Goal: Task Accomplishment & Management: Manage account settings

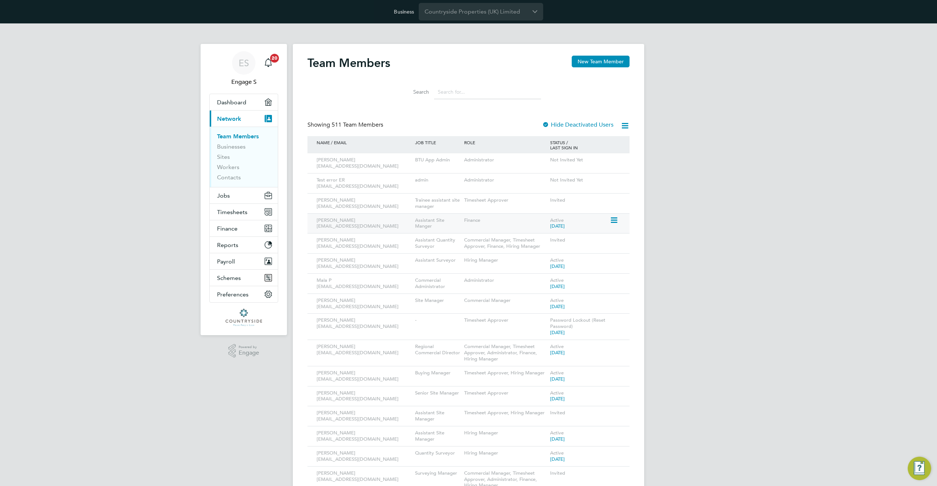
click at [611, 227] on div "Thomas C 399565@testacc.com Assistant Site Manger Finance Active 2 years ago" at bounding box center [468, 223] width 322 height 20
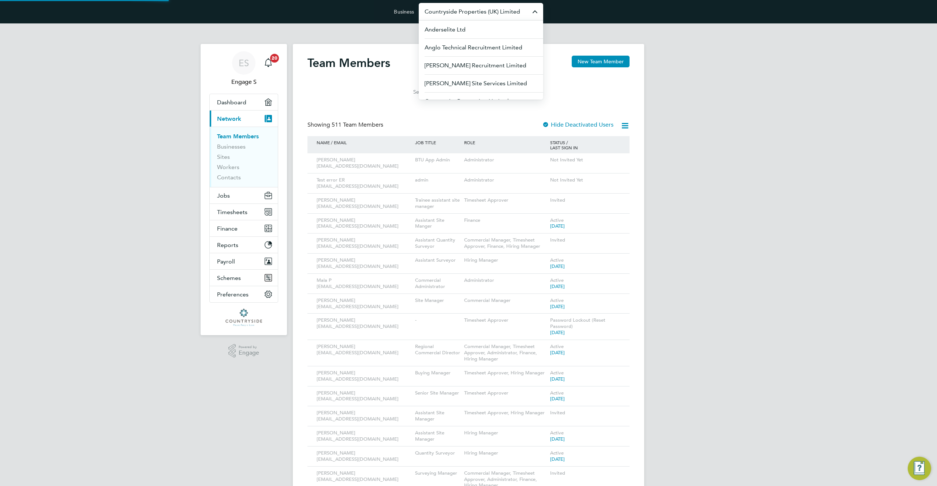
click at [494, 14] on input "Countryside Properties (UK) Limited" at bounding box center [481, 11] width 124 height 17
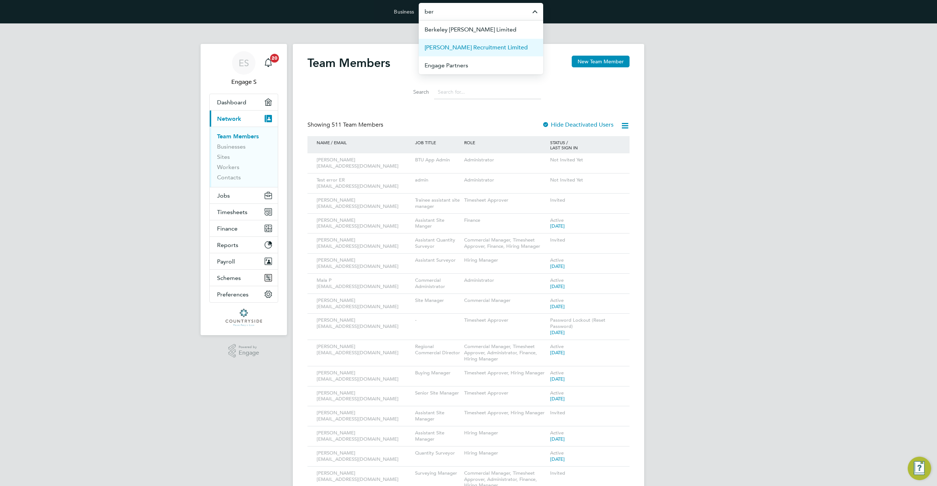
click at [487, 47] on span "[PERSON_NAME] Recruitment Limited" at bounding box center [475, 47] width 103 height 9
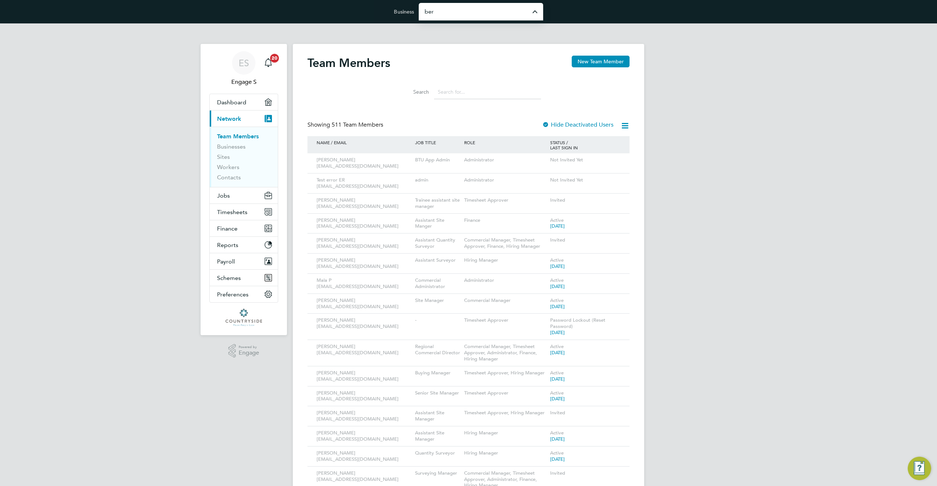
type input "[PERSON_NAME] Recruitment Limited"
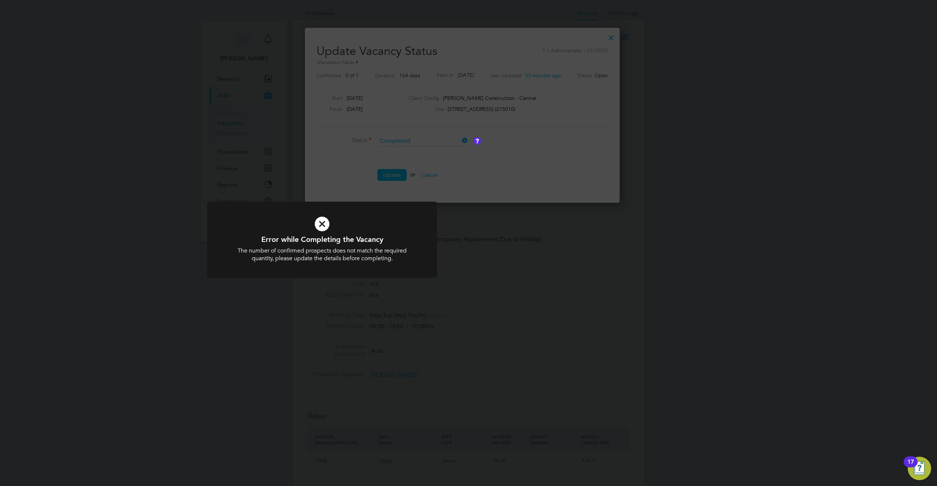
click at [329, 94] on div "Error while Completing the Vacancy The number of confirmed prospects does not m…" at bounding box center [468, 243] width 937 height 486
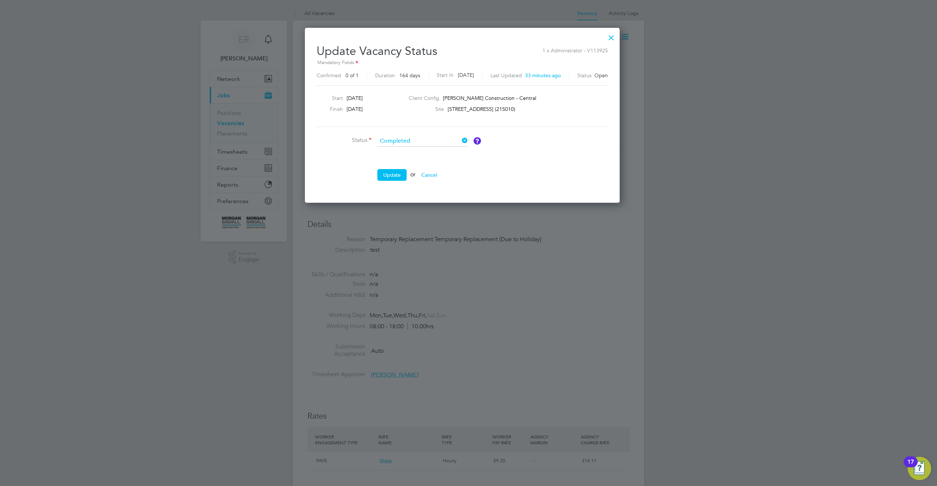
click at [433, 173] on button "Cancel" at bounding box center [428, 175] width 27 height 12
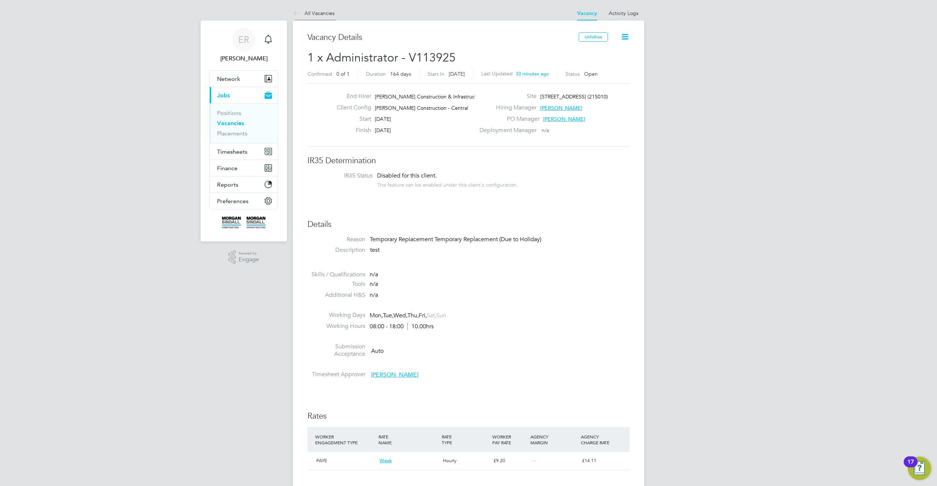
click at [313, 12] on link "All Vacancies" at bounding box center [314, 13] width 42 height 7
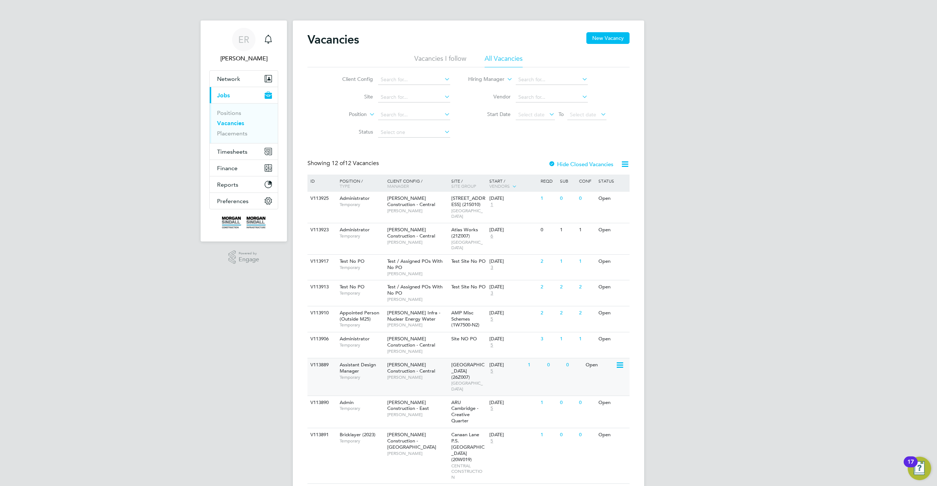
click at [495, 362] on div "16 Dec 2024" at bounding box center [506, 365] width 35 height 6
click at [488, 150] on div "Vacancies New Vacancy Vacancies I follow All Vacancies Client Config Site Posit…" at bounding box center [468, 305] width 322 height 547
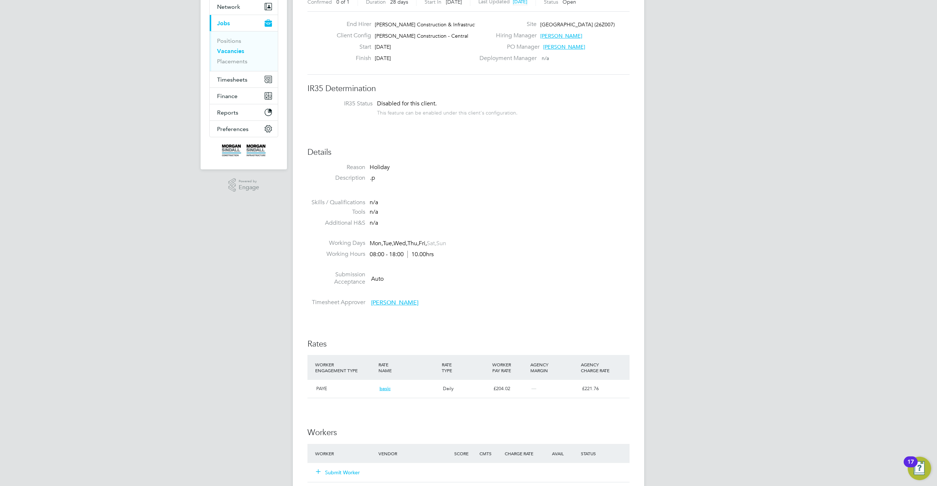
scroll to position [144, 0]
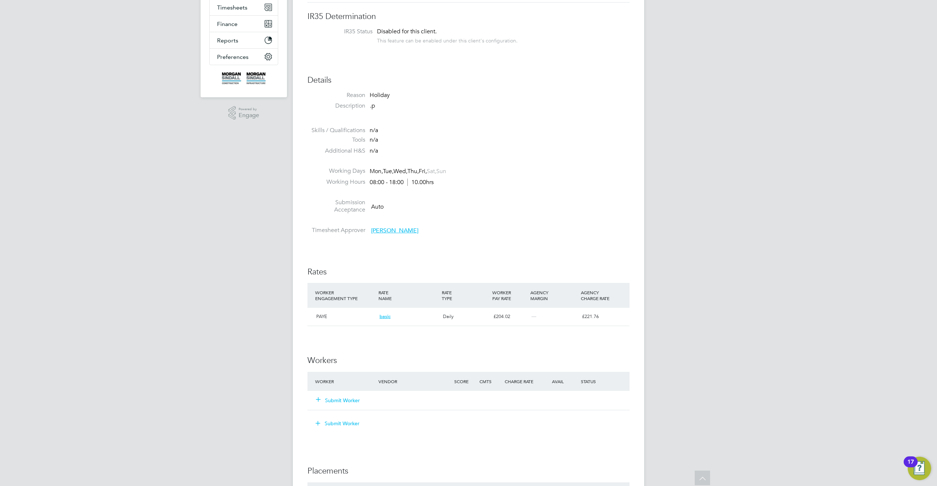
click at [339, 400] on button "Submit Worker" at bounding box center [338, 400] width 44 height 7
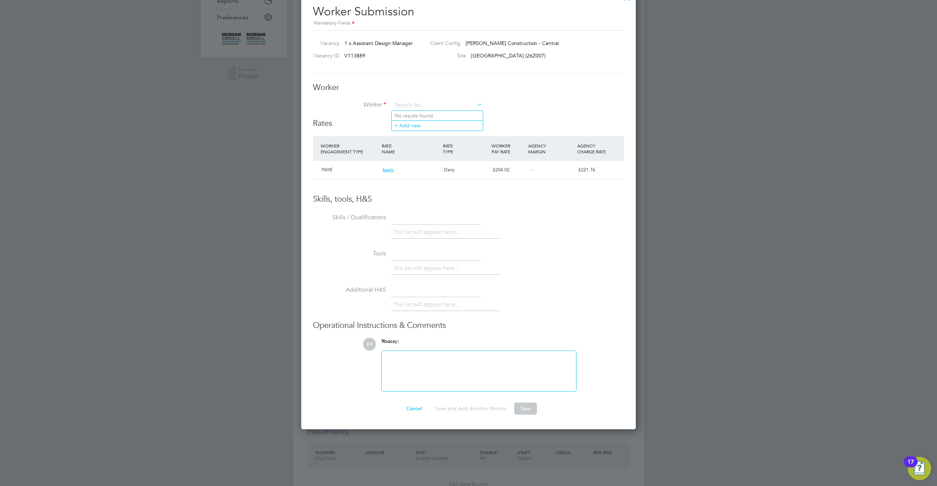
scroll to position [159, 0]
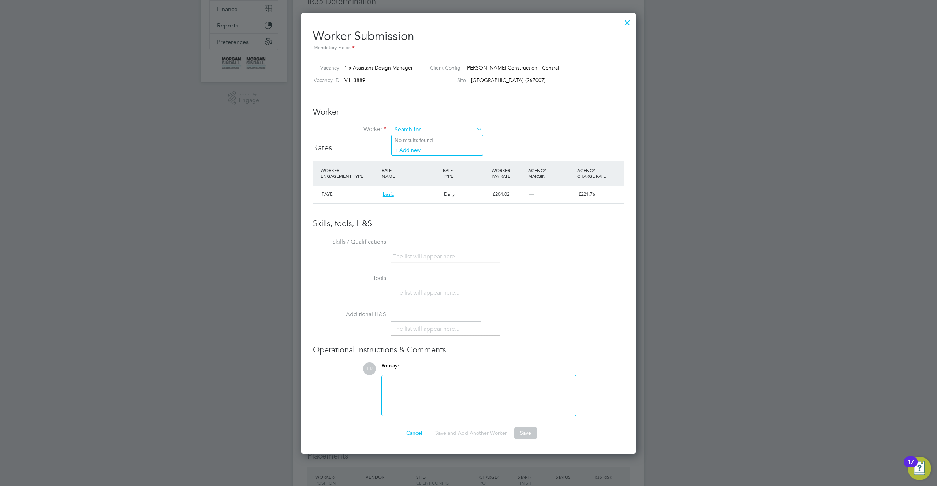
click at [431, 128] on input at bounding box center [437, 129] width 90 height 11
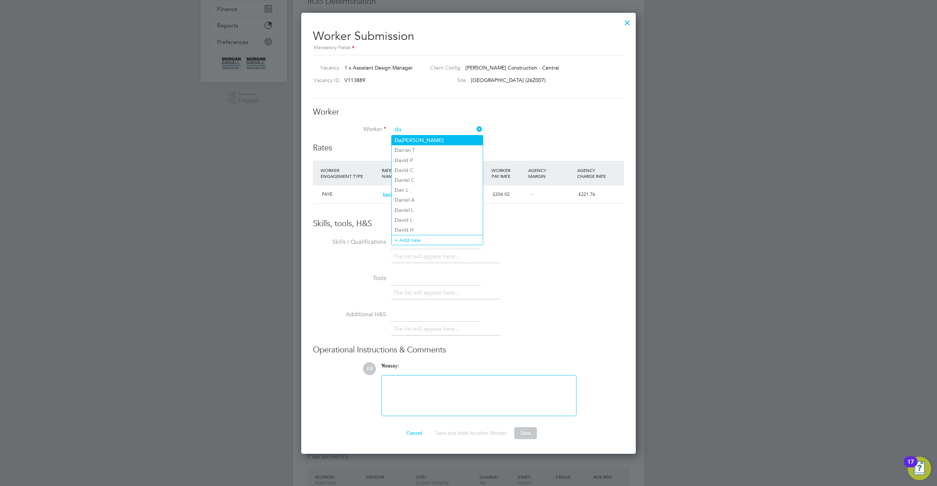
click at [423, 139] on li "Da mien Francis W" at bounding box center [436, 140] width 91 height 10
type input "Damien Francis W"
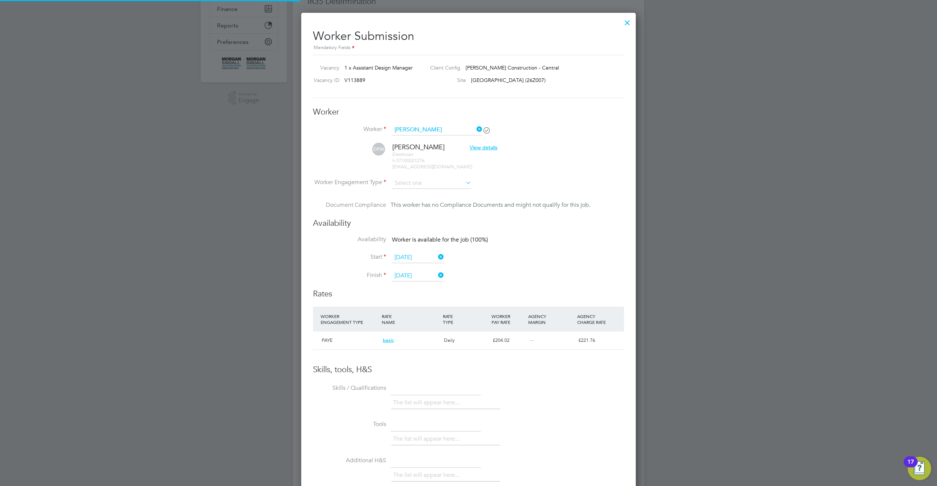
scroll to position [587, 335]
click at [439, 183] on input at bounding box center [431, 183] width 79 height 11
click at [431, 218] on li "CIS Limited Company" at bounding box center [431, 222] width 80 height 10
type input "CIS Limited Company"
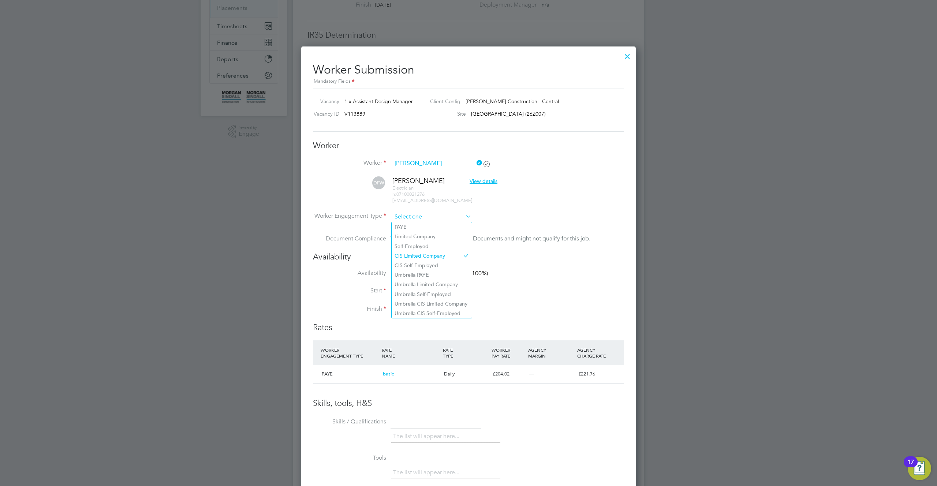
click at [448, 220] on input at bounding box center [431, 216] width 79 height 11
click at [434, 253] on li "CIS Limited Company" at bounding box center [431, 256] width 80 height 10
type input "CIS Limited Company"
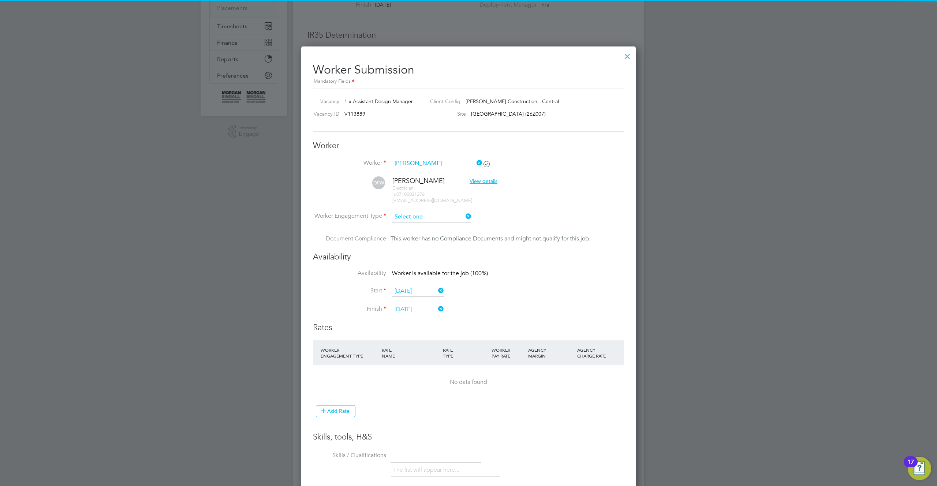
scroll to position [587, 335]
click at [442, 218] on input at bounding box center [431, 216] width 79 height 11
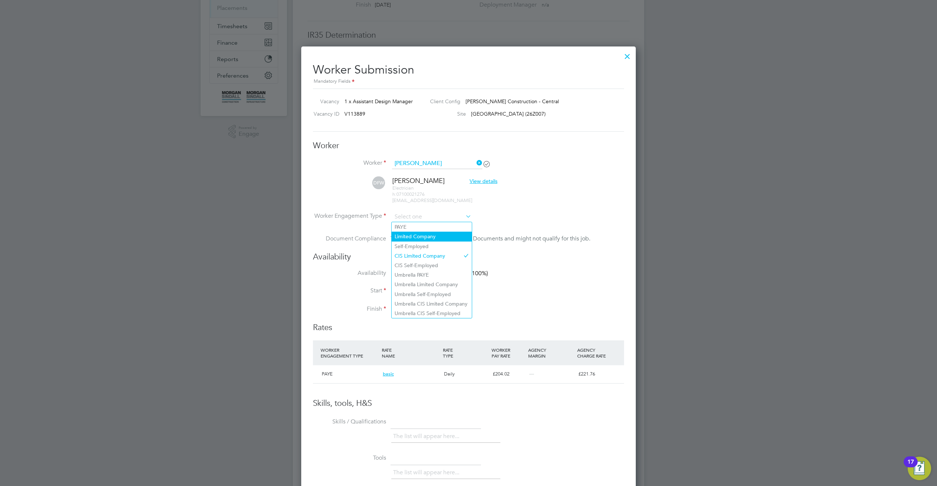
scroll to position [12, 61]
click at [421, 226] on li "PAYE" at bounding box center [431, 227] width 80 height 10
type input "PAYE"
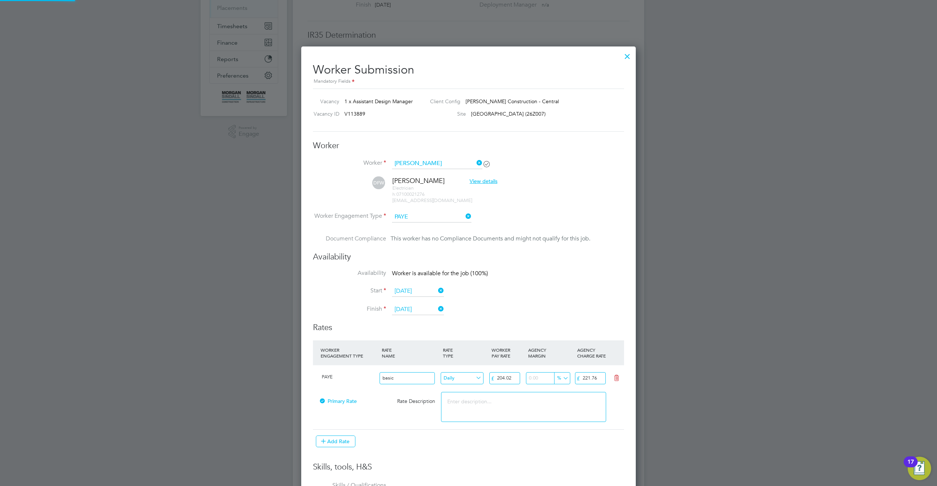
scroll to position [393, 0]
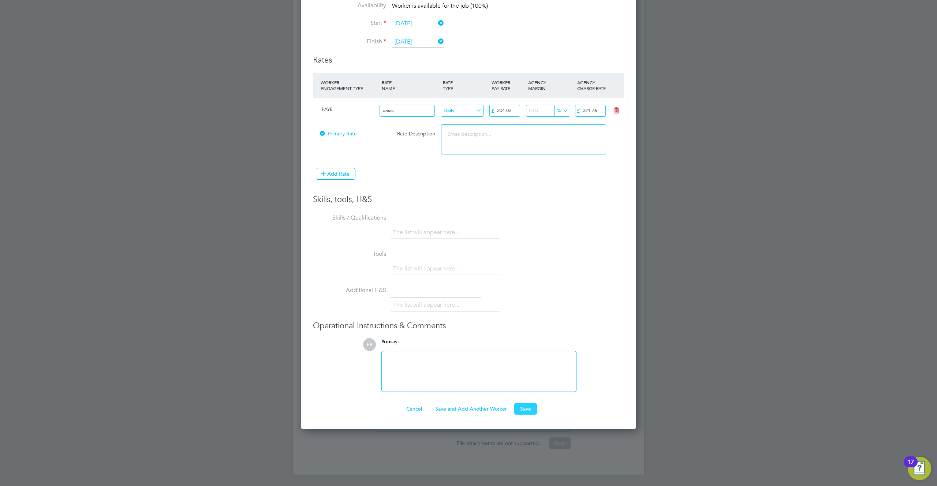
click at [525, 405] on button "Save" at bounding box center [525, 409] width 23 height 12
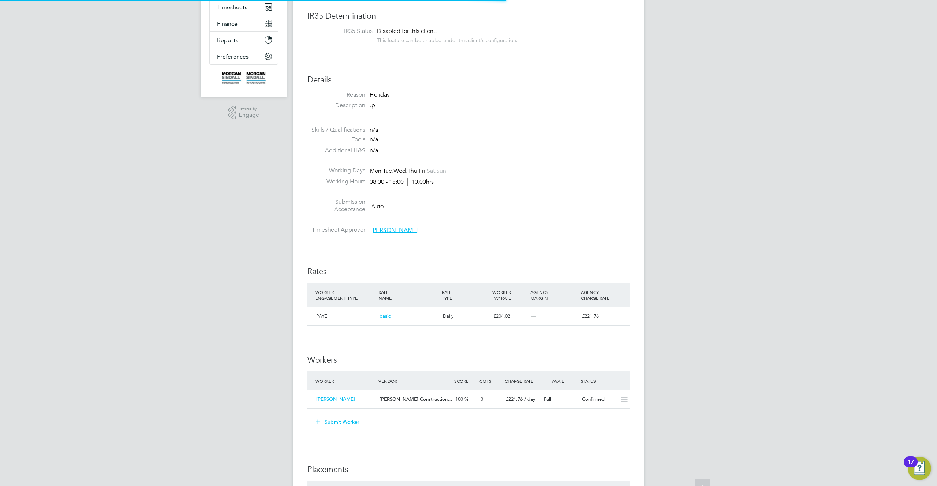
scroll to position [12, 64]
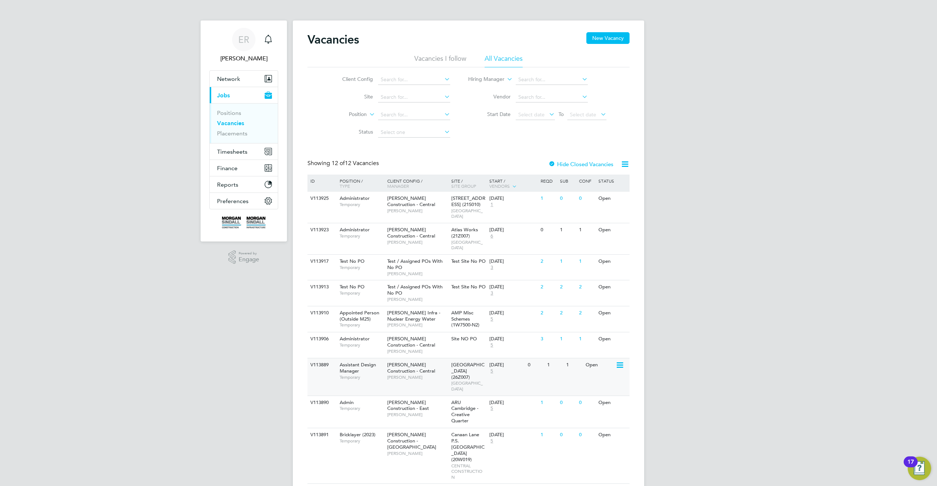
click at [619, 361] on icon at bounding box center [618, 365] width 7 height 9
click at [595, 389] on li "Update Status" at bounding box center [601, 391] width 42 height 10
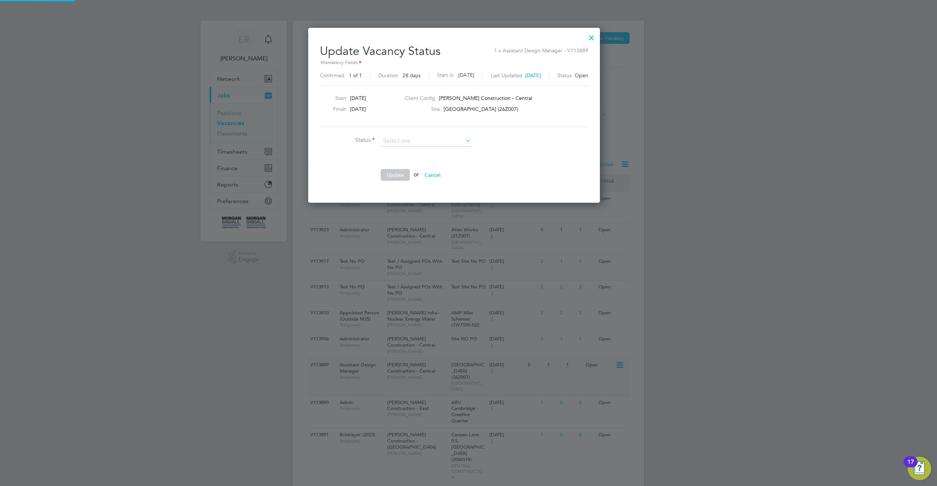
scroll to position [175, 321]
click at [409, 144] on input at bounding box center [425, 141] width 90 height 11
click at [406, 149] on li "Completed" at bounding box center [425, 151] width 91 height 10
type input "Completed"
click at [394, 173] on button "Update" at bounding box center [394, 175] width 29 height 12
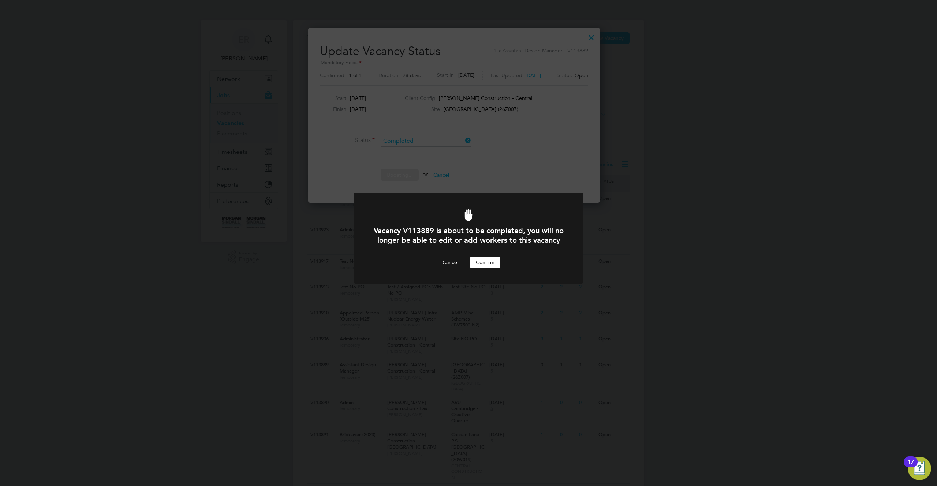
click at [482, 268] on button "Confirm" at bounding box center [485, 262] width 30 height 12
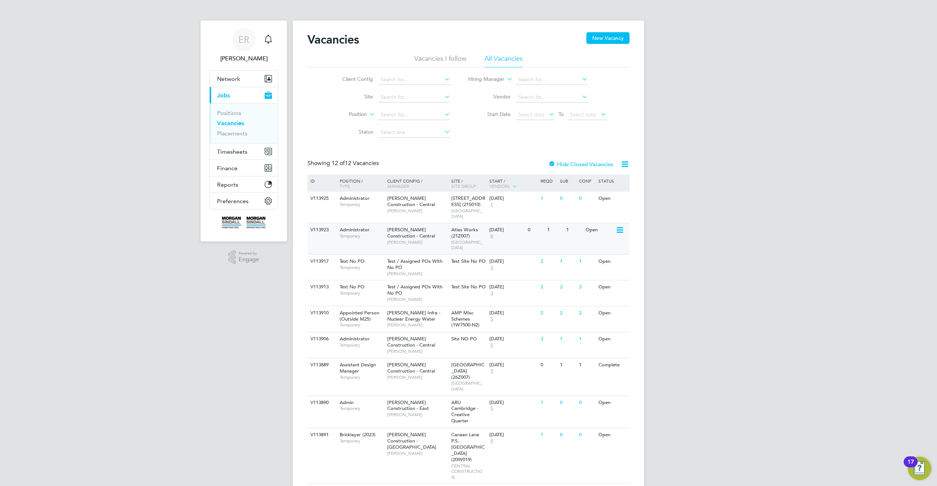
click at [619, 226] on icon at bounding box center [618, 230] width 7 height 9
click at [604, 265] on li "Update Status" at bounding box center [601, 262] width 42 height 10
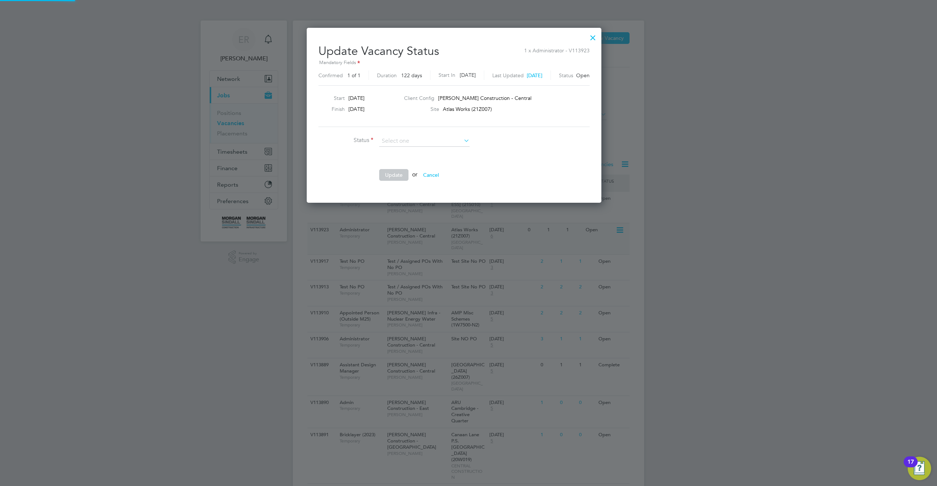
scroll to position [175, 323]
click at [388, 151] on li "Completed" at bounding box center [424, 151] width 91 height 10
type input "Completed"
click at [393, 178] on button "Update" at bounding box center [393, 175] width 29 height 12
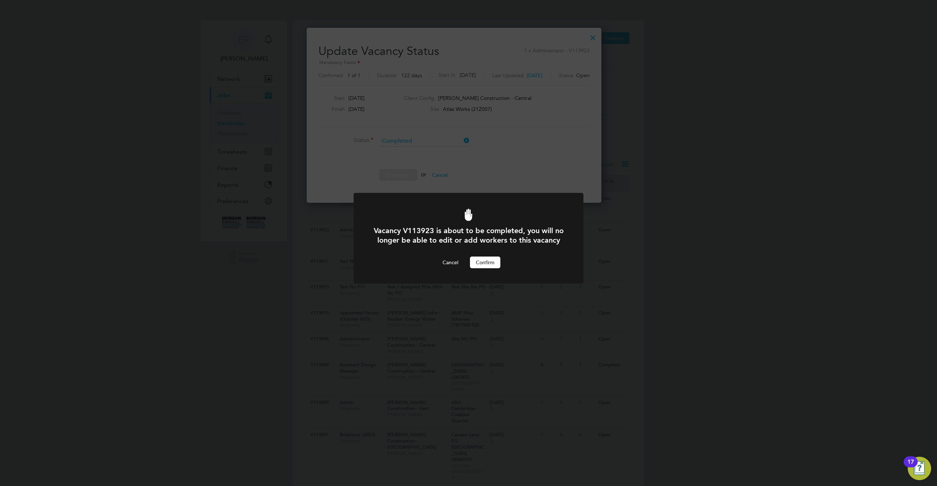
drag, startPoint x: 489, startPoint y: 270, endPoint x: 747, endPoint y: 239, distance: 259.9
click at [491, 268] on button "Confirm" at bounding box center [485, 262] width 30 height 12
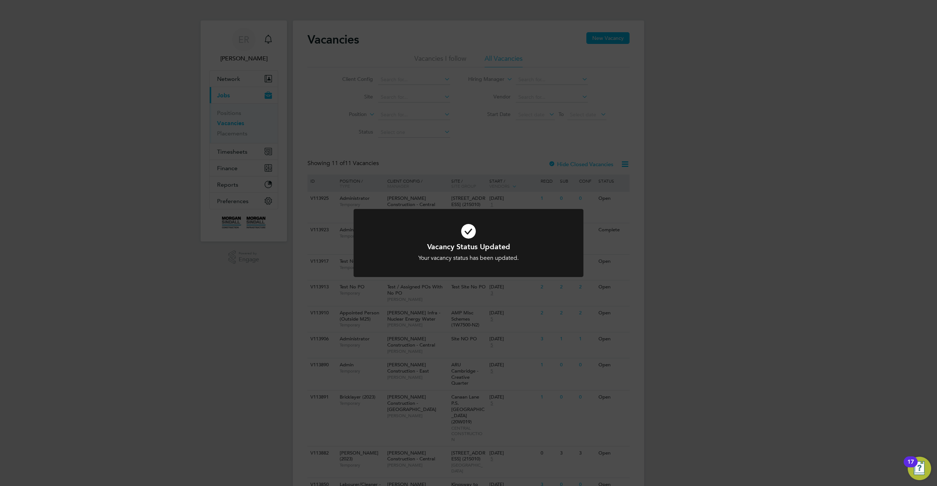
click at [756, 235] on div "Vacancy Status Updated Your vacancy status has been updated. Cancel Okay" at bounding box center [468, 243] width 937 height 486
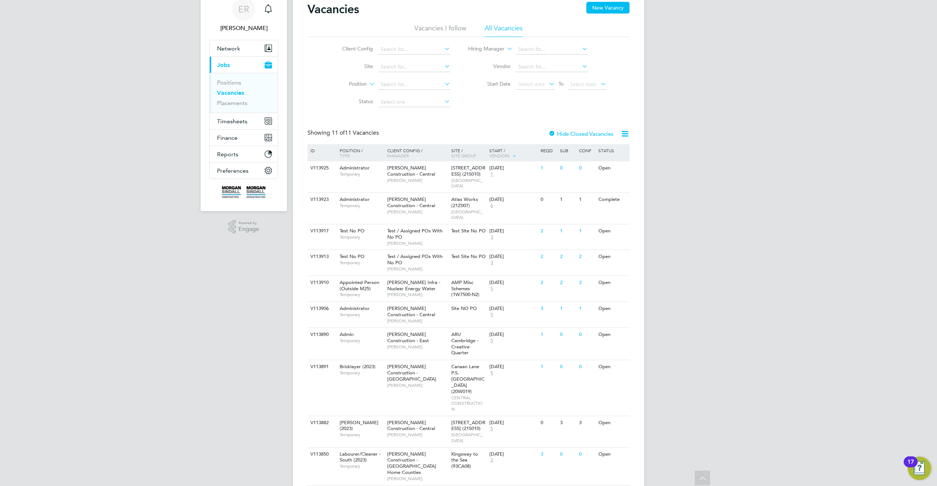
scroll to position [0, 0]
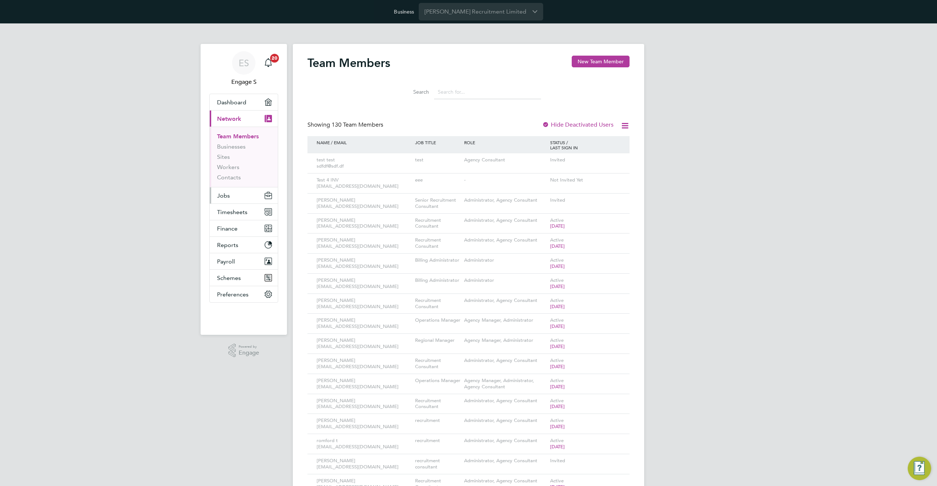
click at [227, 196] on span "Jobs" at bounding box center [223, 195] width 13 height 7
click at [229, 166] on li "Vacancies" at bounding box center [244, 165] width 55 height 10
click at [229, 160] on link "Vacancies" at bounding box center [230, 163] width 26 height 7
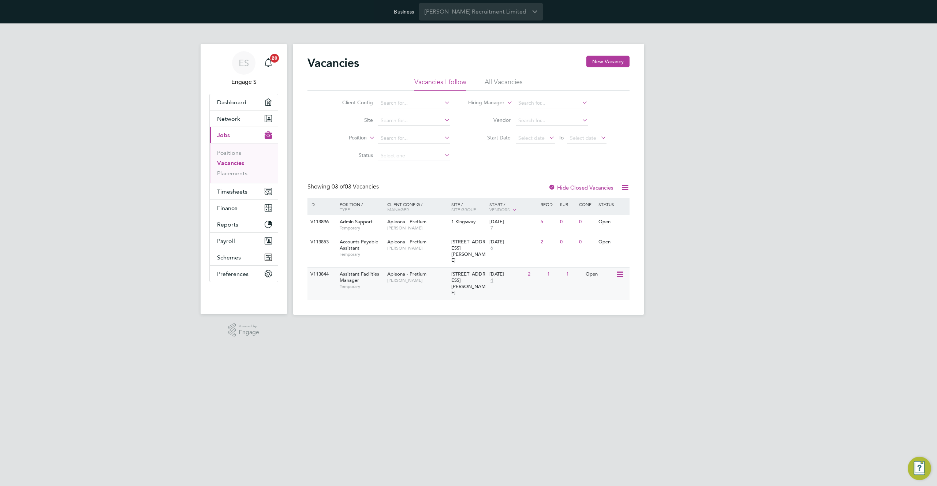
click at [620, 270] on icon at bounding box center [618, 274] width 7 height 9
click at [606, 284] on li "View Details" at bounding box center [602, 285] width 42 height 10
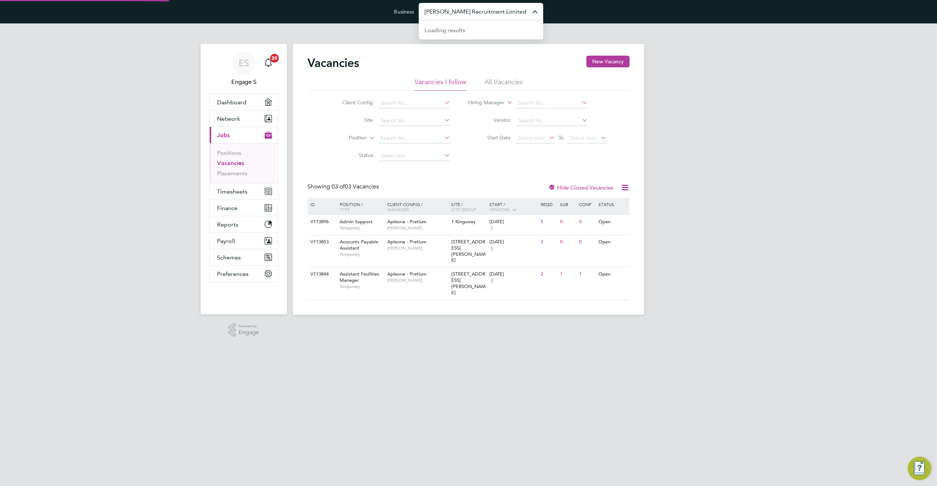
click at [475, 16] on input "[PERSON_NAME] Recruitment Limited" at bounding box center [481, 11] width 124 height 17
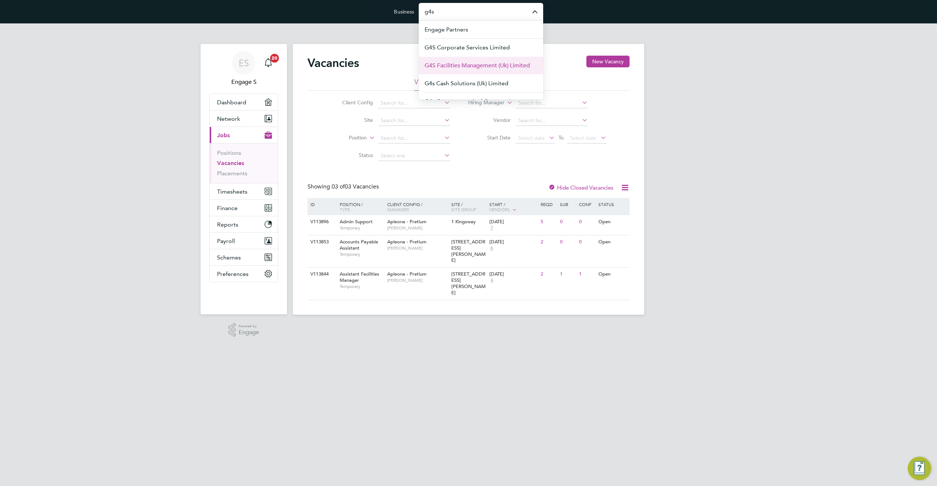
click at [464, 63] on span "G4S Facilities Management (Uk) Limited" at bounding box center [476, 65] width 105 height 9
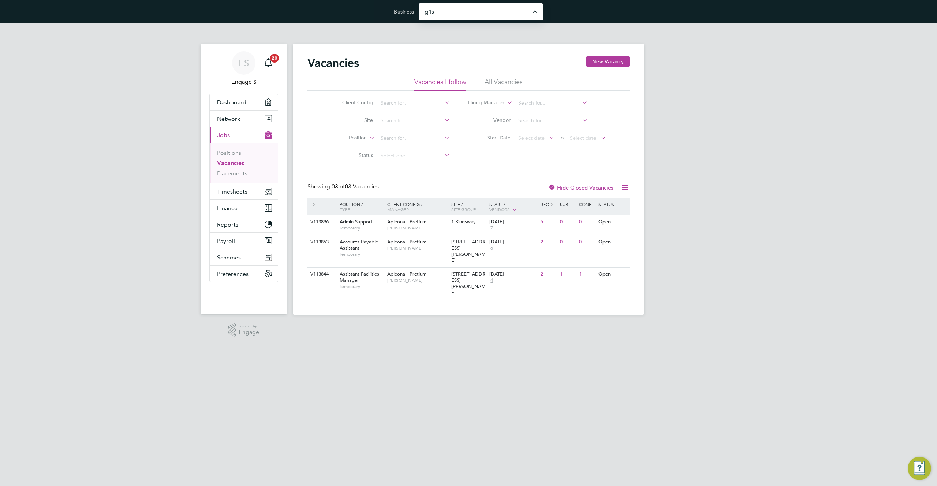
type input "G4S Facilities Management (Uk) Limited"
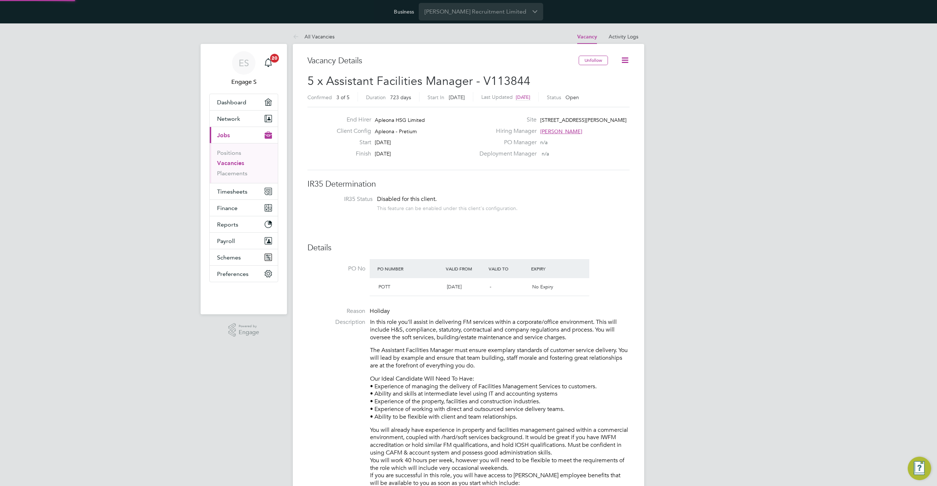
scroll to position [21, 64]
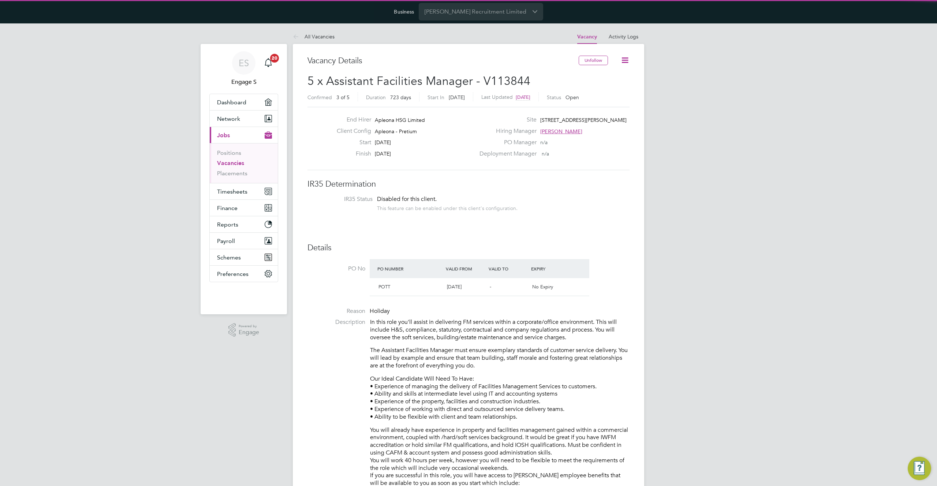
click at [629, 63] on icon at bounding box center [624, 60] width 9 height 9
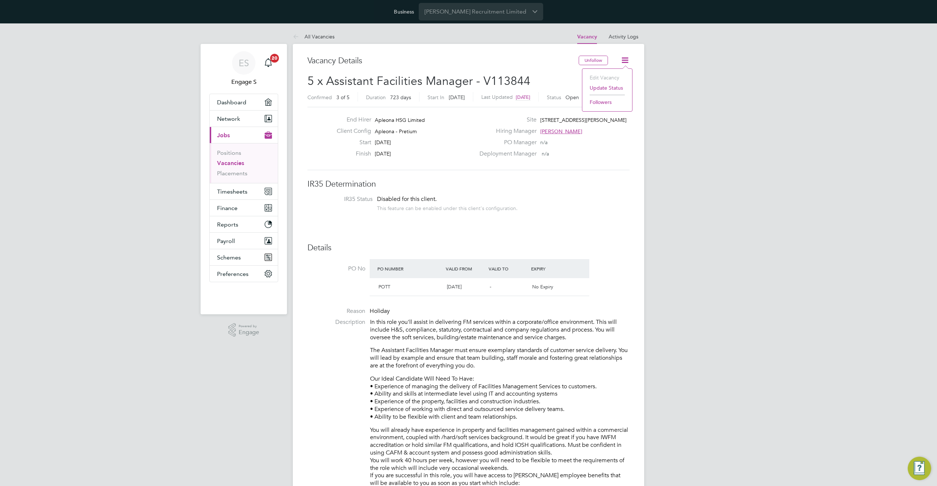
click at [618, 87] on li "Update Status" at bounding box center [607, 88] width 42 height 10
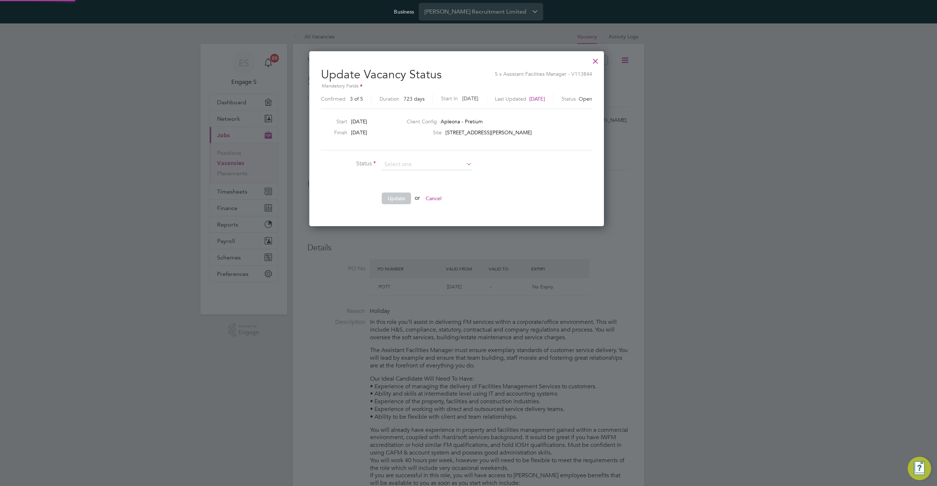
scroll to position [175, 318]
click at [421, 173] on li "Completed" at bounding box center [426, 174] width 91 height 10
type input "Completed"
click at [434, 206] on li "Update or Cancel" at bounding box center [431, 201] width 220 height 19
click at [439, 193] on button "Cancel" at bounding box center [433, 198] width 27 height 12
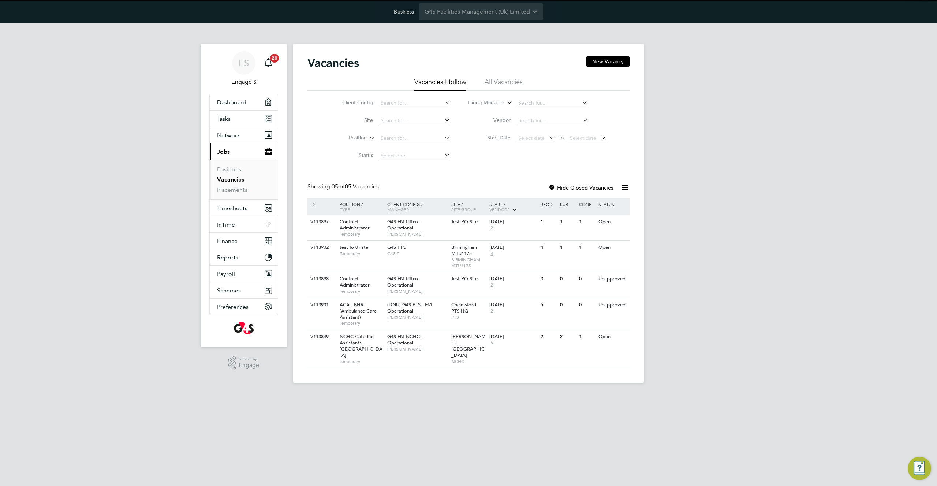
click at [509, 82] on li "All Vacancies" at bounding box center [503, 84] width 38 height 13
click at [535, 143] on span "Select date" at bounding box center [534, 139] width 39 height 10
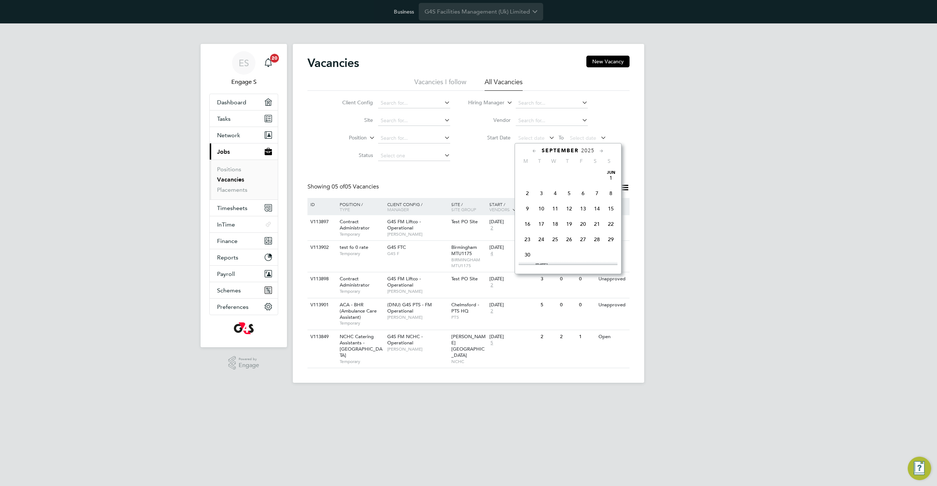
scroll to position [222, 0]
click at [434, 189] on div "Showing 05 of 05 Vacancies Hide Closed Vacancies" at bounding box center [468, 190] width 322 height 15
click at [399, 224] on span "G4S FM Liftco - Operational" at bounding box center [404, 224] width 34 height 12
click at [626, 219] on div at bounding box center [621, 221] width 13 height 13
click at [618, 220] on icon at bounding box center [618, 222] width 7 height 9
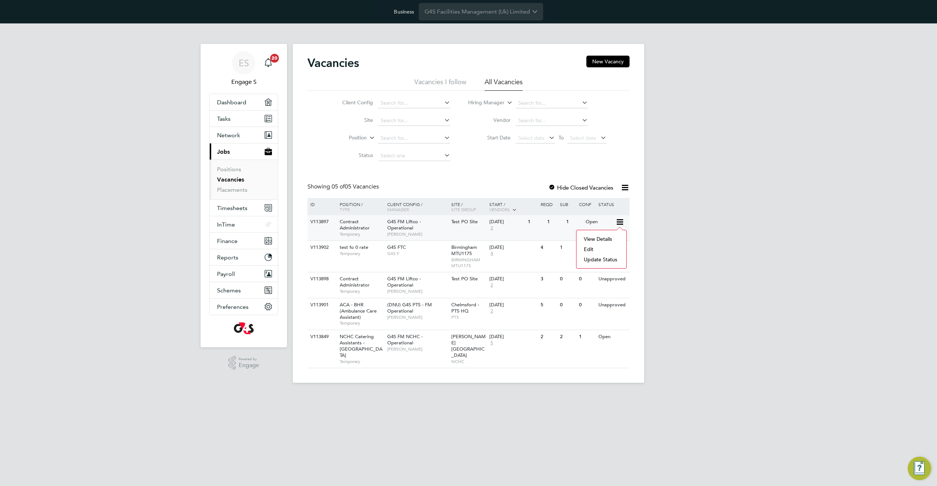
click at [597, 260] on li "Update Status" at bounding box center [601, 259] width 42 height 10
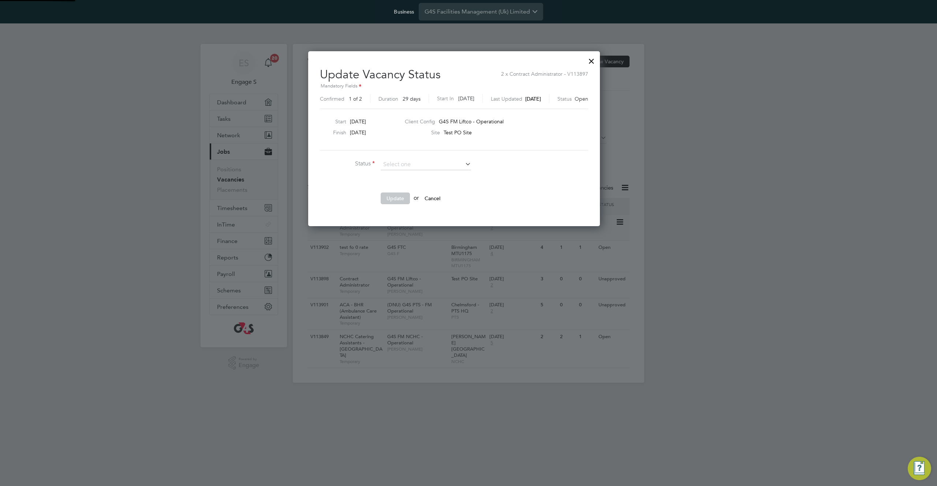
scroll to position [175, 321]
click at [429, 173] on li "Completed" at bounding box center [425, 175] width 91 height 10
type input "Completed"
click at [393, 200] on button "Update" at bounding box center [394, 198] width 29 height 12
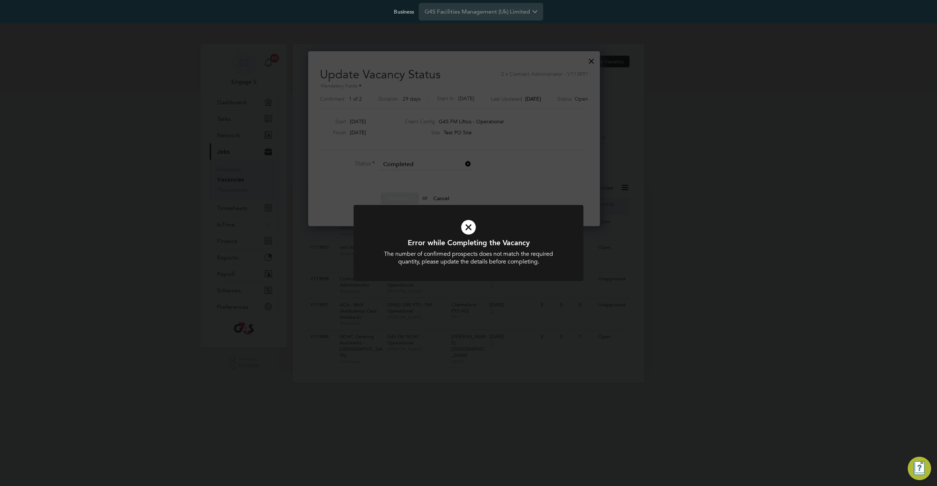
click at [555, 197] on div "Error while Completing the Vacancy The number of confirmed prospects does not m…" at bounding box center [468, 243] width 937 height 486
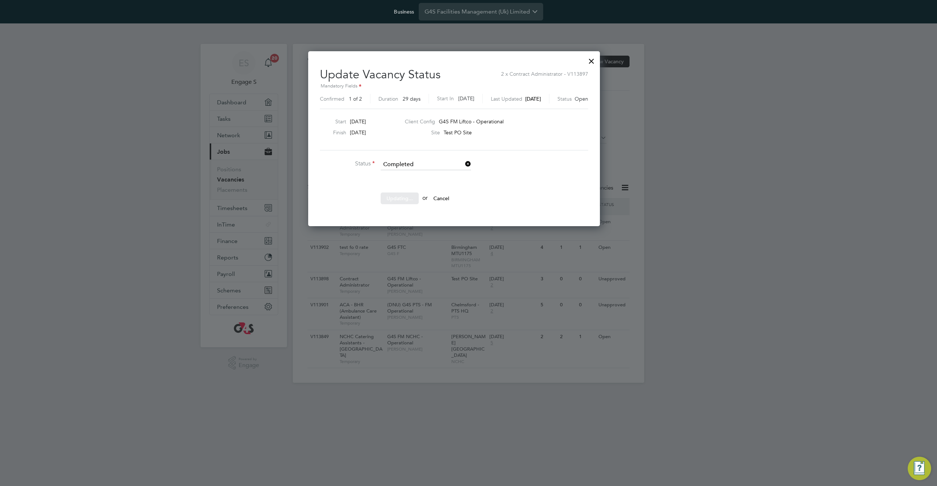
click at [612, 60] on div "Sorry, we are having problems connecting to our services." at bounding box center [468, 213] width 351 height 339
click at [600, 57] on div "Update Vacancy Status 2 x Contract Administrator - V113897 Mandatory Fields Con…" at bounding box center [454, 138] width 292 height 175
click at [598, 62] on div at bounding box center [591, 59] width 13 height 13
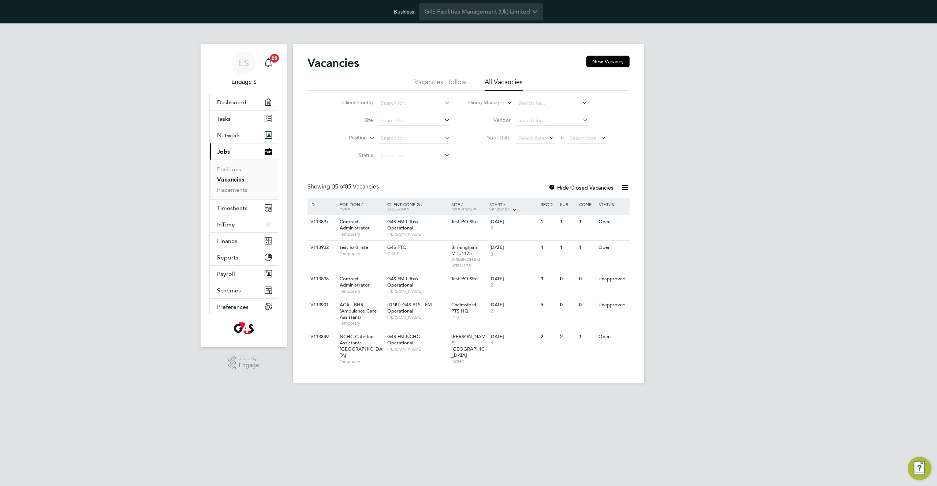
click at [727, 151] on div "ES Engage S Notifications 20 Applications: Dashboard Tasks Network Team Members…" at bounding box center [468, 208] width 937 height 371
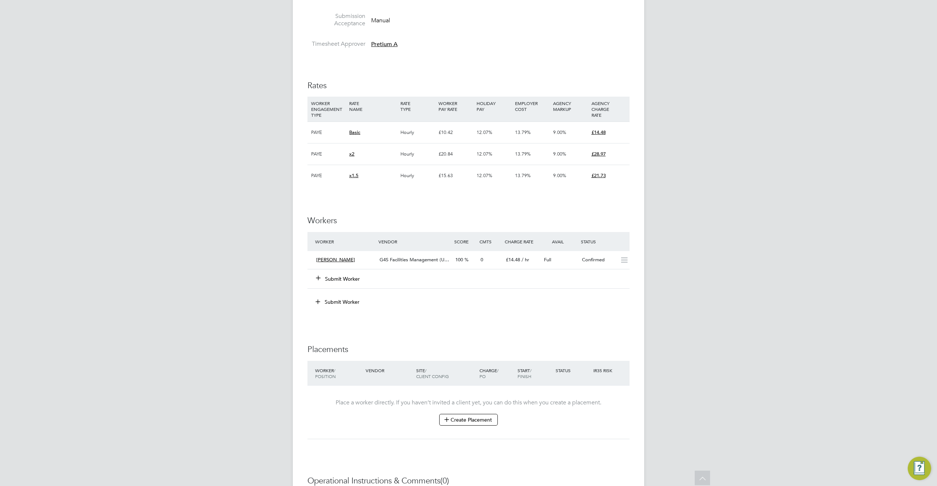
scroll to position [1015, 0]
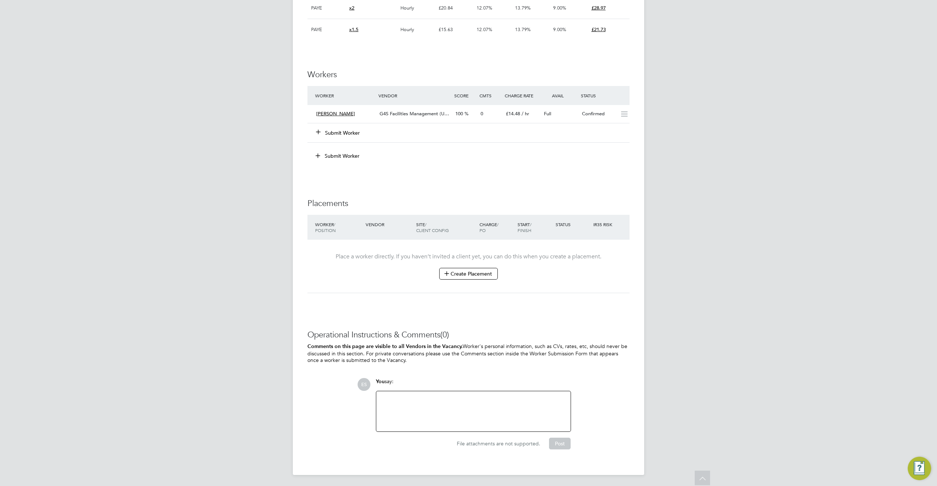
click at [345, 134] on button "Submit Worker" at bounding box center [338, 132] width 44 height 7
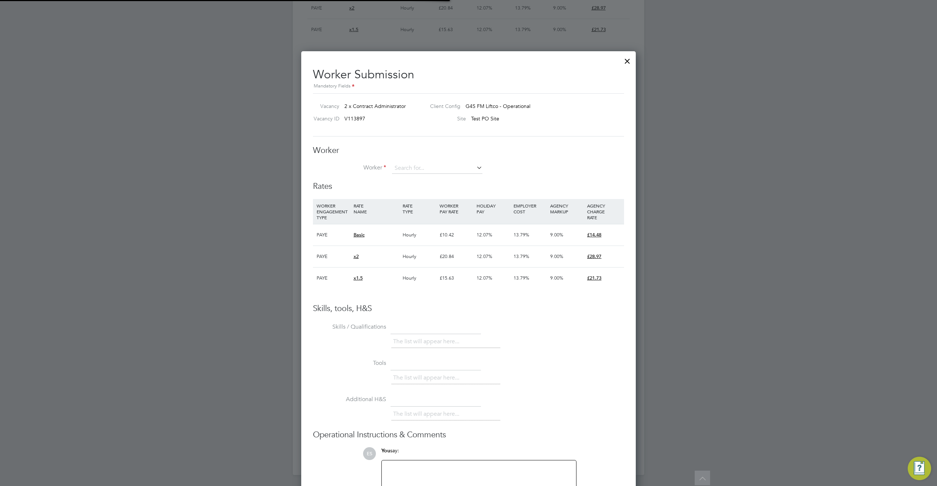
scroll to position [22, 50]
click at [412, 199] on li "Y vonne Dawn W (13636)" at bounding box center [436, 199] width 91 height 10
type input "Yvonne Dawn W (13636)"
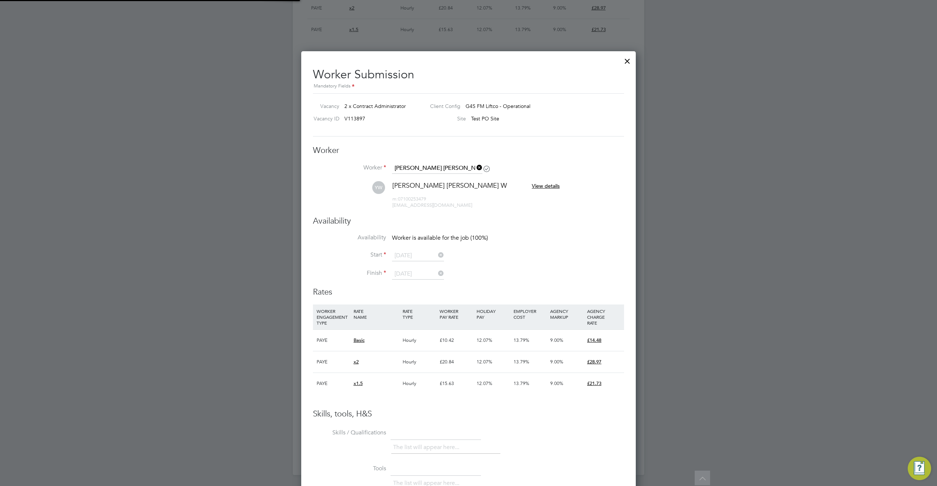
scroll to position [593, 335]
click at [423, 197] on span "m: 07100253479" at bounding box center [409, 199] width 34 height 6
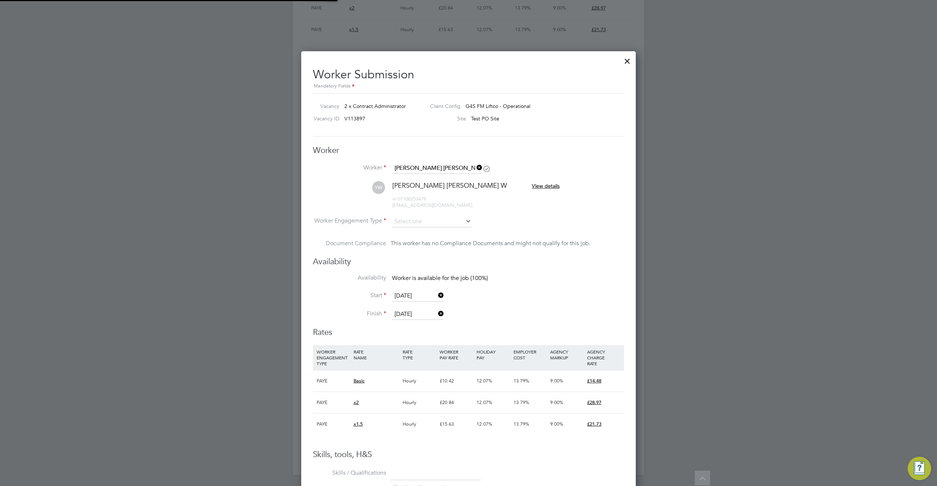
scroll to position [633, 335]
click at [421, 224] on input at bounding box center [431, 221] width 79 height 11
click at [416, 243] on li "PAYE" at bounding box center [431, 241] width 80 height 10
type input "PAYE"
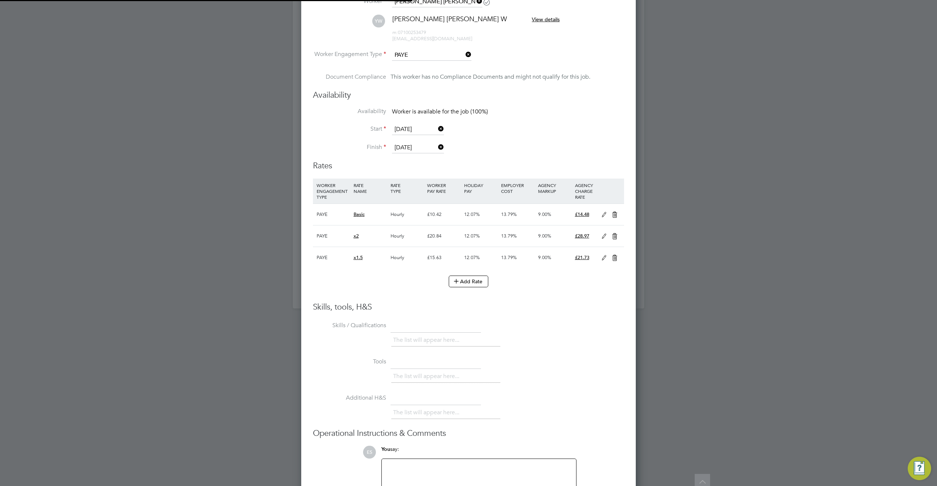
scroll to position [1233, 0]
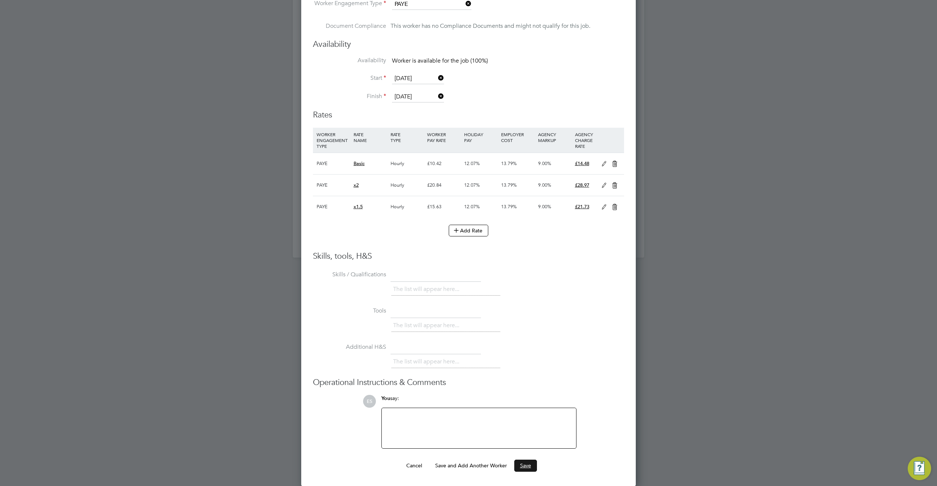
click at [519, 467] on button "Save" at bounding box center [525, 465] width 23 height 12
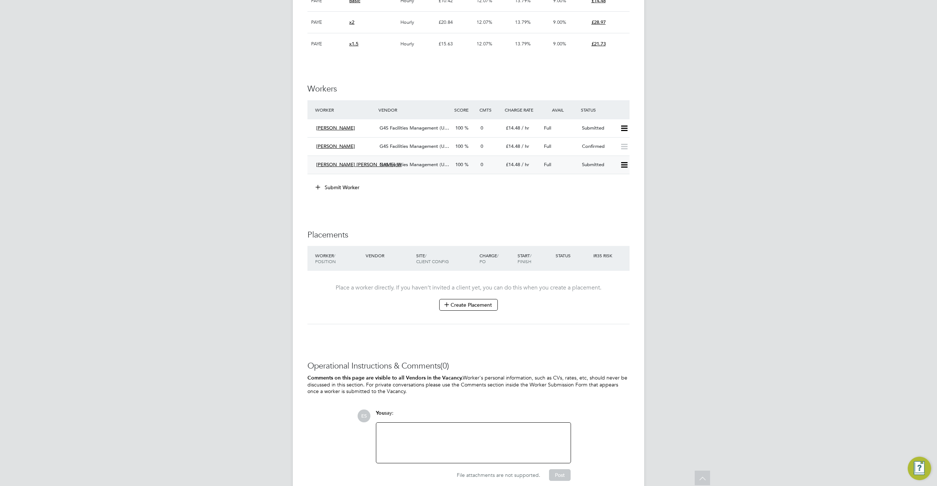
click at [624, 162] on icon at bounding box center [623, 165] width 9 height 6
click at [608, 181] on li "Offer" at bounding box center [613, 180] width 28 height 10
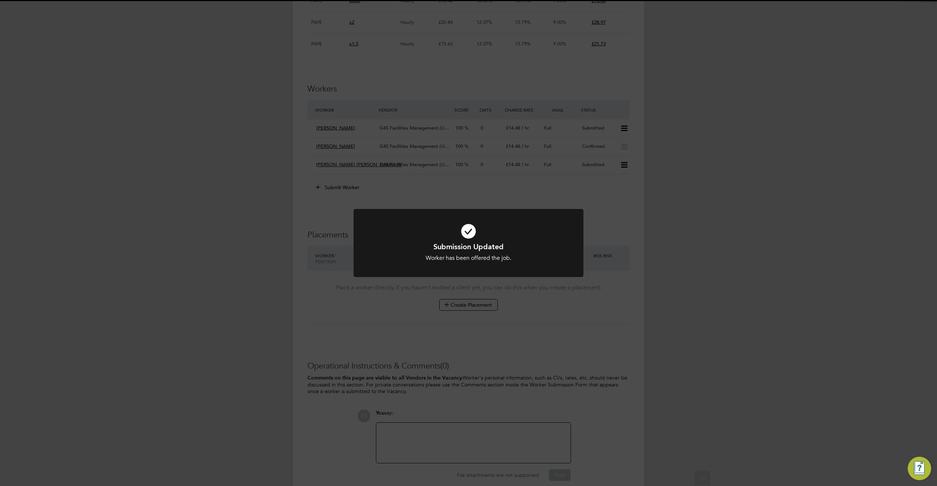
click at [604, 215] on div "Submission Updated Worker has been offered the job. Cancel Okay" at bounding box center [468, 243] width 937 height 486
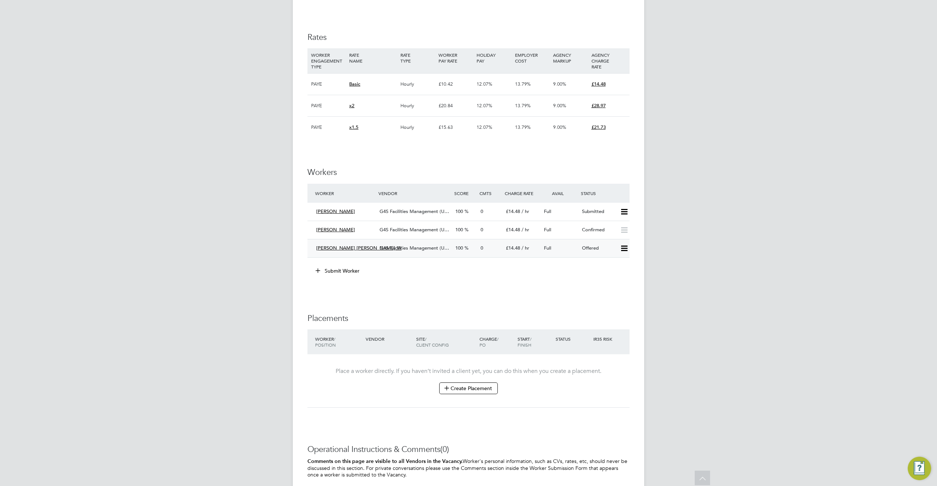
click at [625, 248] on icon at bounding box center [623, 248] width 9 height 6
click at [613, 266] on li "Confirm" at bounding box center [613, 264] width 28 height 10
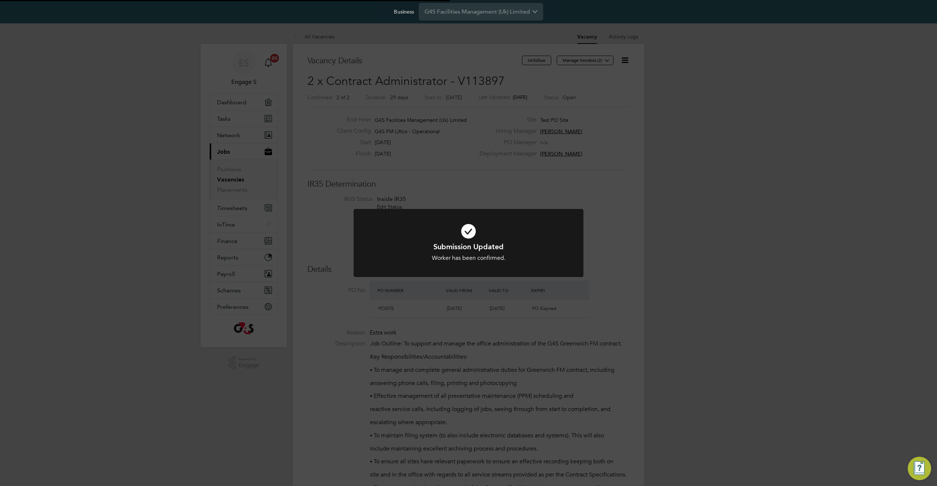
click at [604, 276] on div "Submission Updated Worker has been confirmed. Cancel Okay" at bounding box center [468, 243] width 937 height 486
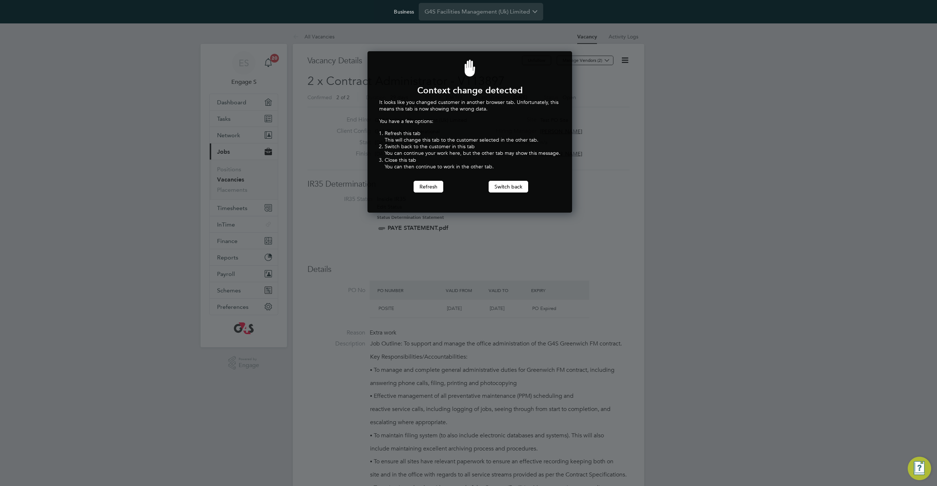
scroll to position [162, 202]
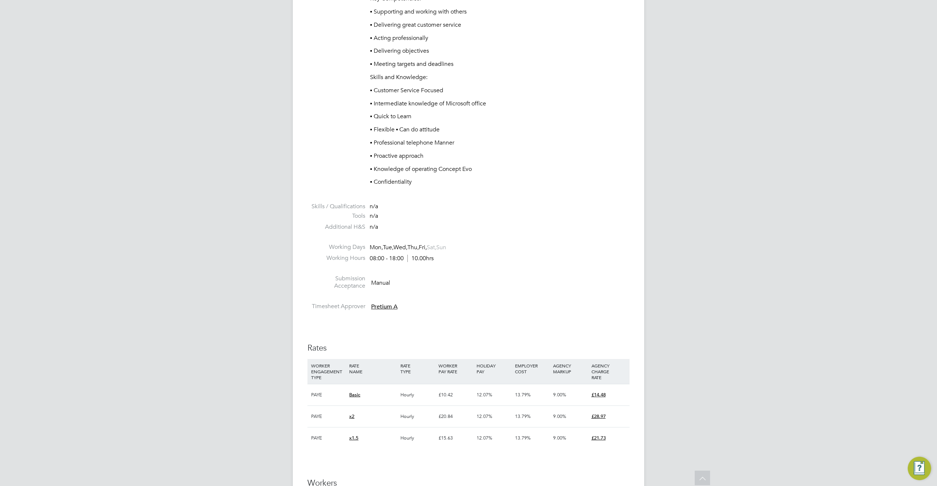
scroll to position [799, 0]
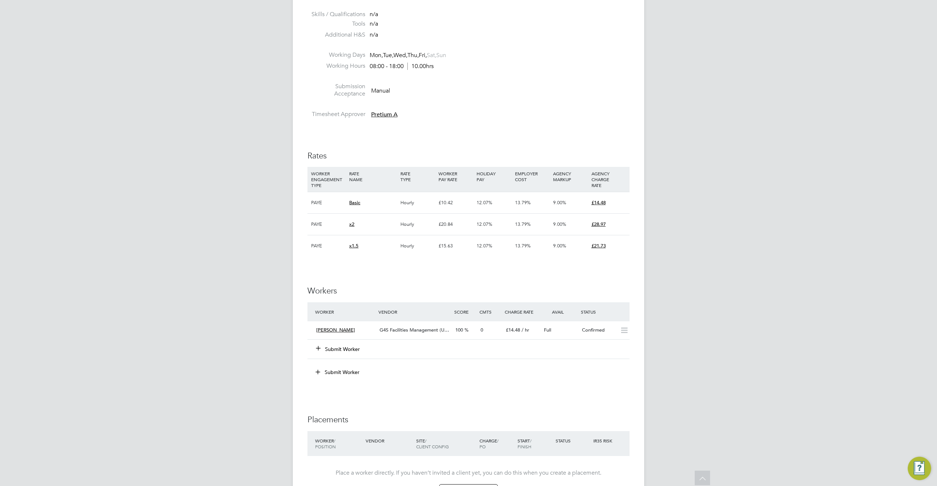
click at [337, 349] on button "Submit Worker" at bounding box center [338, 348] width 44 height 7
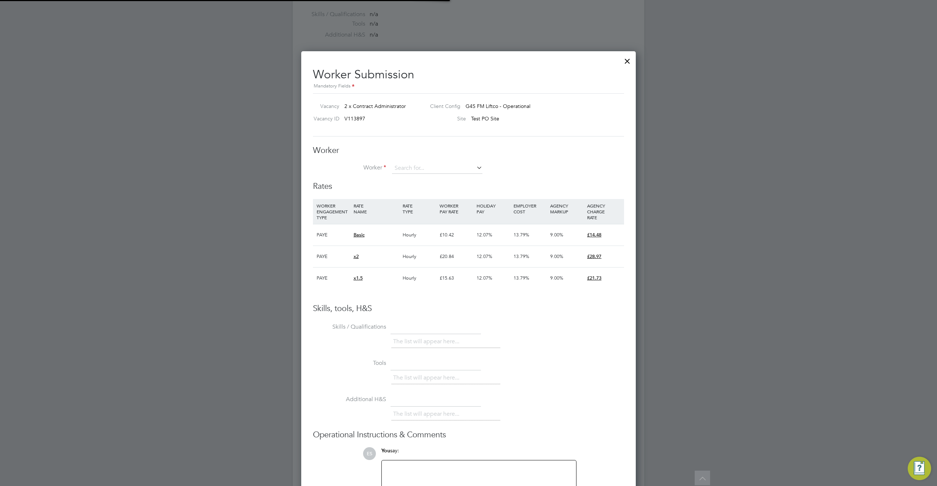
scroll to position [22, 50]
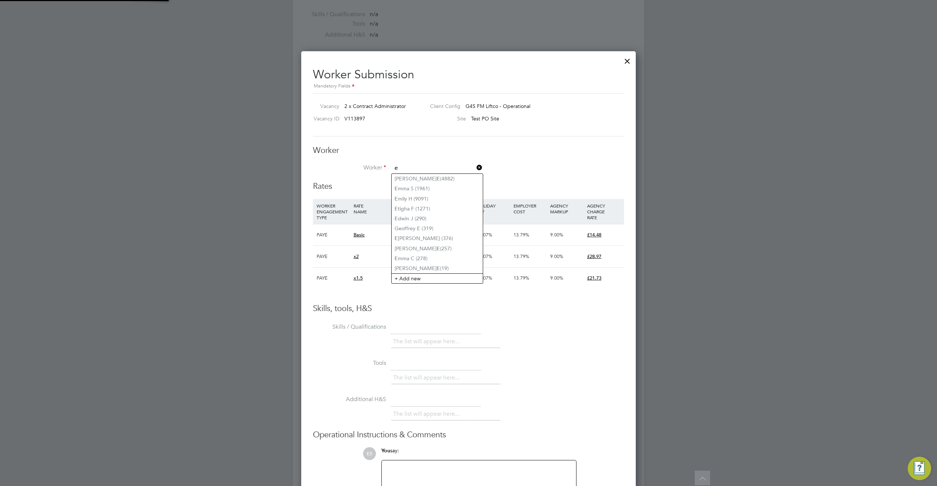
click at [429, 189] on li "E mma S (1961)" at bounding box center [436, 189] width 91 height 10
type input "Emma S (1961)"
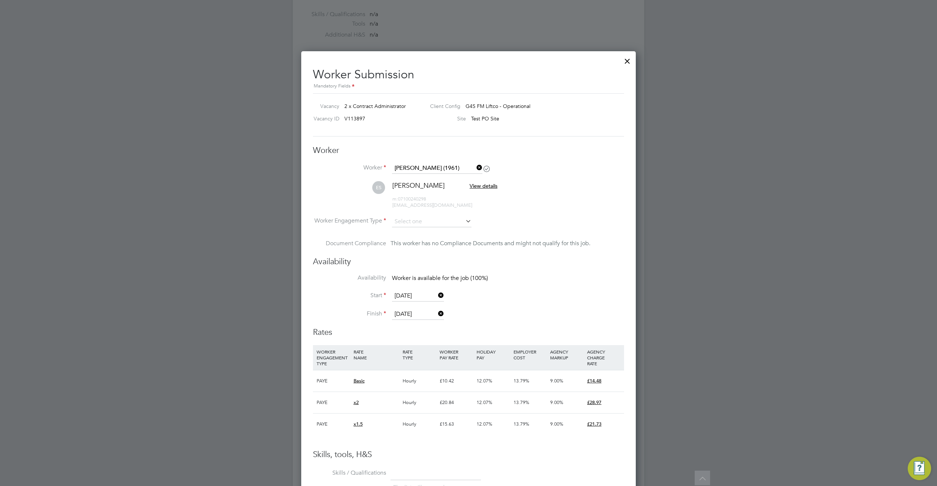
click at [439, 228] on li "Worker Engagement Type" at bounding box center [468, 227] width 311 height 23
click at [443, 222] on input at bounding box center [431, 221] width 79 height 11
click at [436, 239] on li "PAYE" at bounding box center [431, 241] width 80 height 10
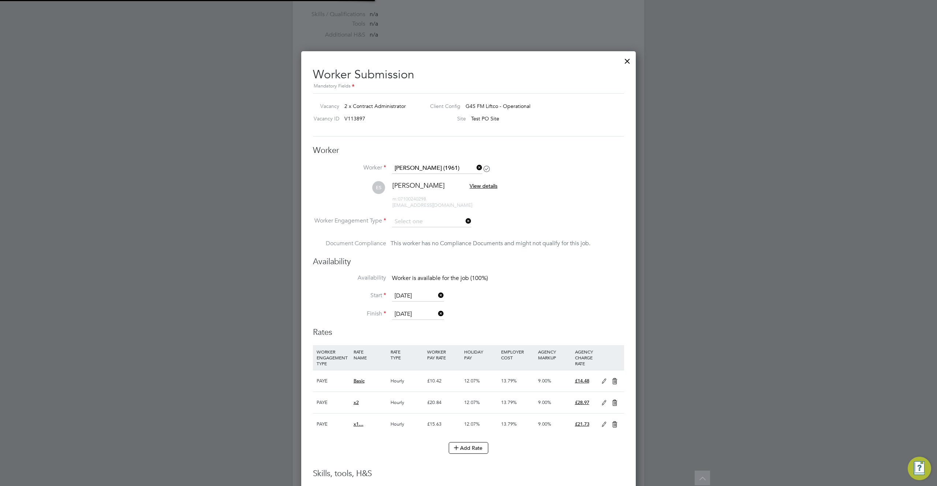
type input "PAYE"
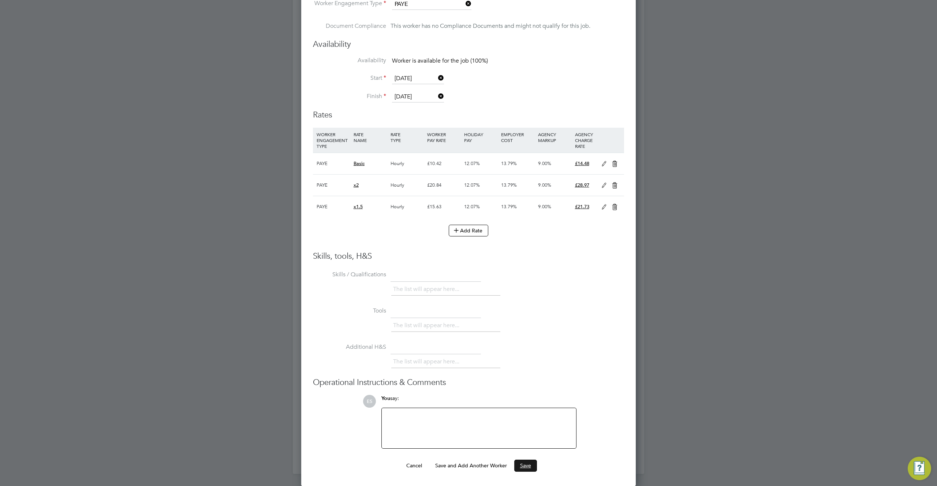
click at [522, 470] on button "Save" at bounding box center [525, 465] width 23 height 12
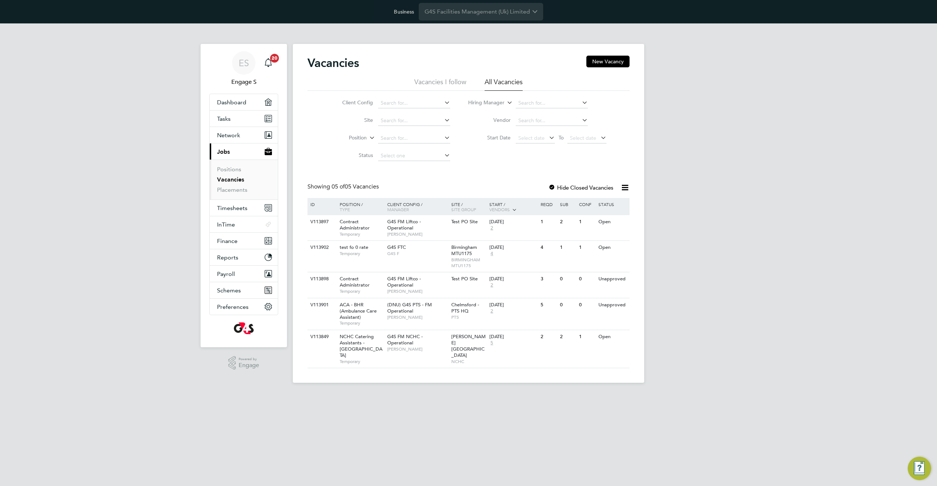
click at [483, 138] on label "Start Date" at bounding box center [489, 137] width 42 height 7
click at [618, 226] on icon at bounding box center [618, 222] width 7 height 9
click at [601, 260] on li "Update Status" at bounding box center [601, 259] width 42 height 10
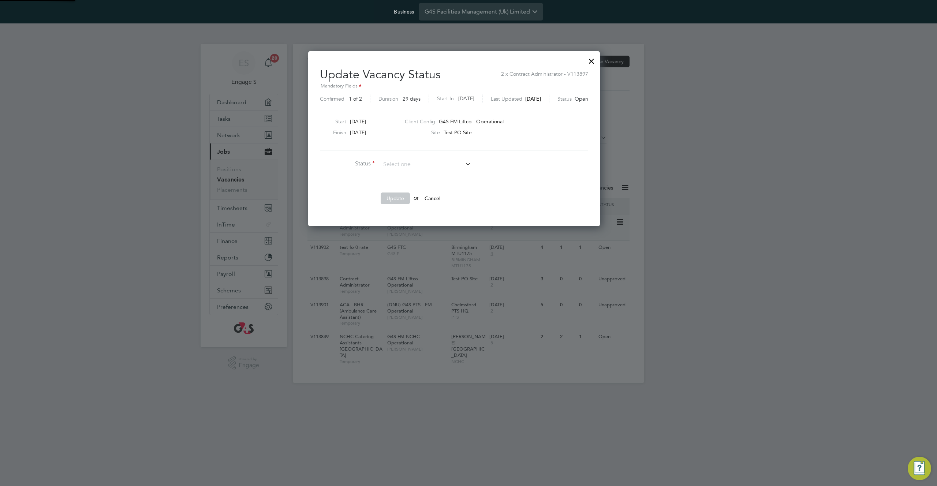
scroll to position [175, 321]
click at [415, 175] on li "Completed" at bounding box center [425, 175] width 91 height 10
type input "Completed"
click at [394, 200] on button "Update" at bounding box center [394, 198] width 29 height 12
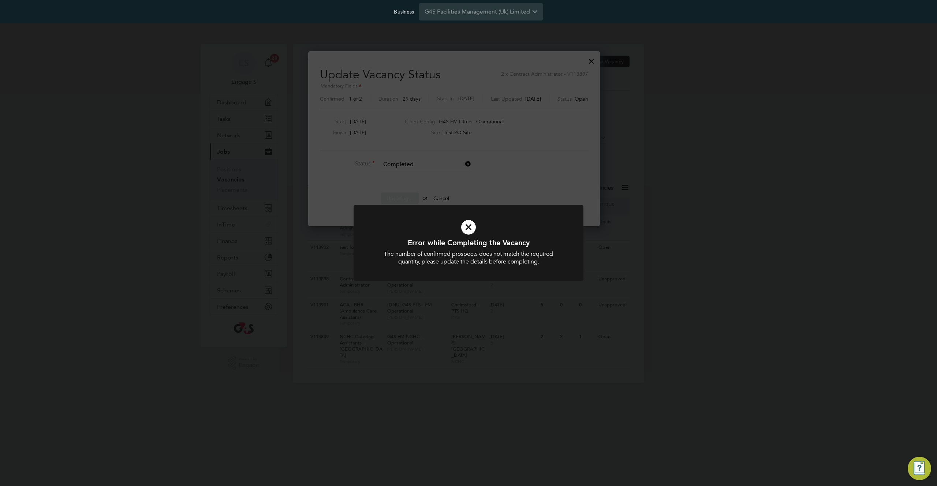
drag, startPoint x: 502, startPoint y: 198, endPoint x: 515, endPoint y: 183, distance: 19.7
click at [503, 197] on div "Error while Completing the Vacancy The number of confirmed prospects does not m…" at bounding box center [468, 243] width 937 height 486
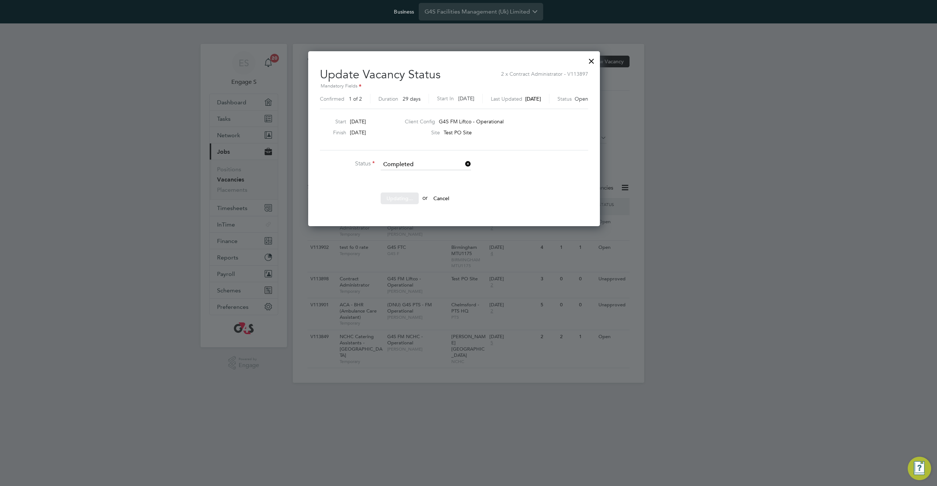
drag, startPoint x: 620, startPoint y: 61, endPoint x: 498, endPoint y: 25, distance: 127.9
click at [620, 61] on div "Sorry, we are having problems connecting to our services." at bounding box center [468, 213] width 351 height 339
drag, startPoint x: 616, startPoint y: 100, endPoint x: 622, endPoint y: 71, distance: 29.2
click at [600, 96] on div "Update Vacancy Status 2 x Contract Administrator - V113897 Mandatory Fields Con…" at bounding box center [454, 138] width 292 height 175
click at [598, 59] on div at bounding box center [591, 59] width 13 height 13
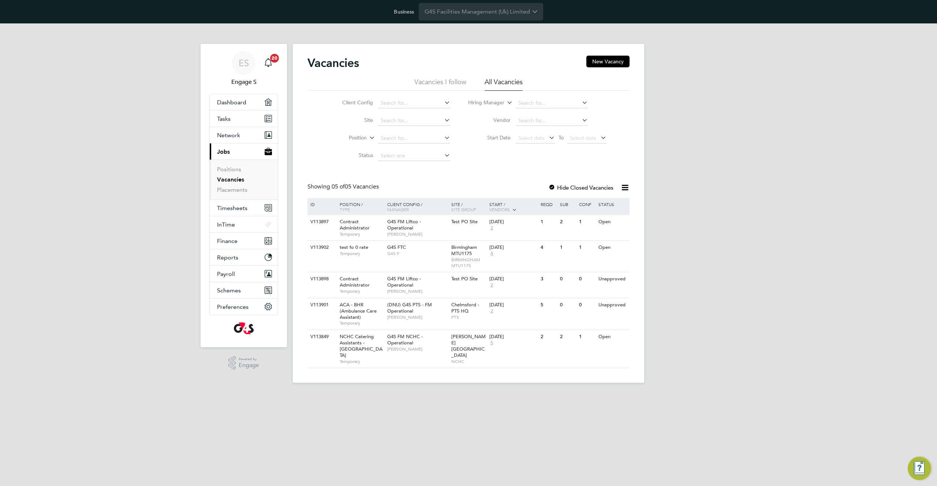
click at [375, 68] on div "Vacancies New Vacancy" at bounding box center [468, 67] width 322 height 22
click at [479, 168] on div "Vacancies New Vacancy Vacancies I follow All Vacancies Client Config Site Posit…" at bounding box center [468, 212] width 322 height 312
click at [615, 221] on div "Open" at bounding box center [600, 222] width 32 height 14
click at [621, 221] on icon at bounding box center [618, 222] width 7 height 9
click at [592, 259] on li "Update Status" at bounding box center [601, 259] width 42 height 10
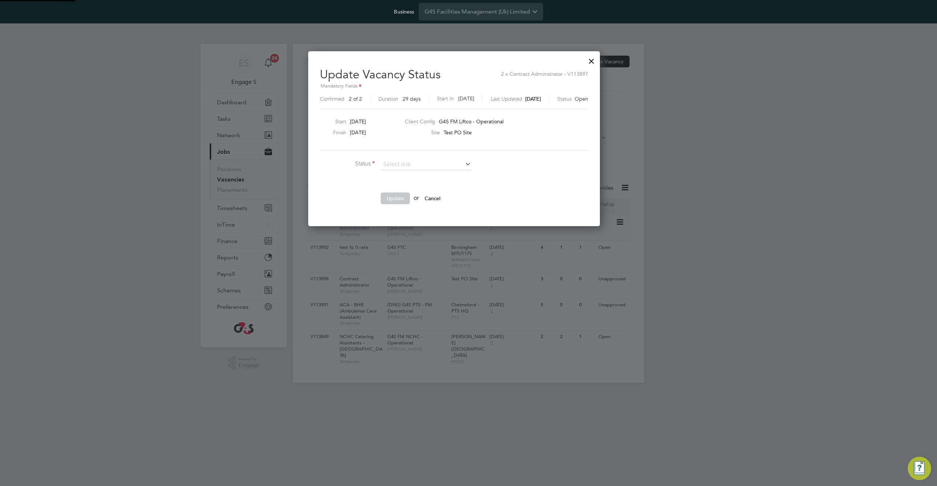
scroll to position [175, 321]
click at [435, 174] on li "Completed" at bounding box center [425, 175] width 91 height 10
type input "Completed"
click at [393, 197] on button "Update" at bounding box center [394, 198] width 29 height 12
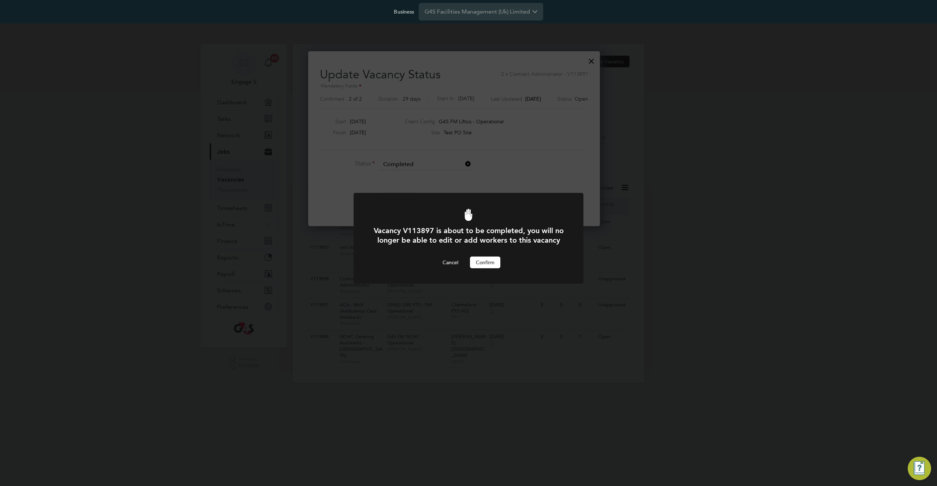
click at [489, 268] on button "Confirm" at bounding box center [485, 262] width 30 height 12
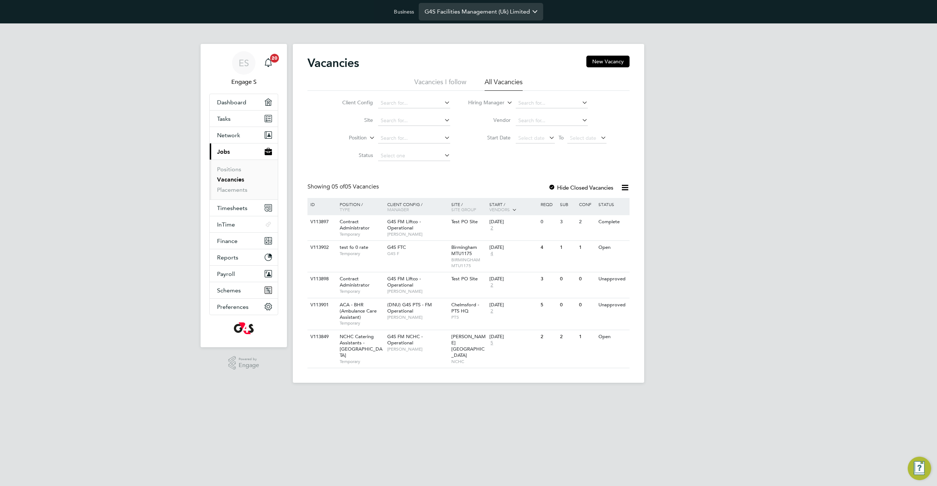
click at [484, 18] on input "G4S Facilities Management (Uk) Limited" at bounding box center [481, 11] width 124 height 17
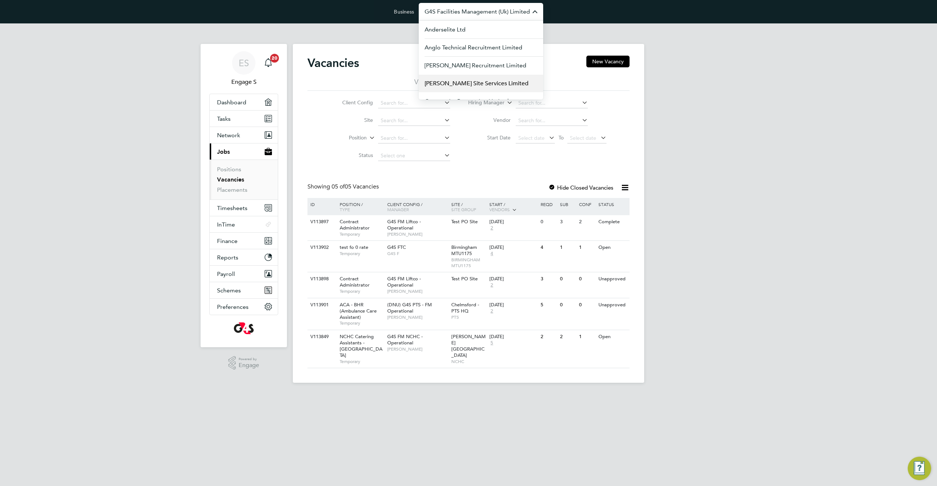
click at [484, 84] on span "[PERSON_NAME] Site Services Limited" at bounding box center [476, 83] width 104 height 9
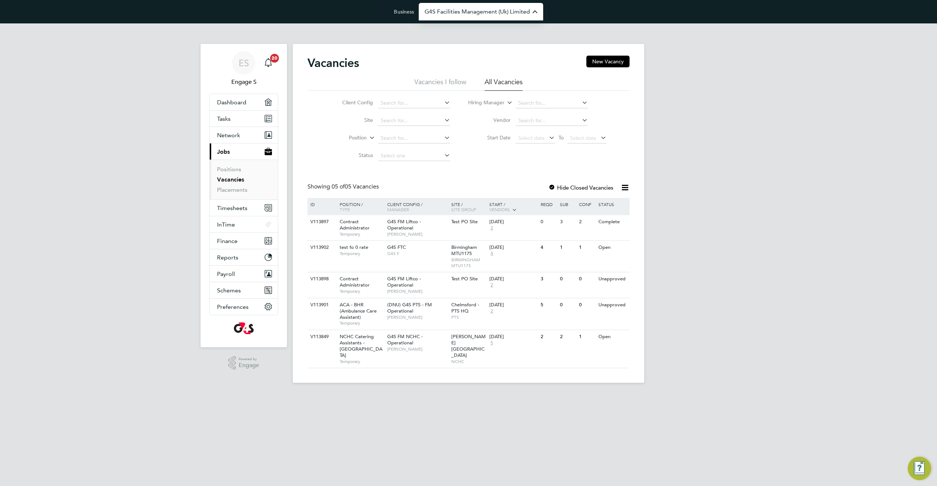
type input "Carmichael Site Services Limited"
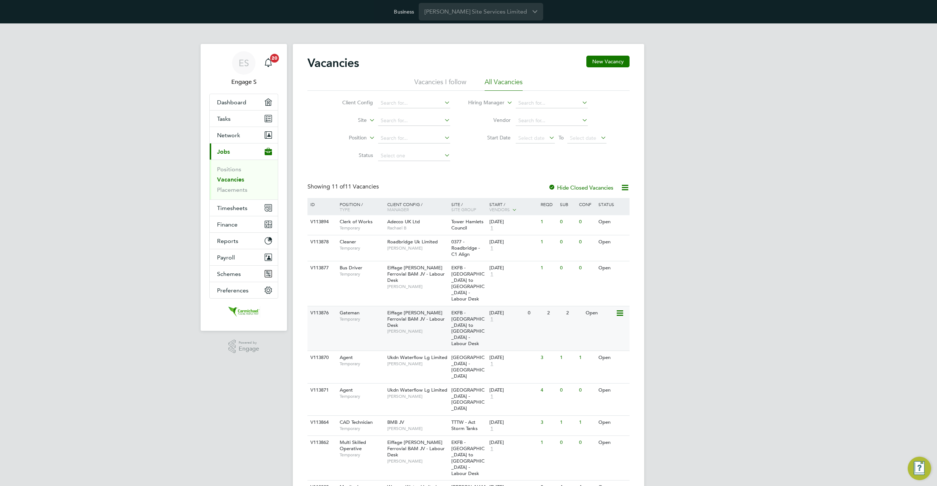
click at [619, 309] on icon at bounding box center [618, 313] width 7 height 9
click at [596, 337] on li "Update Status" at bounding box center [601, 338] width 42 height 10
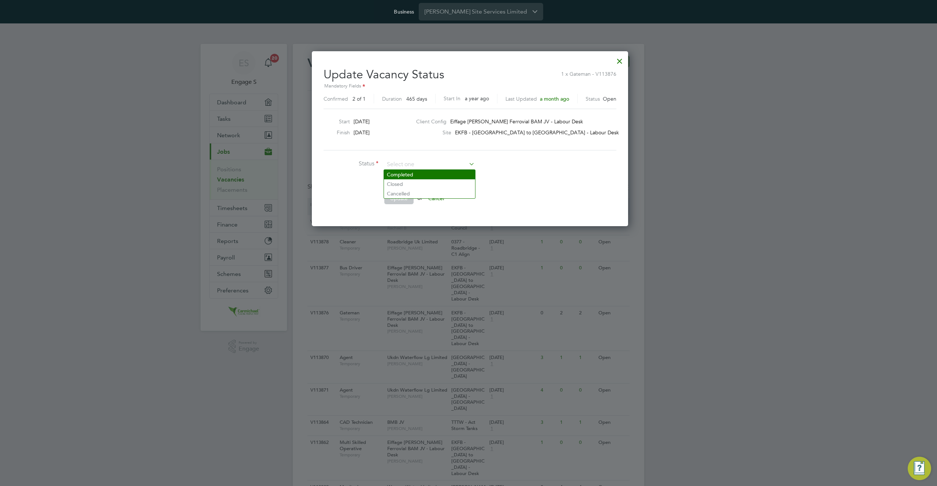
click at [443, 175] on li "Completed" at bounding box center [429, 175] width 91 height 10
type input "Completed"
click at [397, 197] on button "Update" at bounding box center [398, 198] width 29 height 12
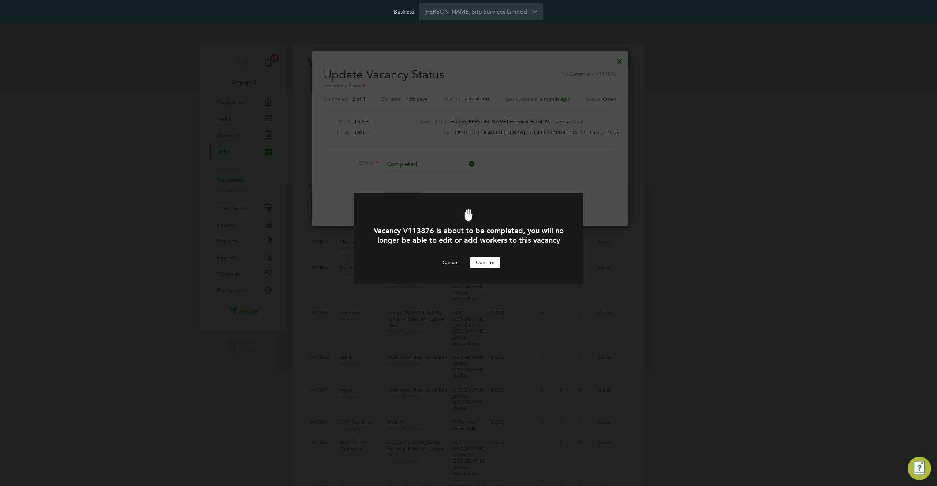
click at [487, 268] on button "Confirm" at bounding box center [485, 262] width 30 height 12
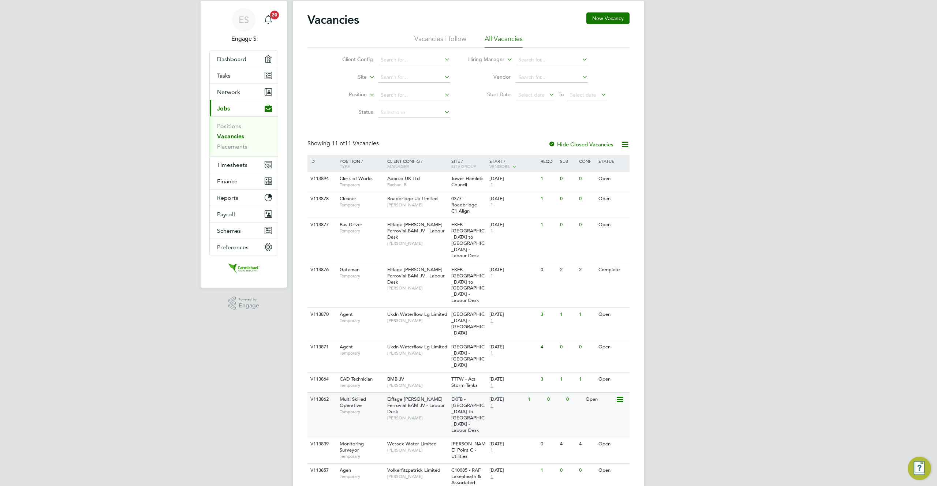
scroll to position [0, 0]
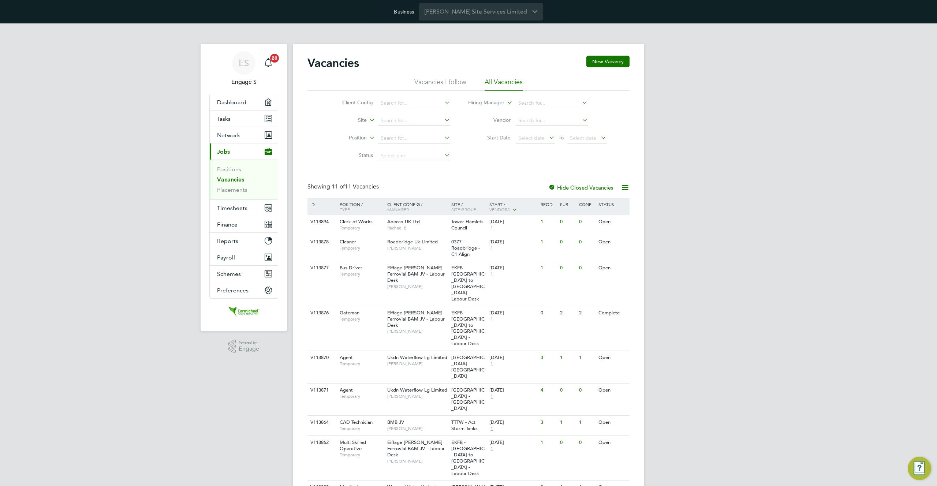
drag, startPoint x: 550, startPoint y: 187, endPoint x: 558, endPoint y: 203, distance: 17.8
click at [550, 187] on div at bounding box center [551, 187] width 7 height 7
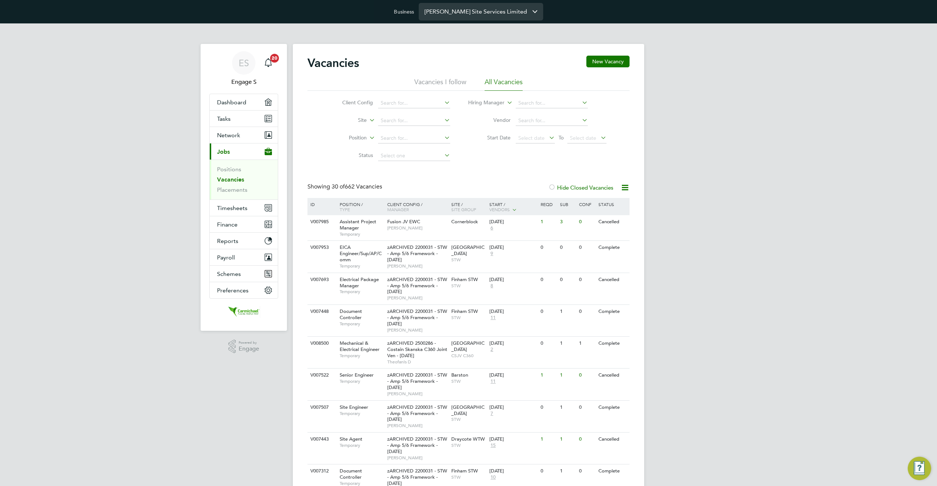
click at [479, 16] on input "Carmichael Site Services Limited" at bounding box center [481, 11] width 124 height 17
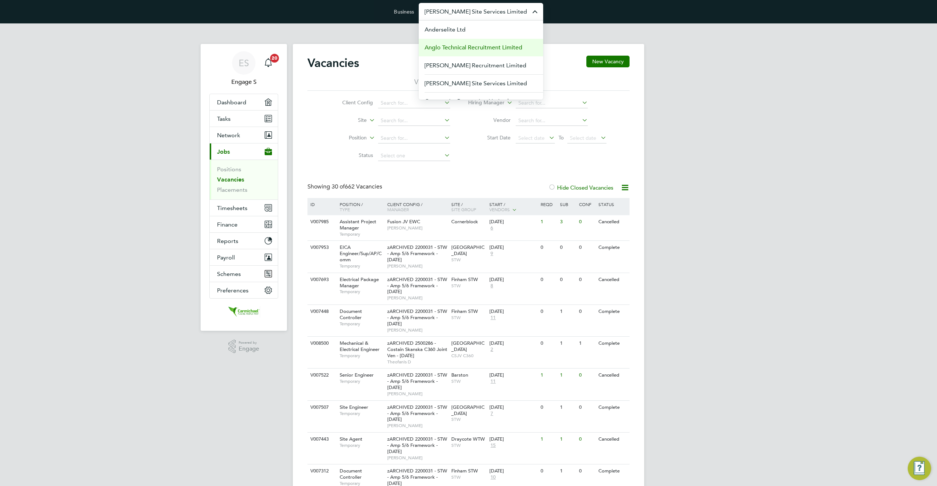
click at [489, 48] on span "Anglo Technical Recruitment Limited" at bounding box center [473, 47] width 98 height 9
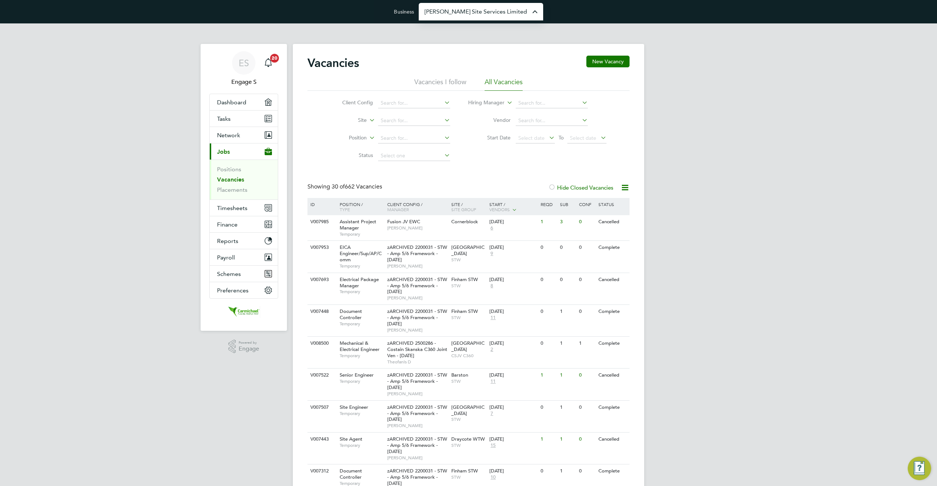
type input "Anglo Technical Recruitment Limited"
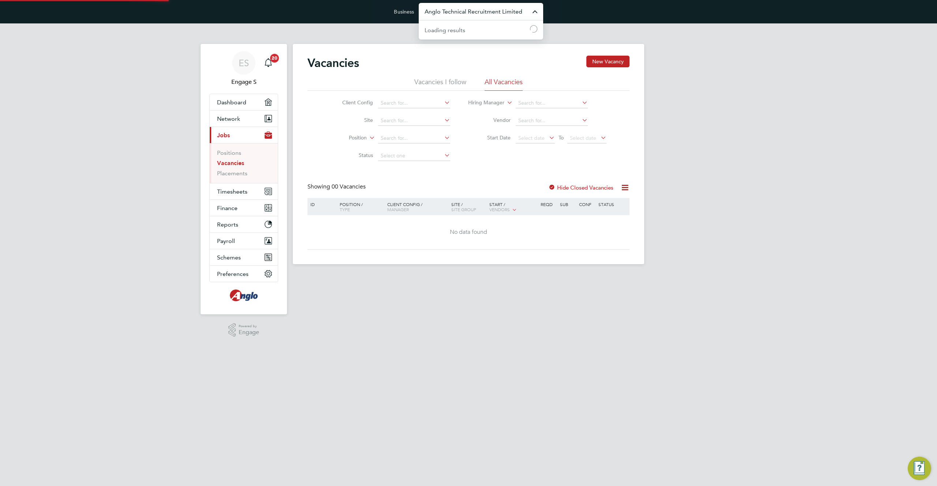
click at [505, 11] on input "Anglo Technical Recruitment Limited" at bounding box center [481, 11] width 124 height 17
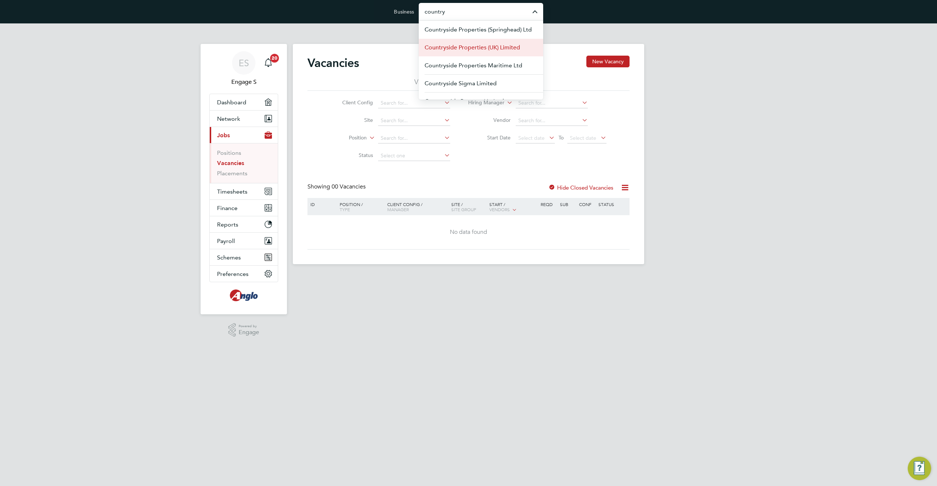
click at [505, 48] on span "Countryside Properties (UK) Limited" at bounding box center [471, 47] width 95 height 9
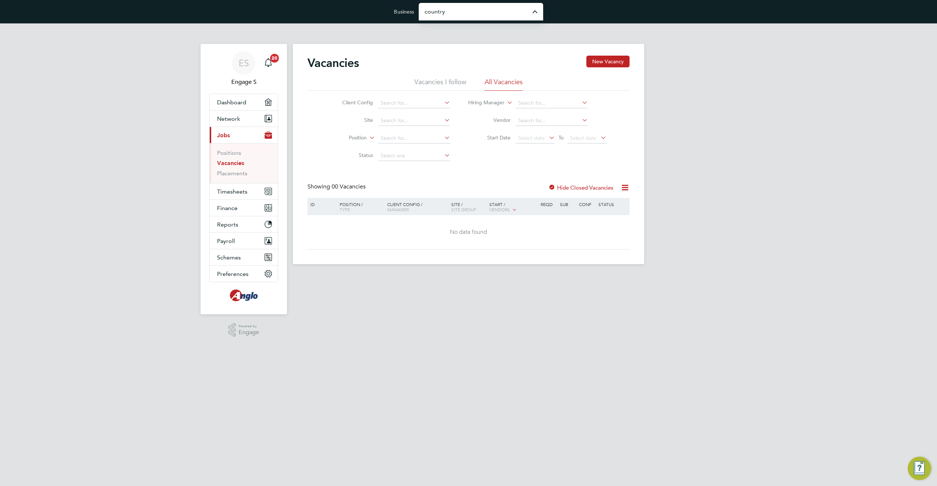
type input "Countryside Properties (UK) Limited"
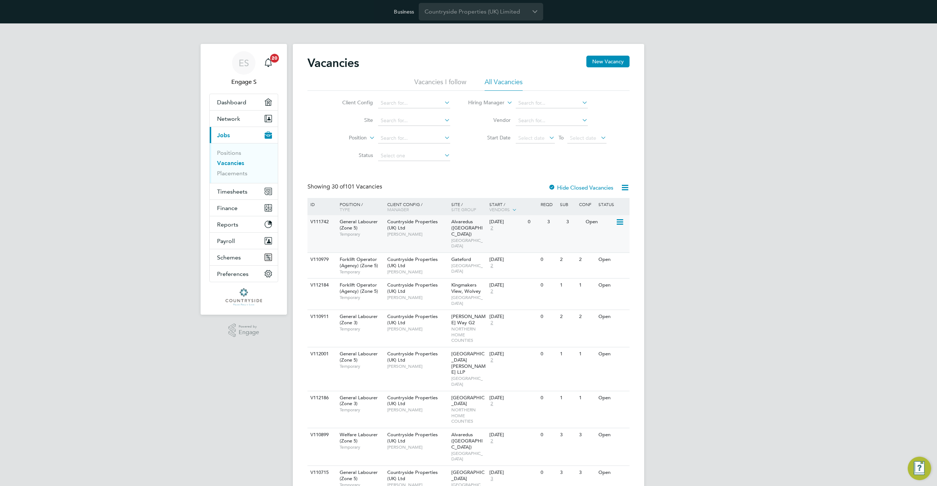
click at [617, 223] on icon at bounding box center [618, 222] width 7 height 9
click at [593, 260] on li "Update Status" at bounding box center [601, 259] width 42 height 10
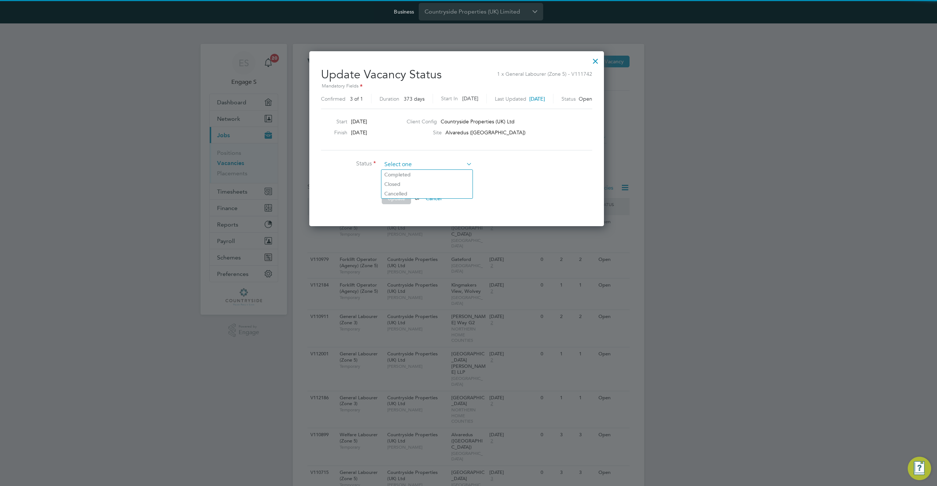
scroll to position [175, 318]
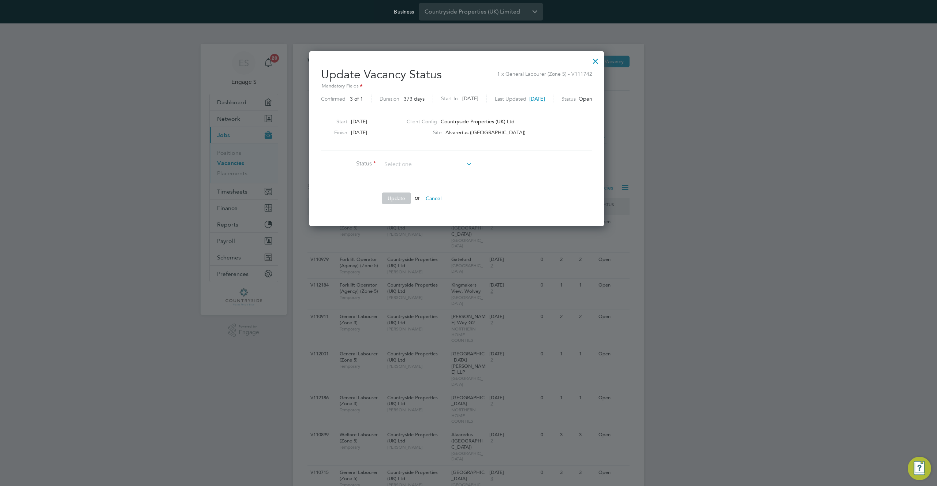
click at [412, 175] on li "Completed" at bounding box center [426, 175] width 91 height 10
type input "Completed"
click at [402, 199] on button "Update" at bounding box center [396, 198] width 29 height 12
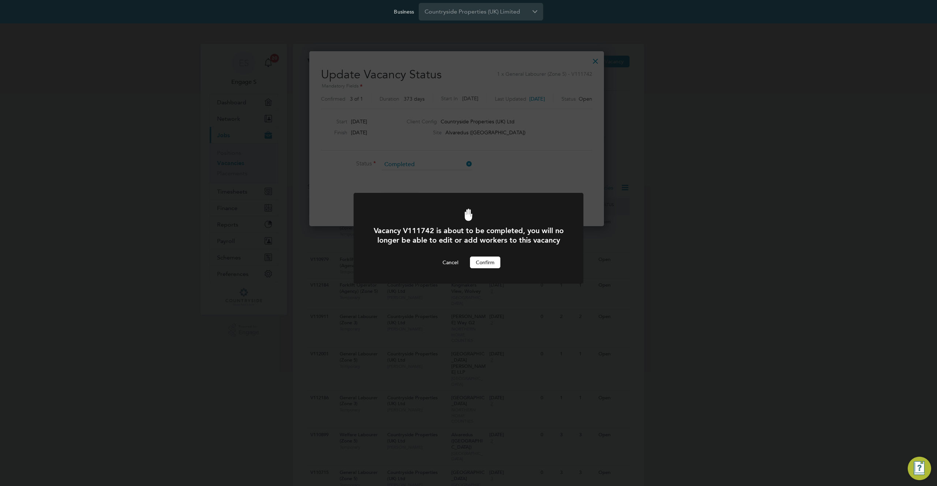
click at [485, 268] on button "Confirm" at bounding box center [485, 262] width 30 height 12
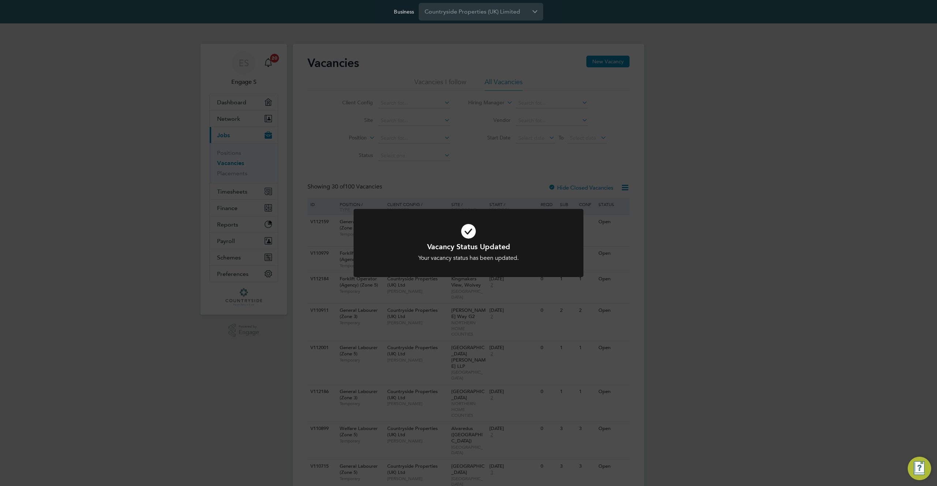
click at [746, 205] on div "Vacancy Status Updated Your vacancy status has been updated. Cancel Okay" at bounding box center [468, 243] width 937 height 486
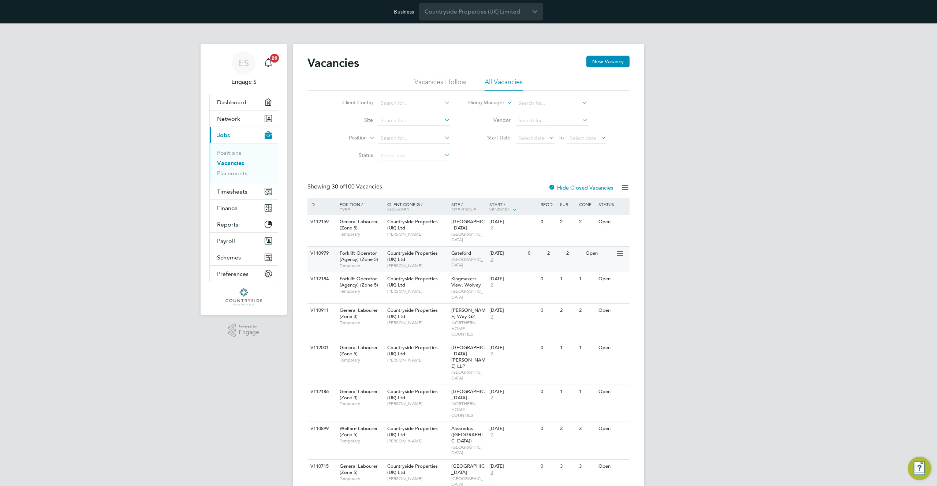
click at [619, 249] on icon at bounding box center [618, 253] width 7 height 9
click at [596, 285] on li "Update Status" at bounding box center [601, 285] width 42 height 10
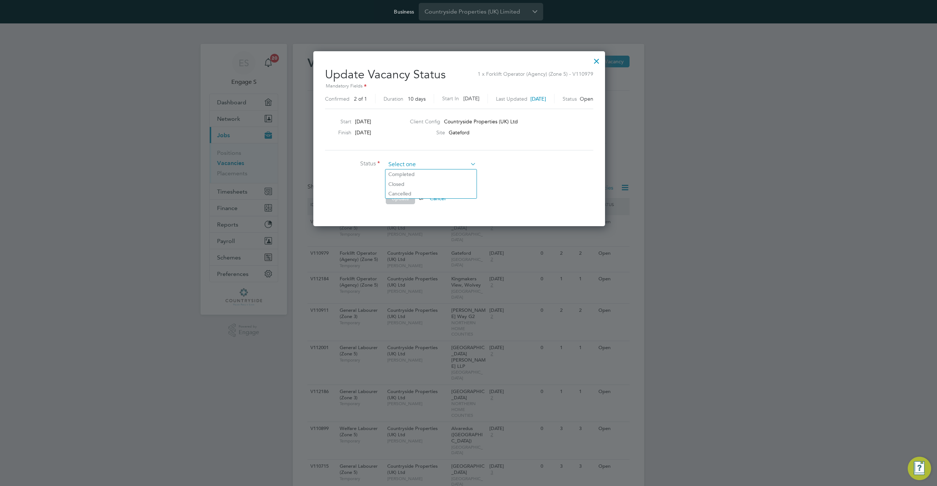
scroll to position [11, 199]
click at [428, 161] on input at bounding box center [431, 164] width 90 height 11
click at [420, 172] on li "Completed" at bounding box center [430, 174] width 91 height 10
type input "Completed"
click at [401, 198] on button "Update" at bounding box center [400, 198] width 29 height 12
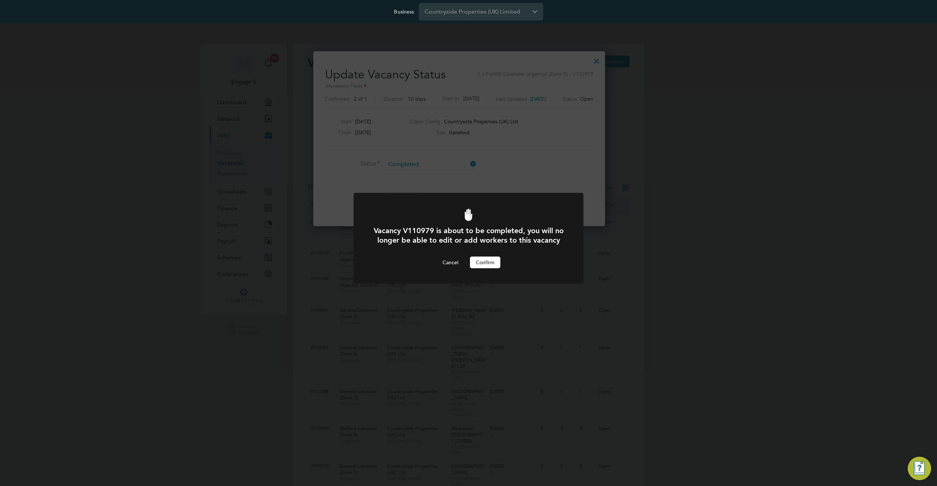
click at [486, 268] on button "Confirm" at bounding box center [485, 262] width 30 height 12
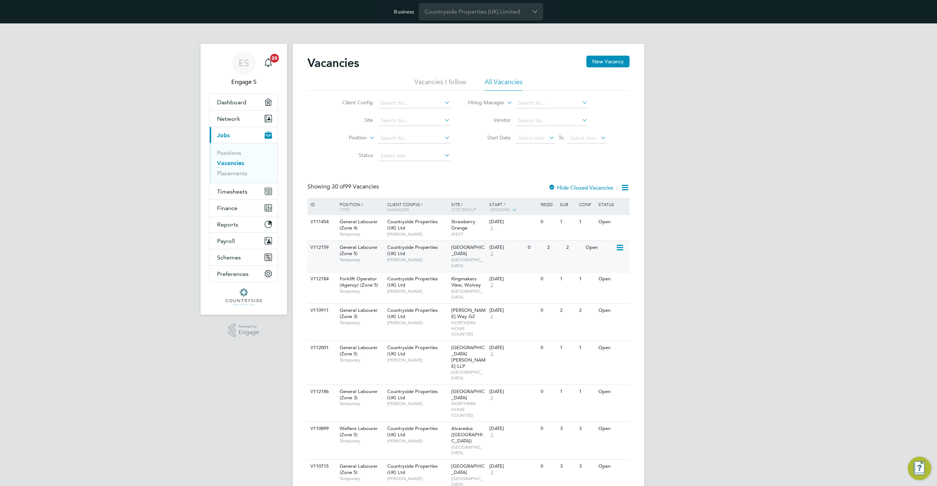
click at [620, 245] on icon at bounding box center [618, 247] width 7 height 9
click at [589, 276] on li "Edit" at bounding box center [601, 275] width 42 height 10
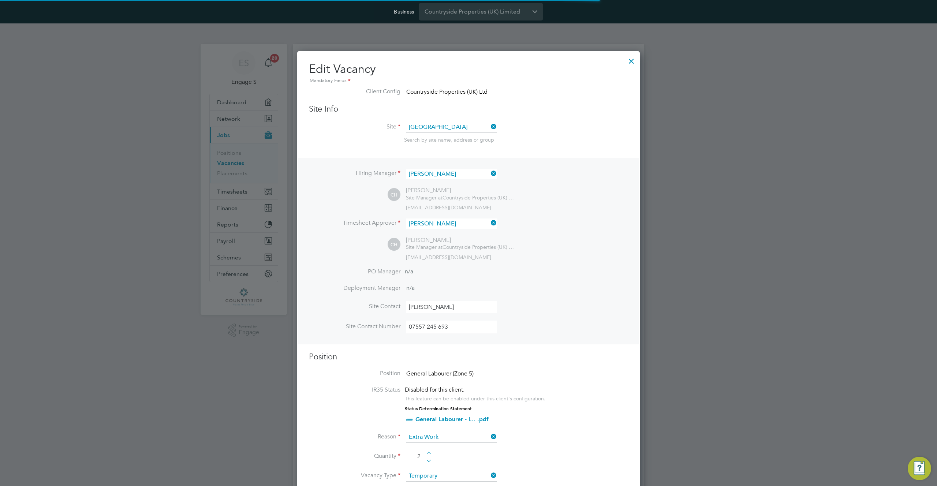
scroll to position [957, 343]
click at [633, 60] on div at bounding box center [630, 59] width 13 height 13
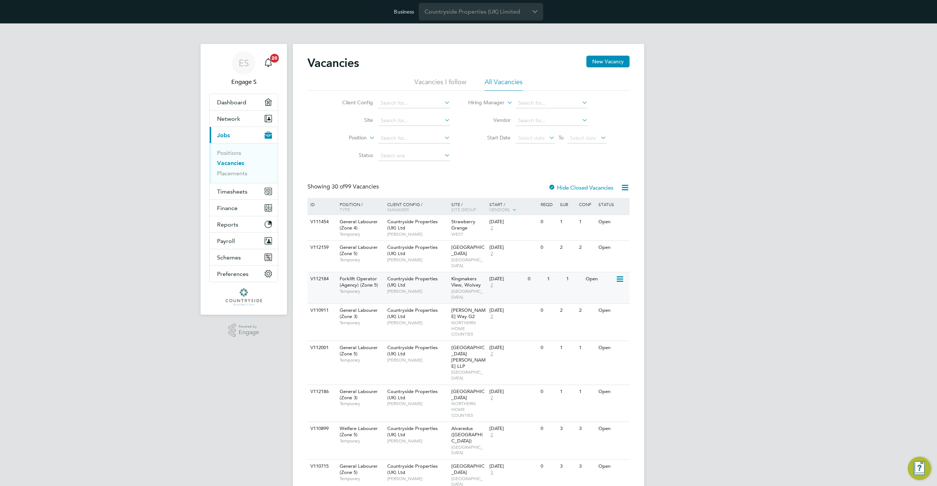
click at [620, 275] on icon at bounding box center [618, 279] width 7 height 9
click at [600, 311] on li "Update Status" at bounding box center [601, 311] width 42 height 10
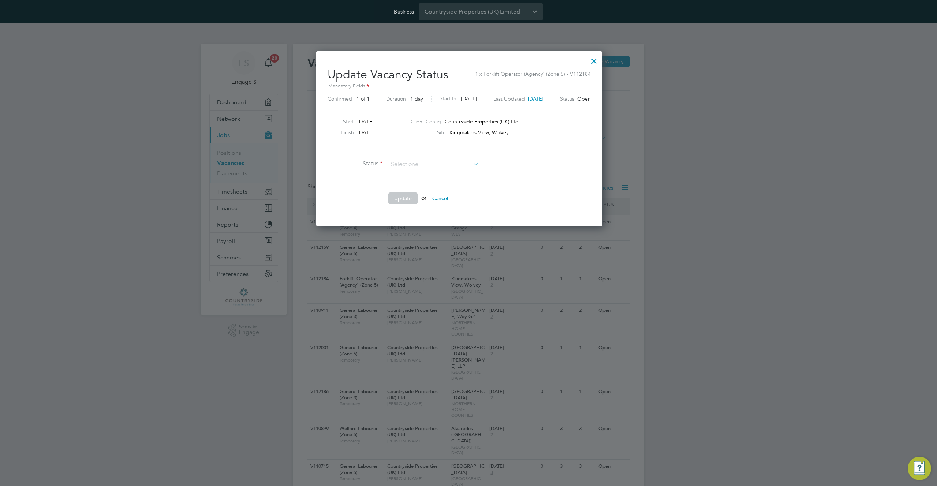
click at [431, 173] on li "Completed" at bounding box center [433, 174] width 91 height 10
type input "Completed"
click at [398, 196] on button "Update" at bounding box center [402, 198] width 29 height 12
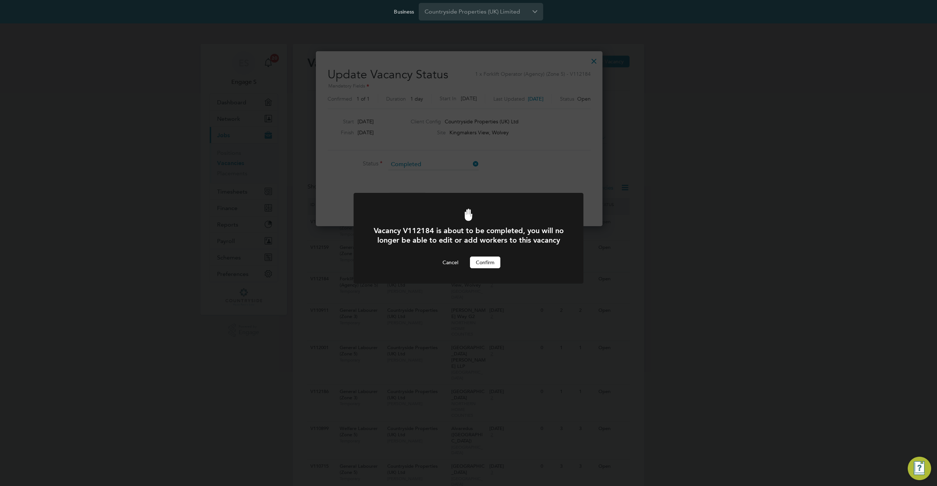
click at [488, 268] on button "Confirm" at bounding box center [485, 262] width 30 height 12
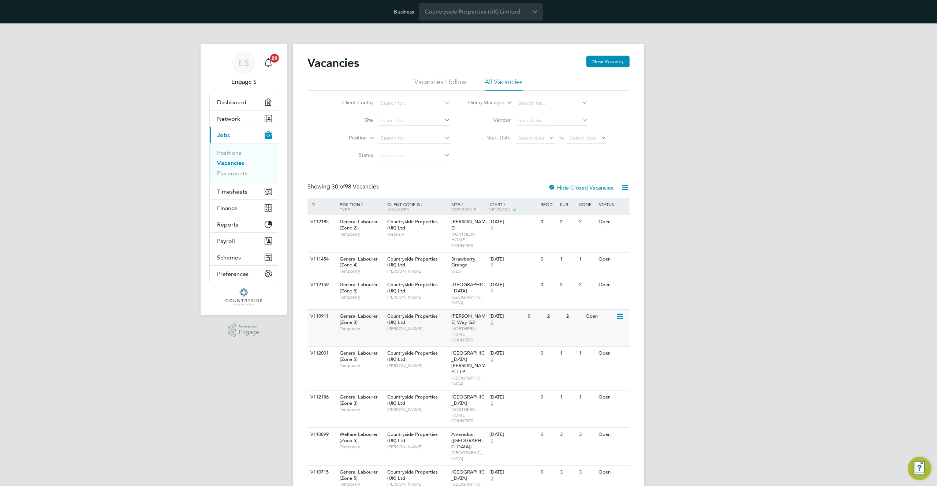
click at [622, 312] on icon at bounding box center [618, 316] width 7 height 9
click at [595, 341] on li "Update Status" at bounding box center [601, 342] width 42 height 10
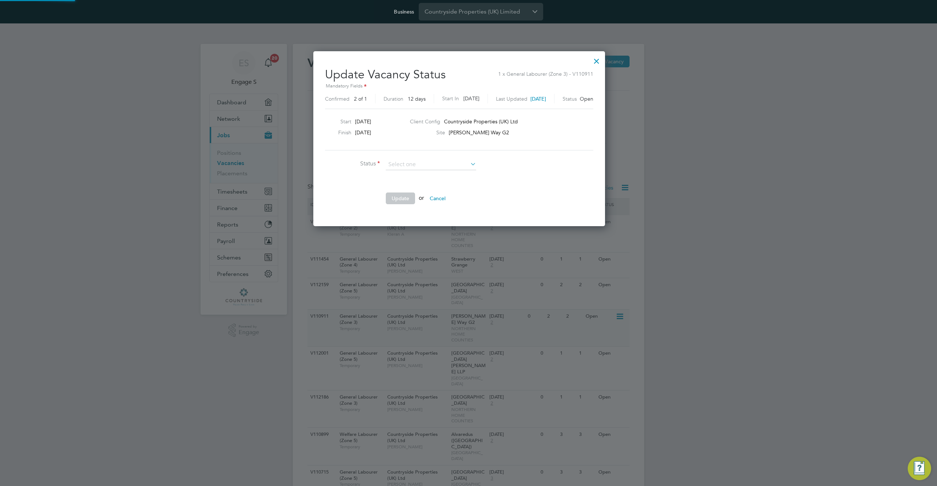
scroll to position [175, 310]
click at [431, 175] on li "Completed" at bounding box center [430, 175] width 91 height 10
type input "Completed"
click at [395, 200] on button "Update" at bounding box center [400, 198] width 29 height 12
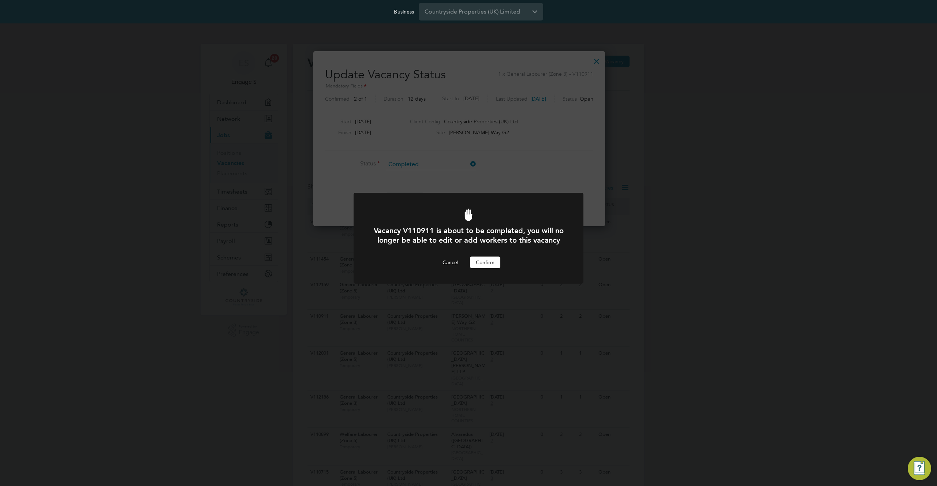
click at [495, 268] on button "Confirm" at bounding box center [485, 262] width 30 height 12
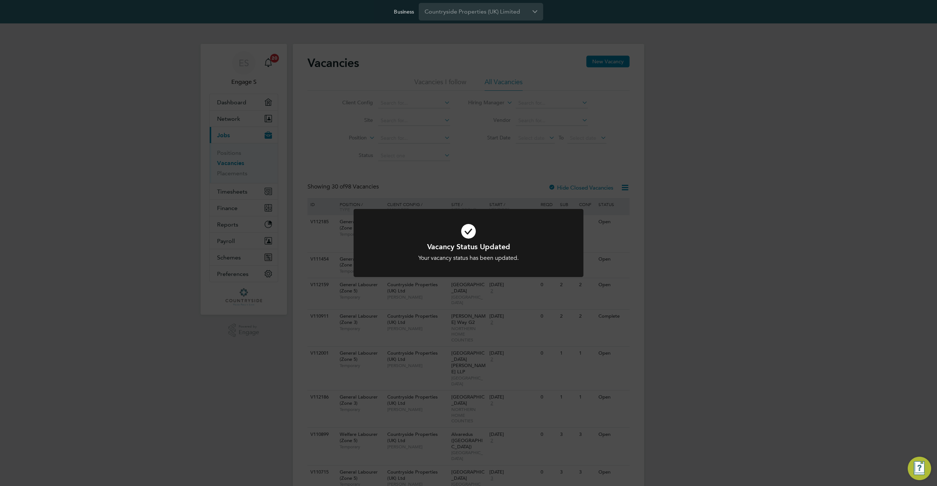
click at [690, 245] on div "Vacancy Status Updated Your vacancy status has been updated. Cancel Okay" at bounding box center [468, 243] width 937 height 486
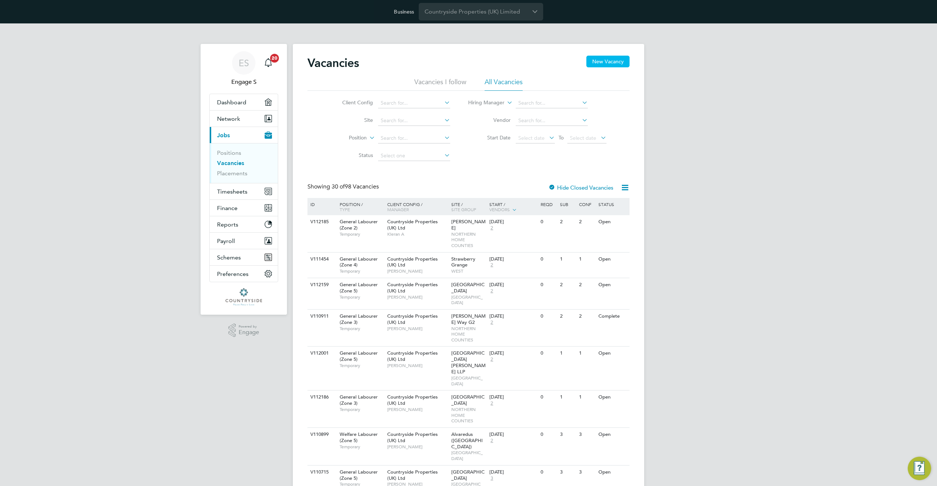
click at [610, 60] on button "New Vacancy" at bounding box center [607, 62] width 43 height 12
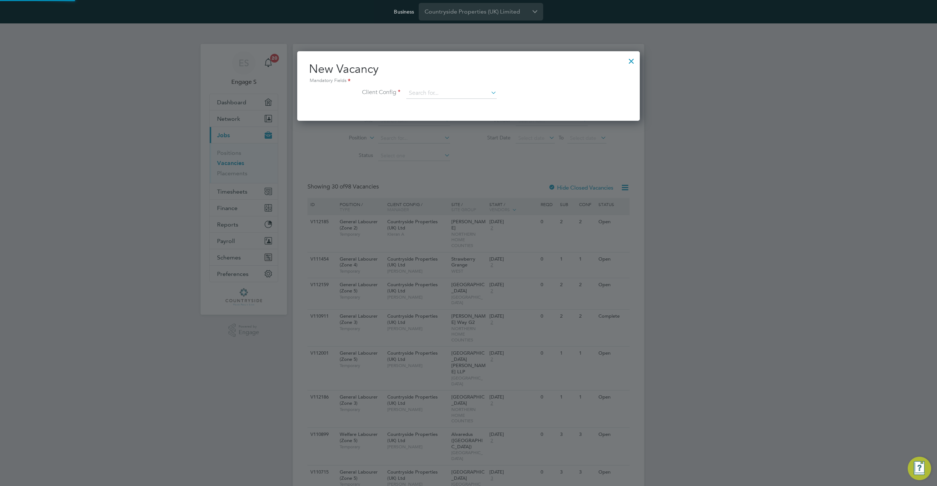
scroll to position [70, 343]
click at [458, 94] on input at bounding box center [451, 93] width 90 height 11
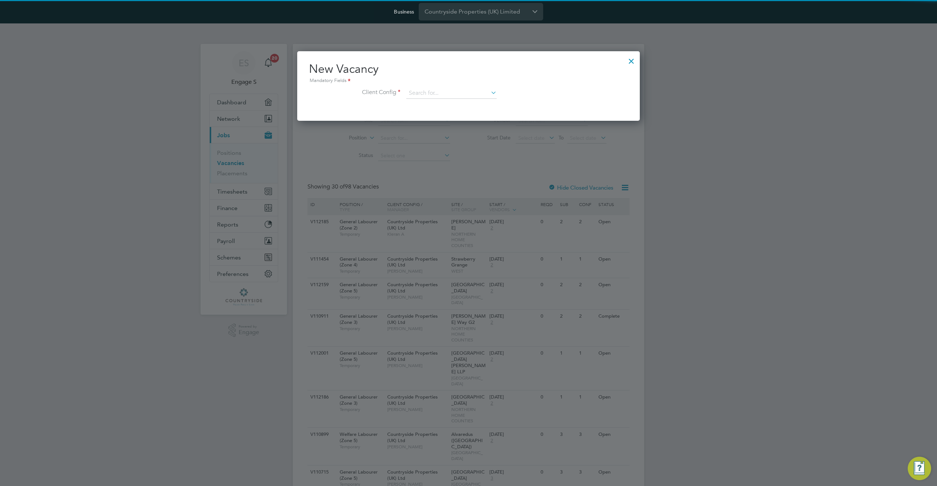
click at [462, 151] on li "Countryside Maritime Ltd" at bounding box center [499, 154] width 187 height 10
type input "Countryside Maritime Ltd"
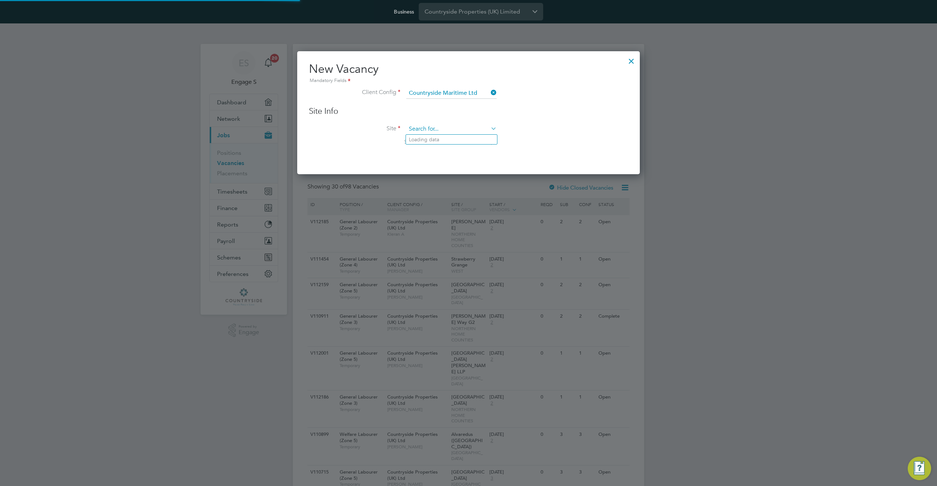
click at [471, 130] on input at bounding box center [451, 129] width 90 height 11
click at [467, 147] on li "SMI Sector 15" at bounding box center [451, 150] width 91 height 10
type input "SMI Sector 15"
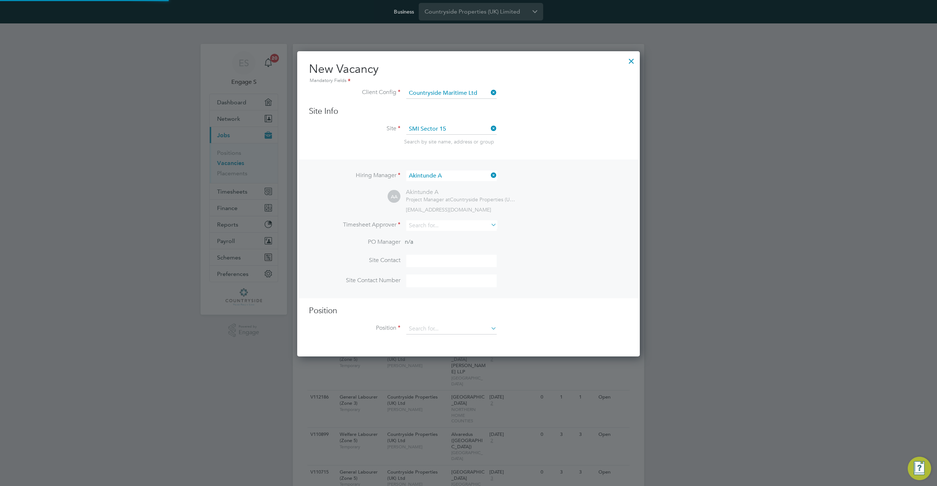
scroll to position [306, 343]
click at [468, 226] on input at bounding box center [451, 225] width 90 height 11
click at [466, 245] on li "Adam B" at bounding box center [451, 246] width 91 height 10
type input "Adam B"
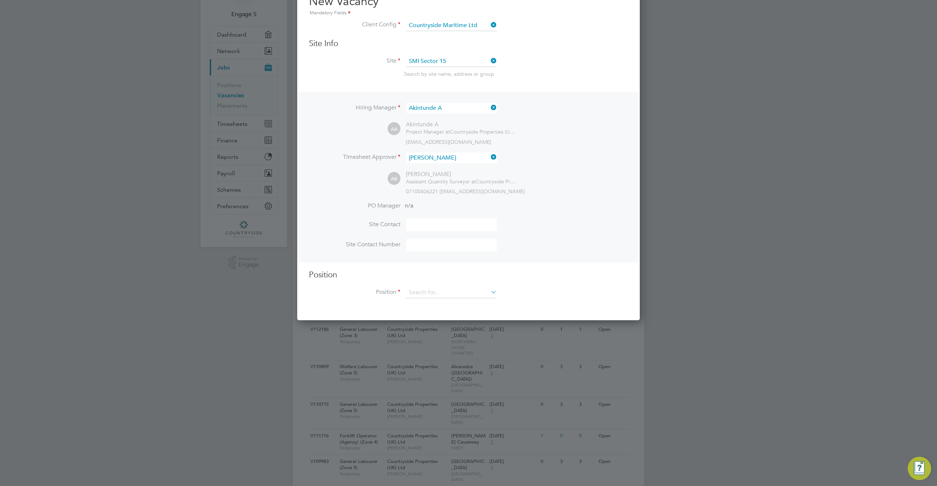
scroll to position [0, 0]
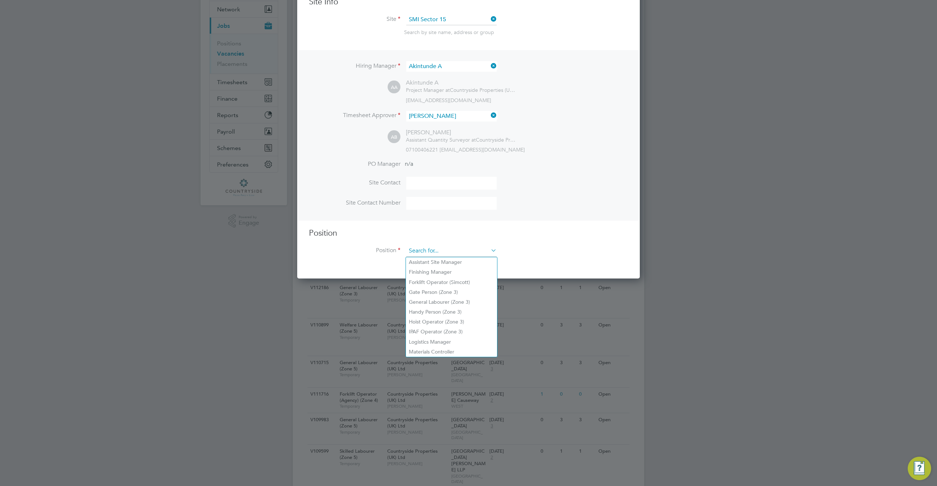
click at [472, 249] on input at bounding box center [451, 250] width 90 height 11
click at [461, 280] on li "Forklift Operator (Simcott)" at bounding box center [451, 282] width 91 height 10
type input "Forklift Operator (Simcott)"
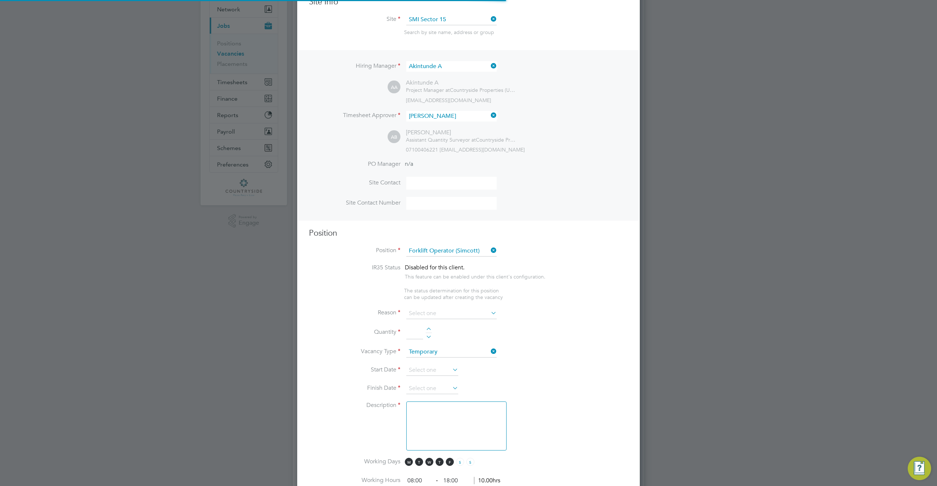
scroll to position [4, 4]
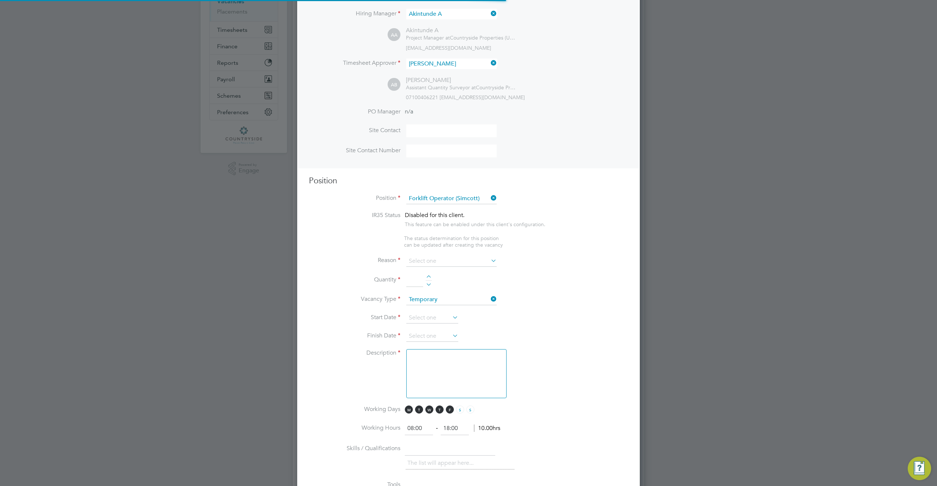
type textarea "• Operate construction machinery • Delivering large quantities of materials to …"
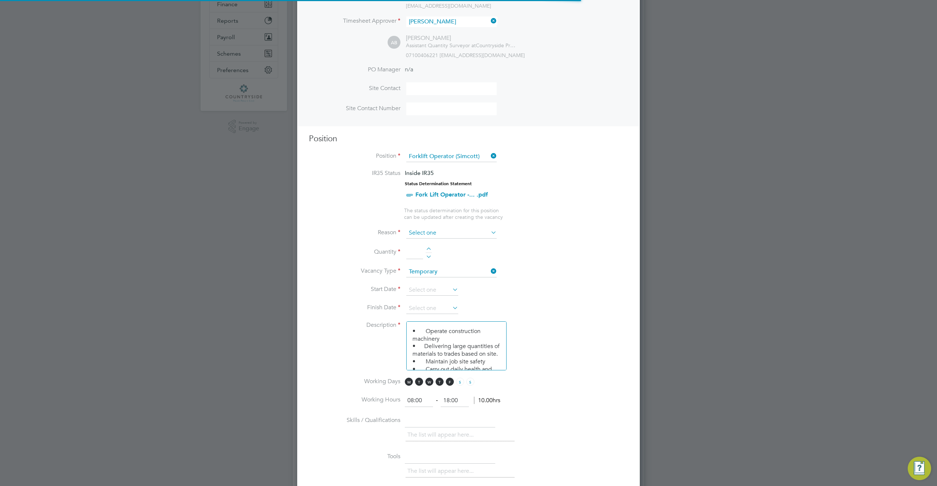
click at [472, 236] on input at bounding box center [451, 233] width 90 height 11
click at [461, 254] on li "Holiday" at bounding box center [451, 253] width 91 height 10
type input "Holiday"
click at [431, 250] on li "Quantity" at bounding box center [468, 256] width 319 height 20
click at [428, 254] on div at bounding box center [428, 255] width 6 height 5
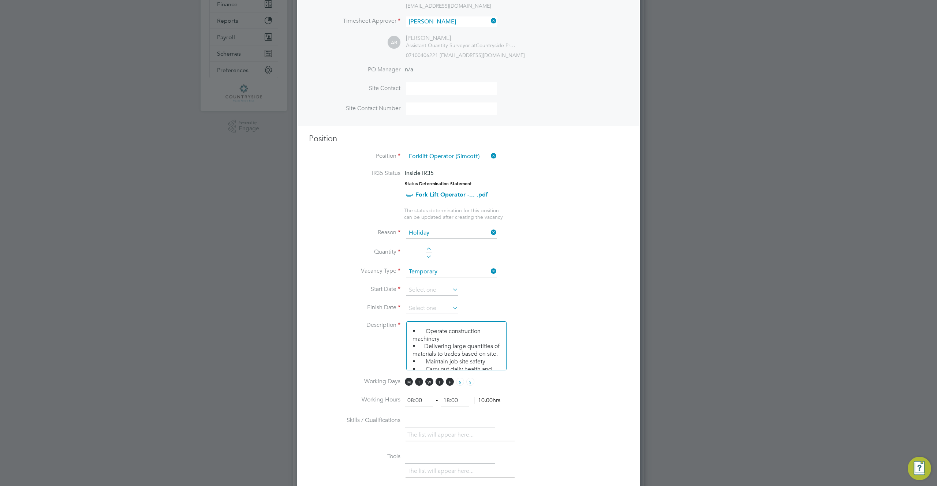
type input "1"
click at [431, 292] on input at bounding box center [432, 290] width 52 height 11
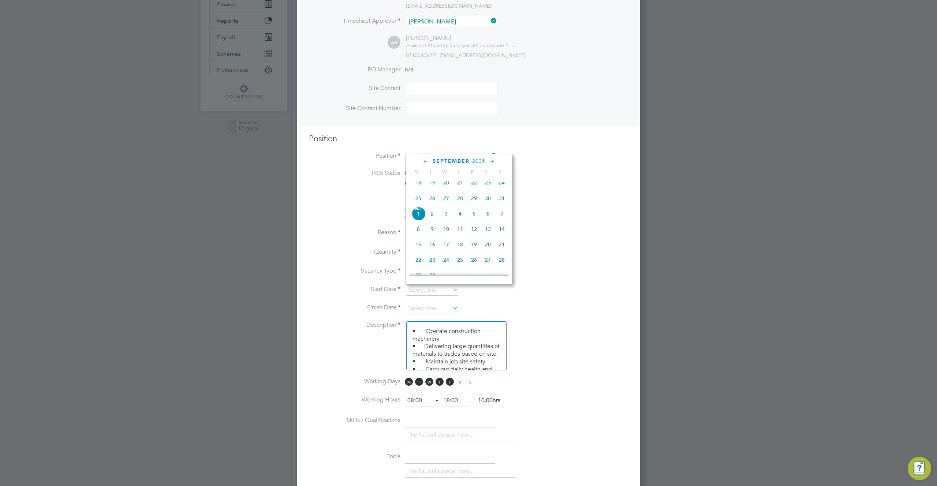
click at [419, 185] on span "18" at bounding box center [418, 183] width 14 height 14
type input "18 Aug 2025"
drag, startPoint x: 450, startPoint y: 307, endPoint x: 474, endPoint y: 298, distance: 25.3
click at [451, 307] on li "Finish Date" at bounding box center [468, 312] width 319 height 18
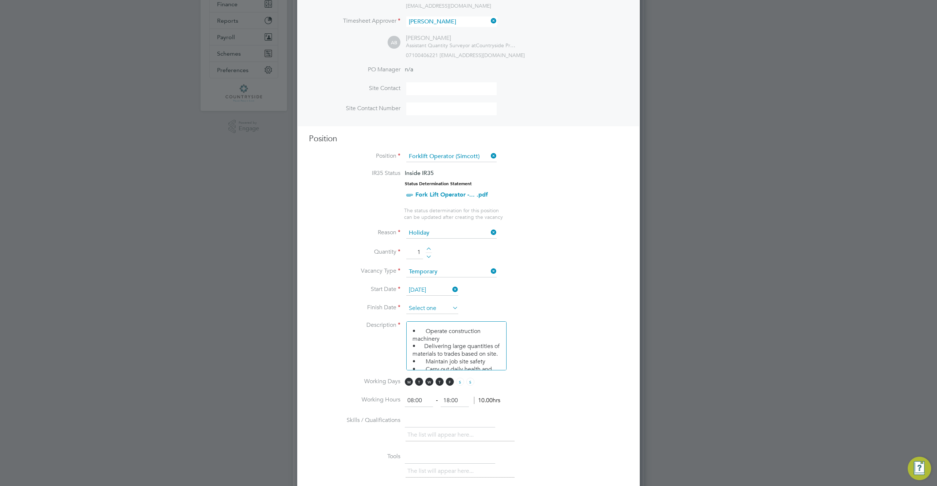
drag, startPoint x: 442, startPoint y: 306, endPoint x: 448, endPoint y: 305, distance: 6.2
click at [442, 305] on input at bounding box center [432, 308] width 52 height 11
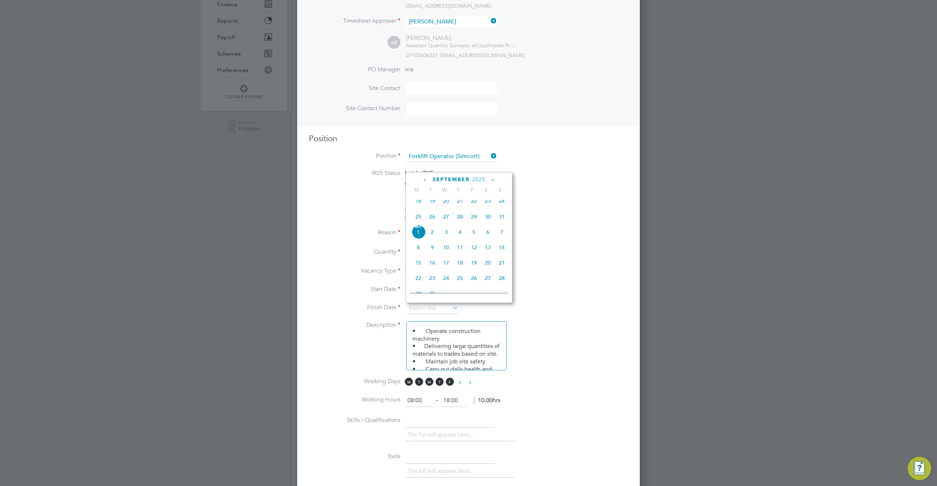
click at [503, 280] on span "28" at bounding box center [502, 278] width 14 height 14
type input "28 Sep 2025"
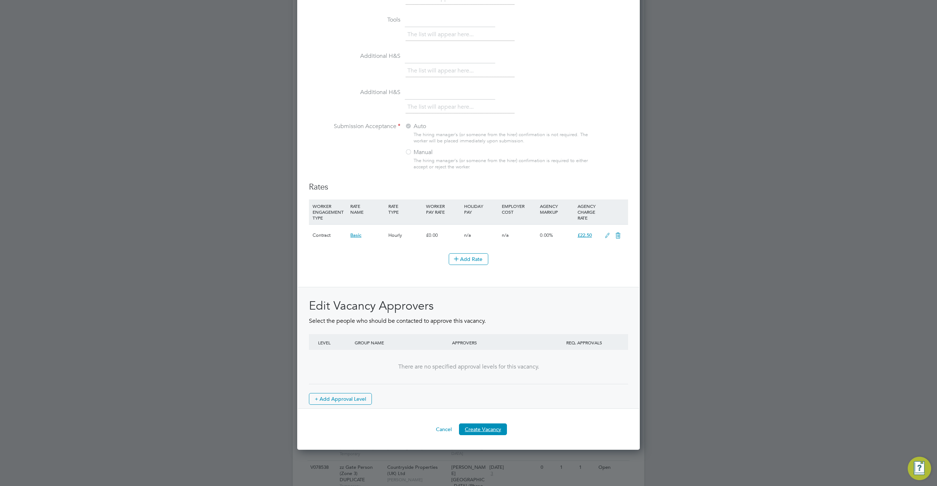
drag, startPoint x: 489, startPoint y: 430, endPoint x: 575, endPoint y: 395, distance: 93.1
click at [492, 429] on button "Create Vacancy" at bounding box center [483, 429] width 48 height 12
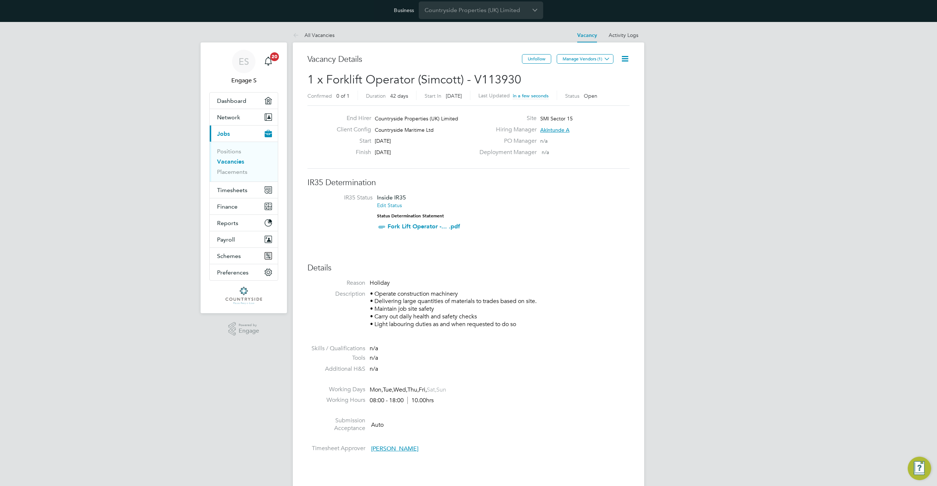
click at [625, 59] on icon at bounding box center [624, 58] width 9 height 9
click at [598, 73] on li "Edit Vacancy e" at bounding box center [607, 76] width 42 height 10
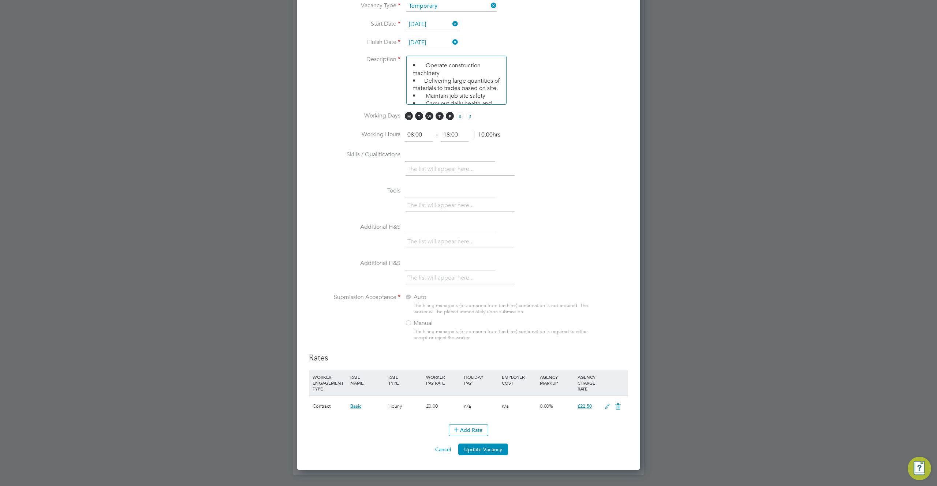
drag, startPoint x: 478, startPoint y: 427, endPoint x: 536, endPoint y: 402, distance: 63.6
click at [479, 426] on button "Add Rate" at bounding box center [469, 430] width 40 height 12
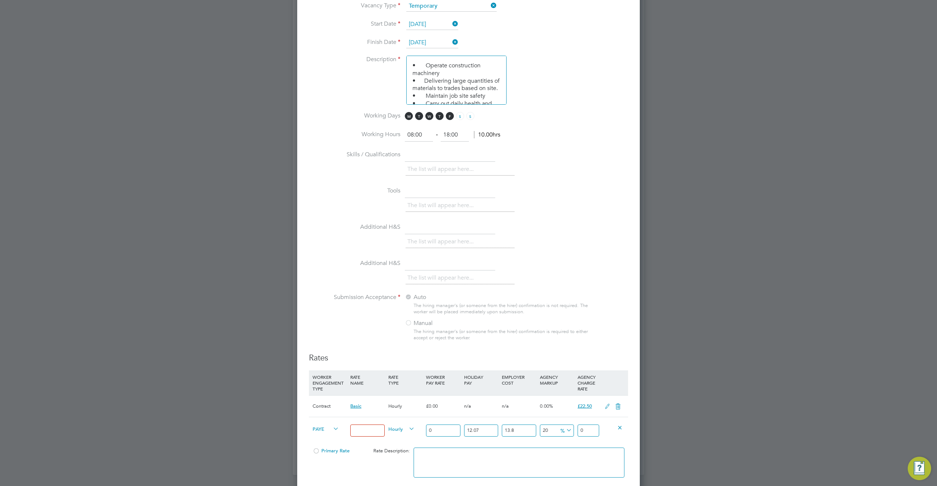
click at [355, 429] on input at bounding box center [367, 430] width 34 height 12
type input "15"
click at [438, 431] on input "0" at bounding box center [443, 430] width 34 height 12
type input "02"
type input "3.06085584"
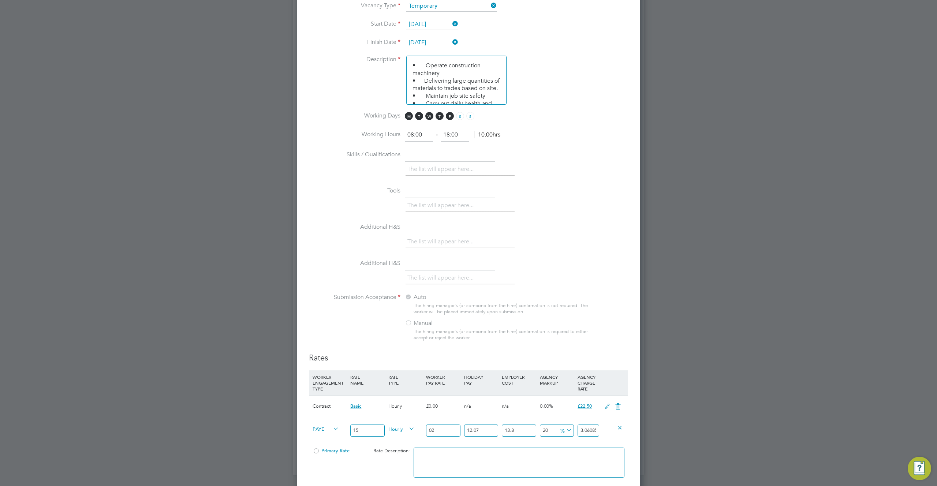
type input "022"
type input "33.66941424"
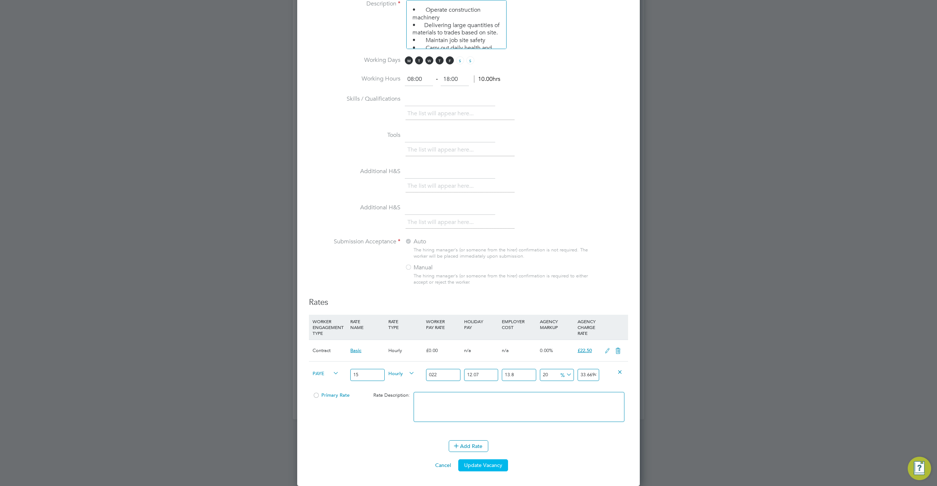
type input "022"
click at [484, 468] on button "Update Vacancy" at bounding box center [483, 465] width 50 height 12
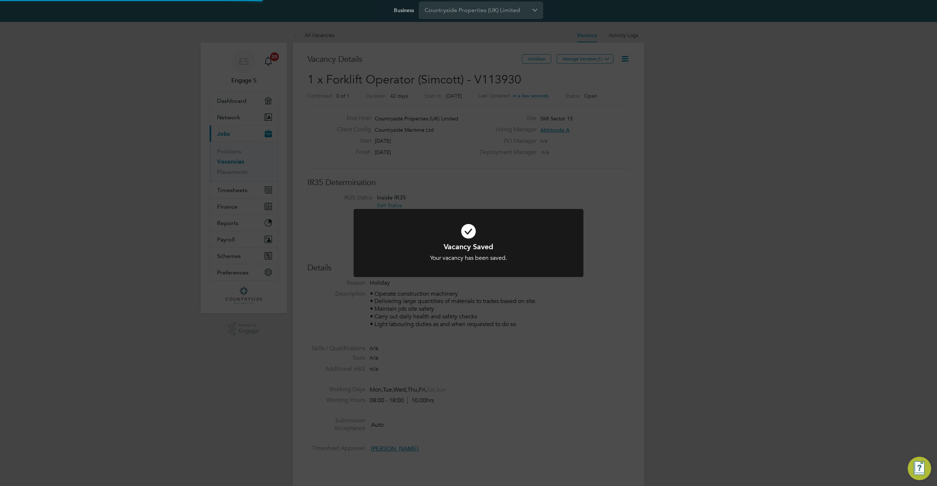
click at [526, 427] on div "Vacancy Saved Your vacancy has been saved. Cancel Okay" at bounding box center [468, 243] width 937 height 486
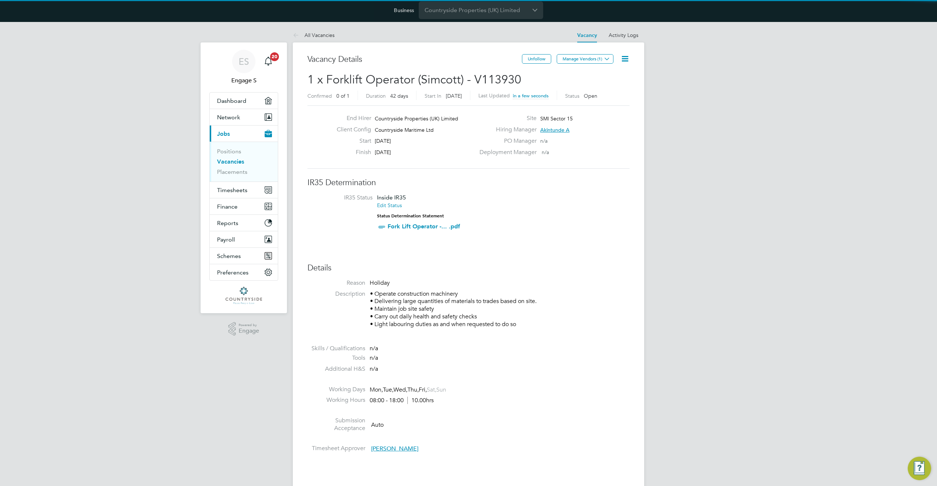
click at [504, 393] on li "Working Days Mon, Tue, Wed, Thu, Fri, Sat, Sun" at bounding box center [468, 391] width 322 height 11
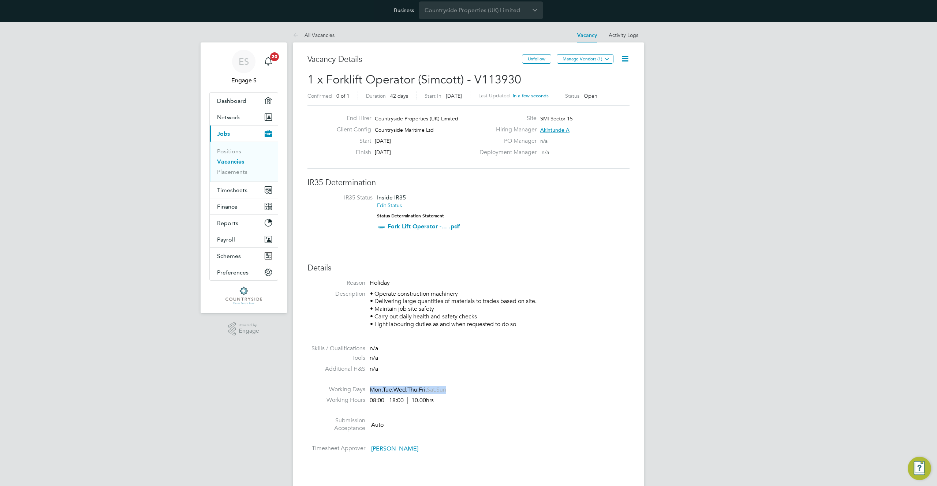
click at [504, 393] on li "Working Days Mon, Tue, Wed, Thu, Fri, Sat, Sun" at bounding box center [468, 391] width 322 height 11
drag, startPoint x: 522, startPoint y: 330, endPoint x: 361, endPoint y: 276, distance: 169.7
click at [538, 312] on p "• Operate construction machinery • Delivering large quantities of materials to …" at bounding box center [499, 309] width 259 height 38
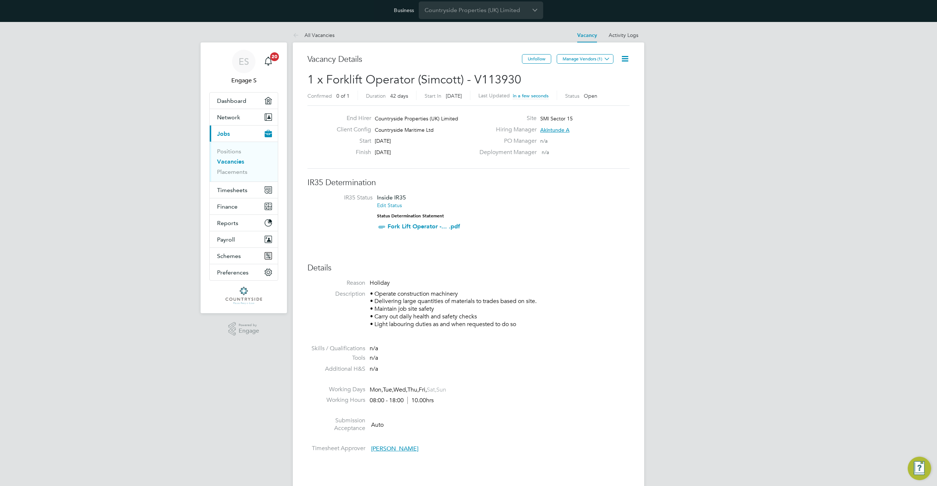
click at [470, 311] on p "• Operate construction machinery • Delivering large quantities of materials to …" at bounding box center [499, 309] width 259 height 38
click at [548, 330] on li "Description • Operate construction machinery • Delivering large quantities of m…" at bounding box center [468, 312] width 322 height 45
drag, startPoint x: 545, startPoint y: 324, endPoint x: 343, endPoint y: 267, distance: 210.5
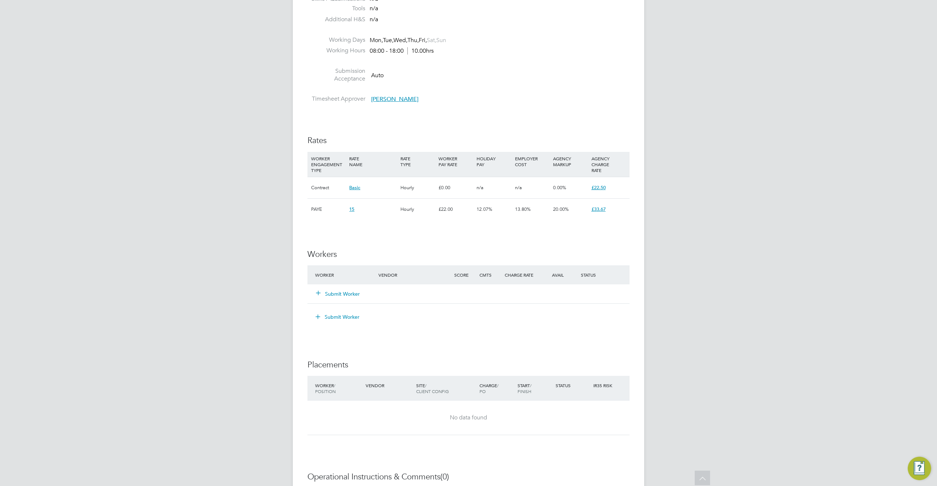
scroll to position [493, 0]
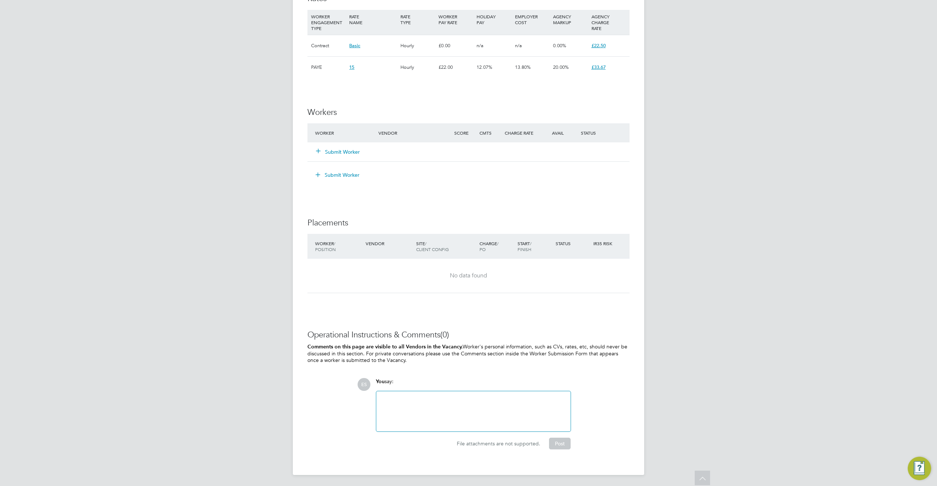
click at [340, 172] on button "Submit Worker" at bounding box center [337, 175] width 55 height 12
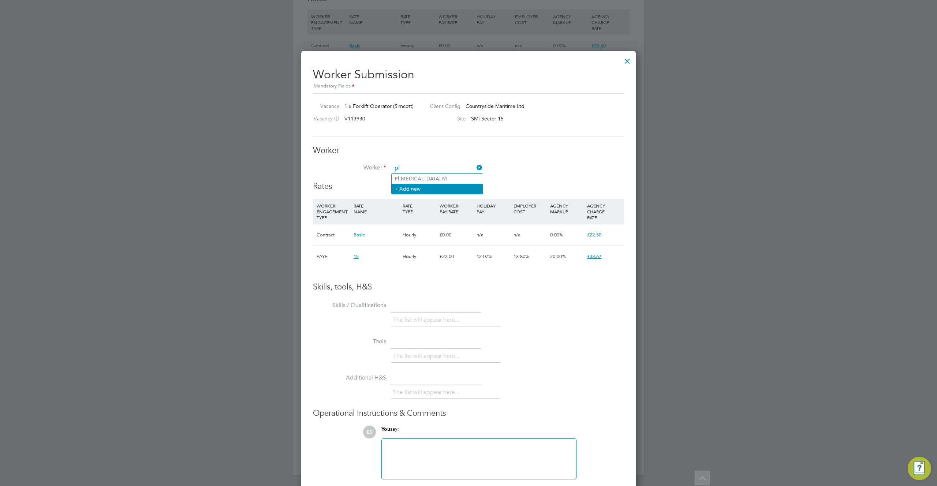
type input "pl"
click at [423, 184] on li "+ Add new" at bounding box center [436, 189] width 91 height 10
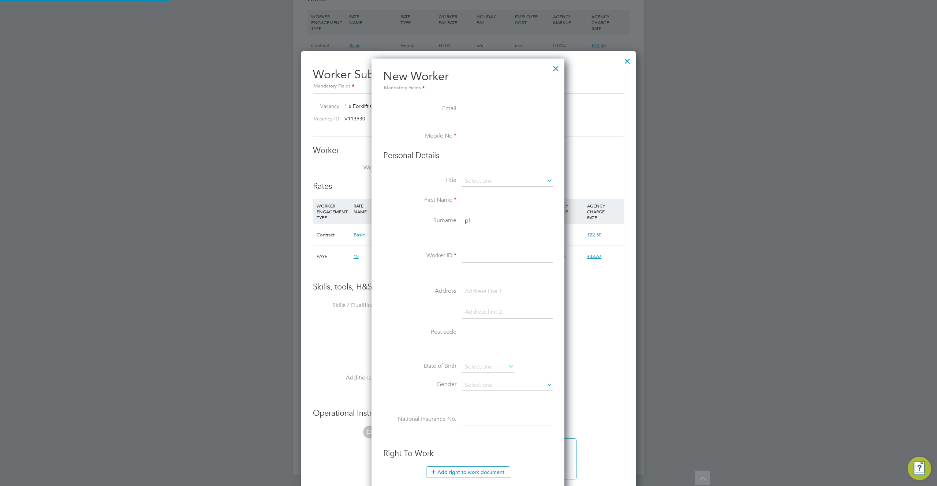
click at [559, 64] on div at bounding box center [555, 66] width 13 height 13
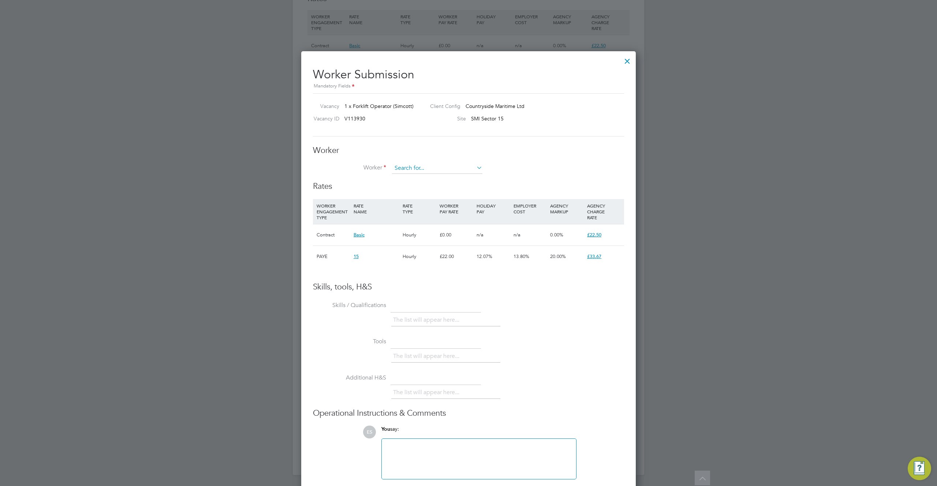
click at [413, 167] on input at bounding box center [437, 168] width 90 height 11
click at [401, 180] on li "Pe tko K" at bounding box center [436, 179] width 91 height 10
type input "Petko K"
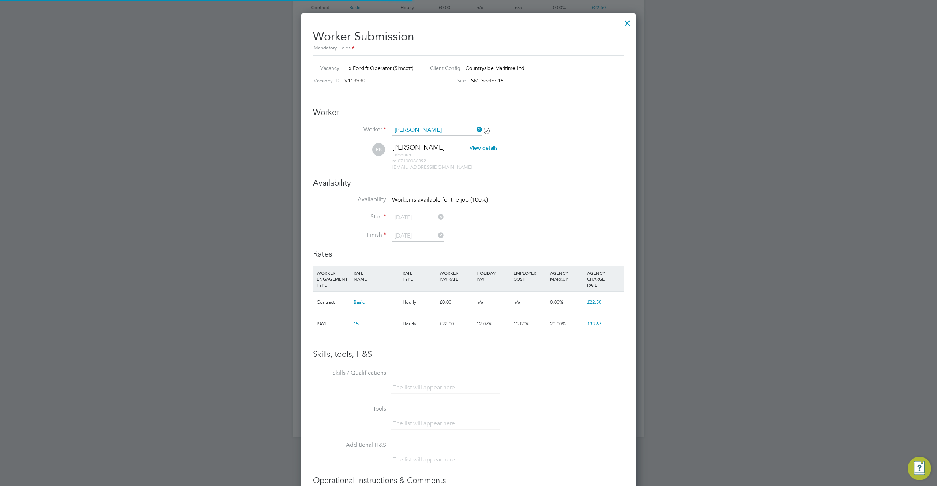
scroll to position [612, 335]
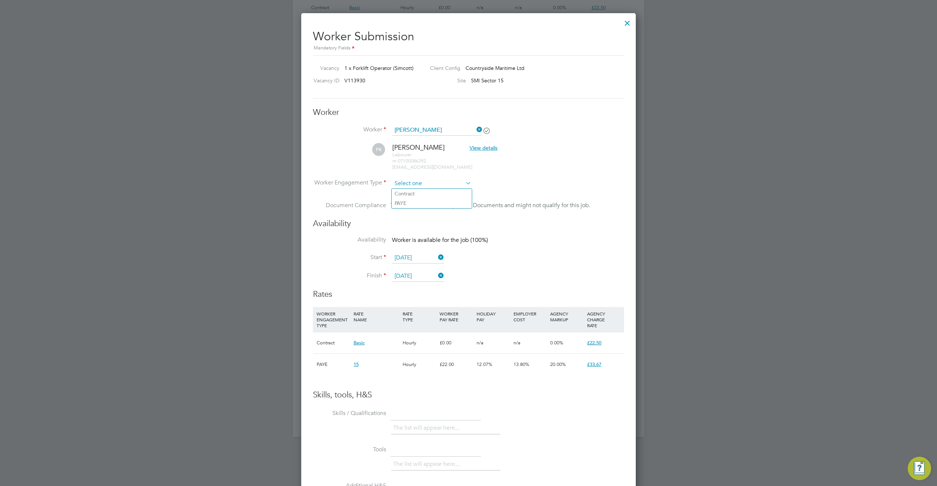
click at [421, 185] on input at bounding box center [431, 183] width 79 height 11
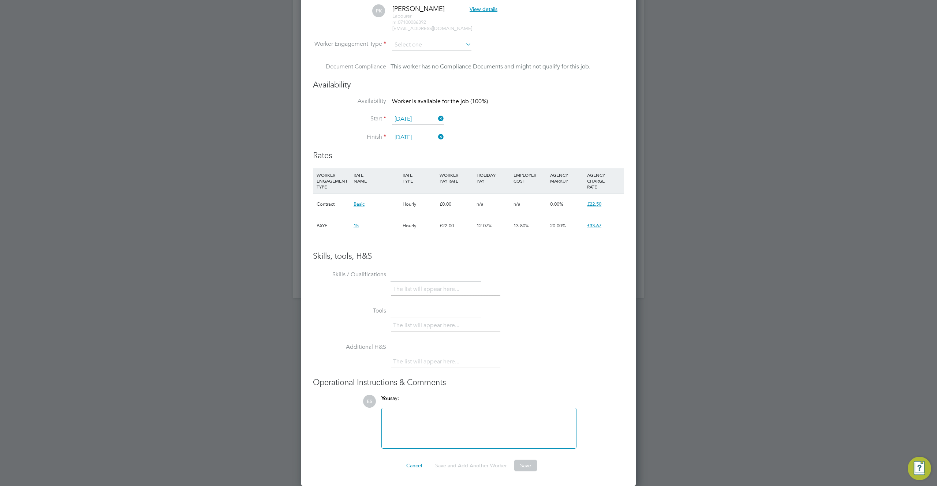
click at [522, 462] on button "Save" at bounding box center [525, 465] width 23 height 12
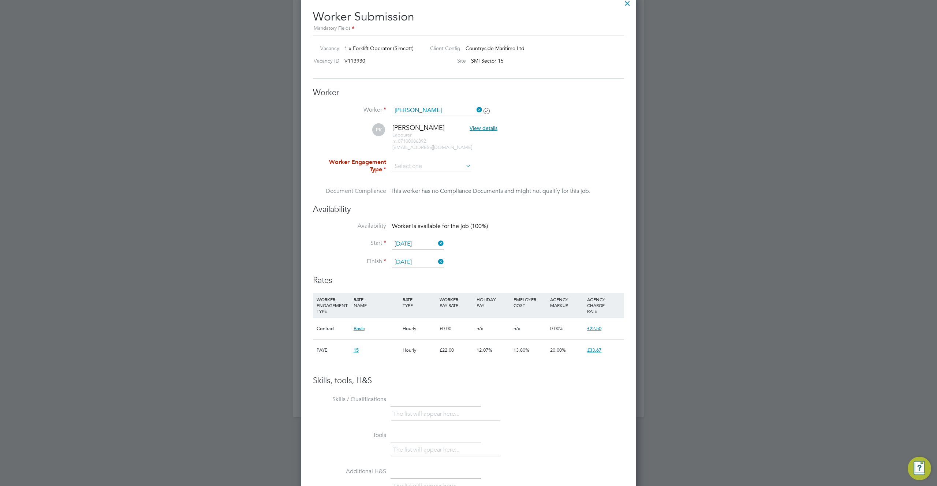
scroll to position [547, 0]
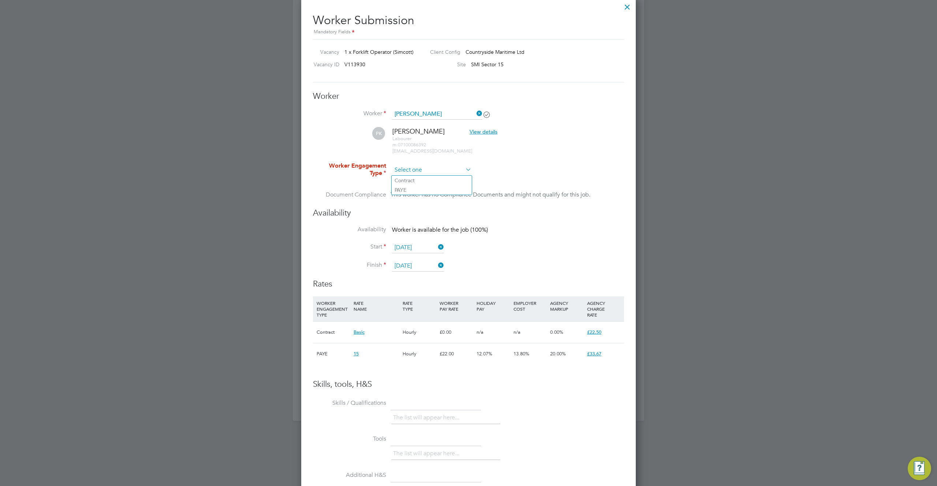
click at [417, 165] on input at bounding box center [431, 170] width 79 height 11
click at [410, 180] on li "Contract" at bounding box center [431, 181] width 80 height 10
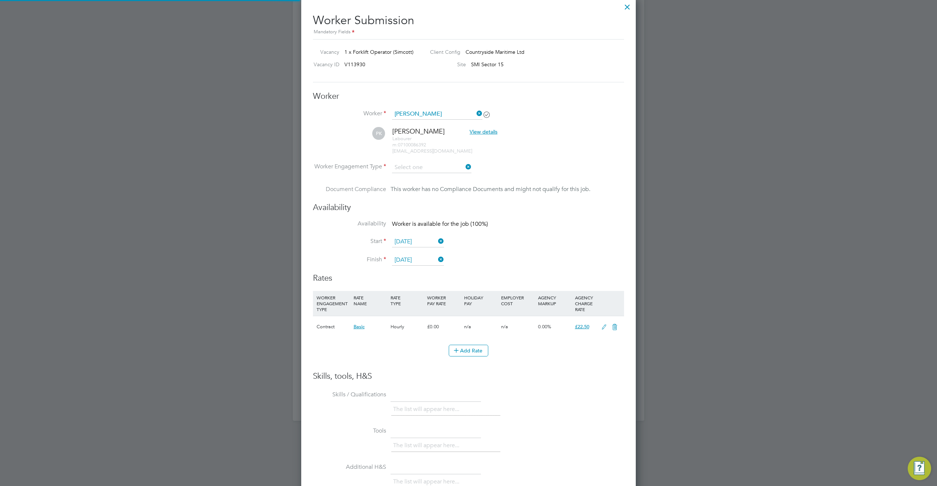
type input "Contract"
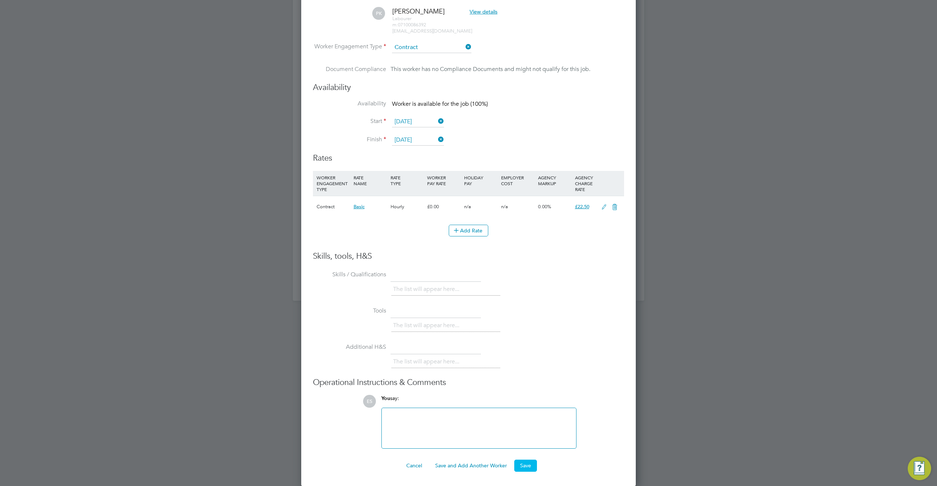
click at [521, 466] on button "Save" at bounding box center [525, 465] width 23 height 12
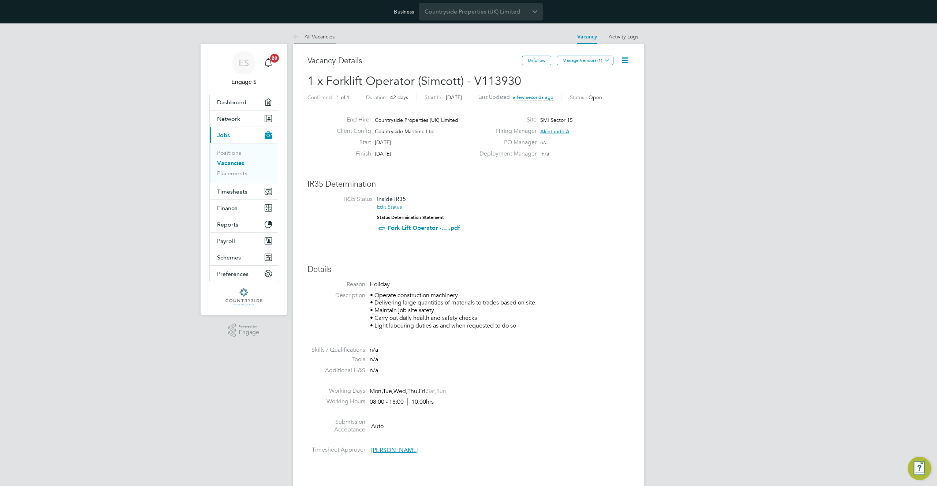
click at [316, 36] on link "All Vacancies" at bounding box center [314, 36] width 42 height 7
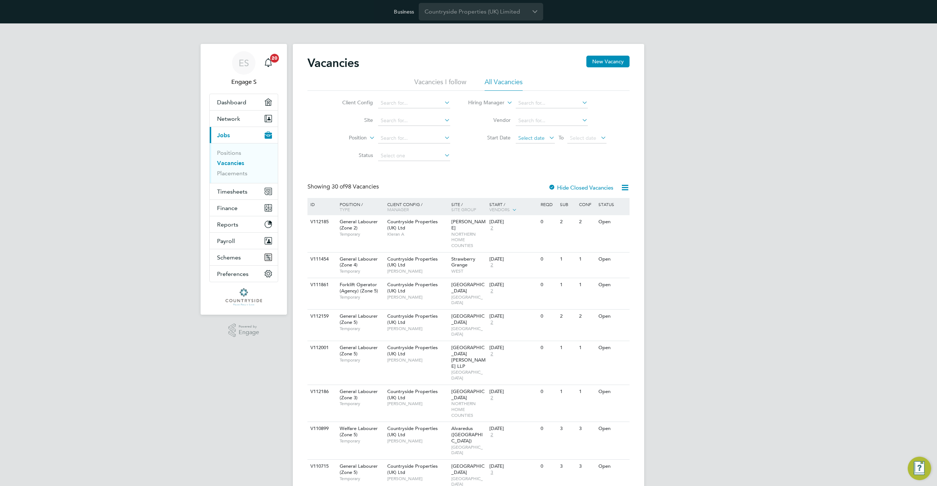
click at [536, 139] on span "Select date" at bounding box center [531, 138] width 26 height 7
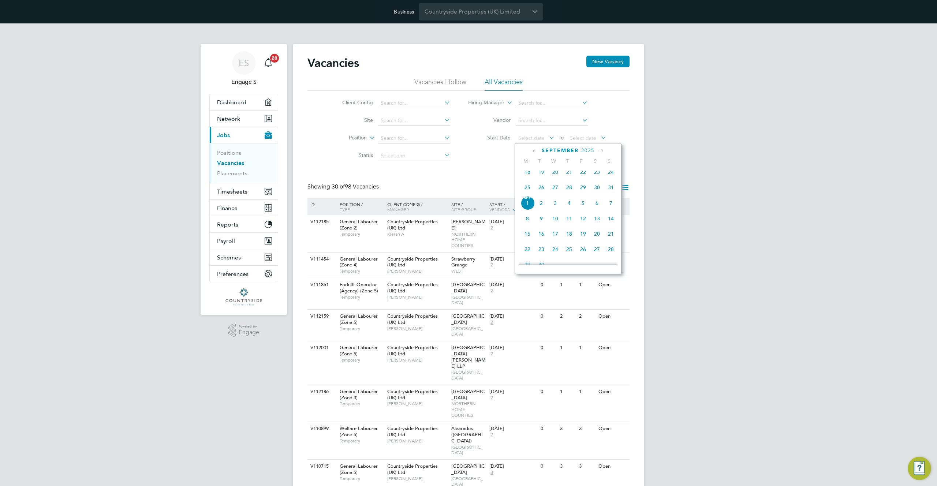
click at [529, 179] on span "18" at bounding box center [527, 172] width 14 height 14
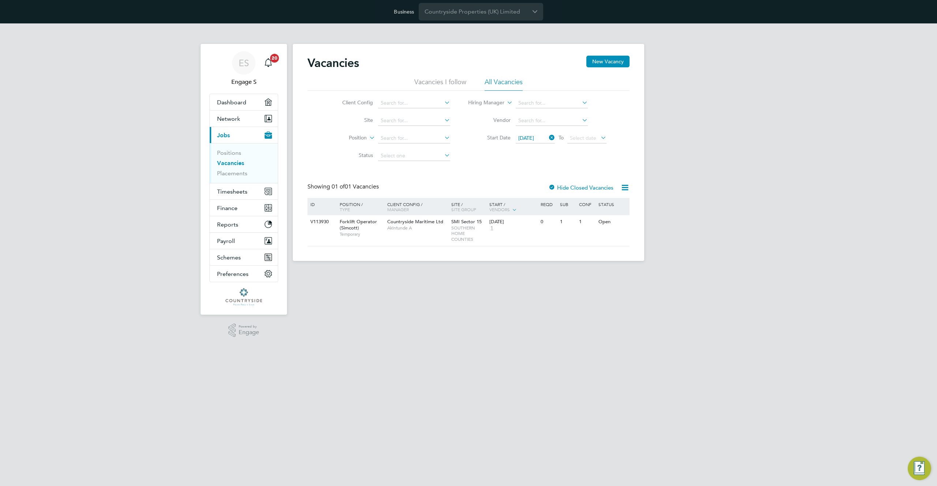
click at [529, 138] on span "18 Aug 2025" at bounding box center [526, 138] width 16 height 7
click at [547, 138] on icon at bounding box center [547, 137] width 0 height 10
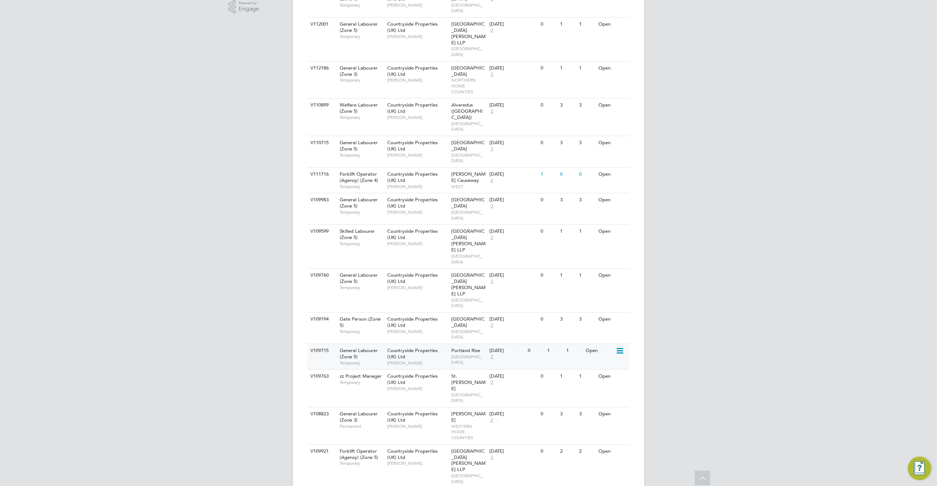
click at [622, 346] on icon at bounding box center [618, 350] width 7 height 9
click at [594, 305] on li "Update Status" at bounding box center [601, 304] width 42 height 10
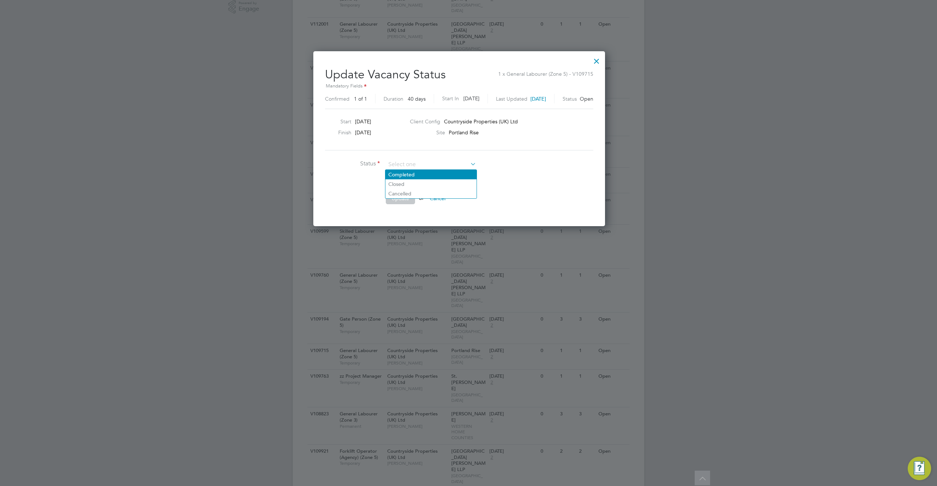
click at [424, 175] on li "Completed" at bounding box center [430, 175] width 91 height 10
type input "Completed"
click at [401, 199] on button "Update" at bounding box center [400, 198] width 29 height 12
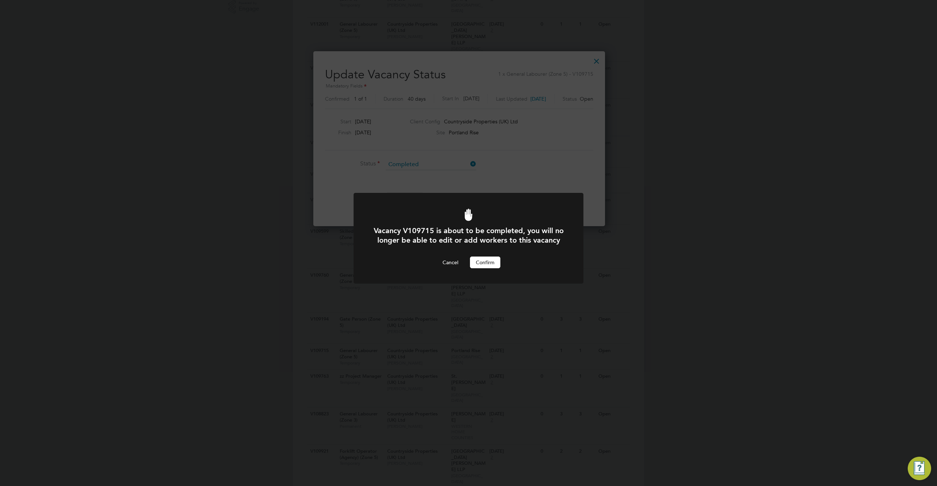
click at [490, 268] on button "Confirm" at bounding box center [485, 262] width 30 height 12
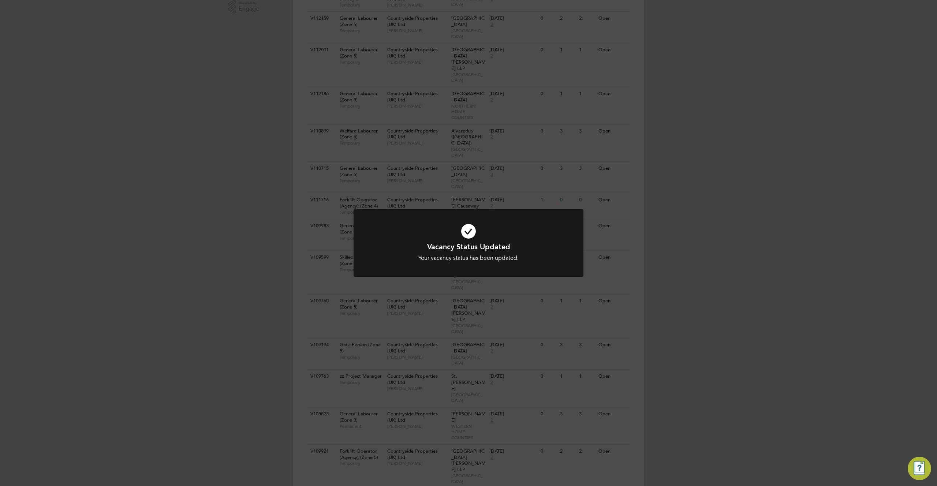
drag, startPoint x: 636, startPoint y: 355, endPoint x: 630, endPoint y: 357, distance: 6.3
click at [633, 357] on div "Vacancy Status Updated Your vacancy status has been updated. Cancel Okay" at bounding box center [468, 243] width 937 height 486
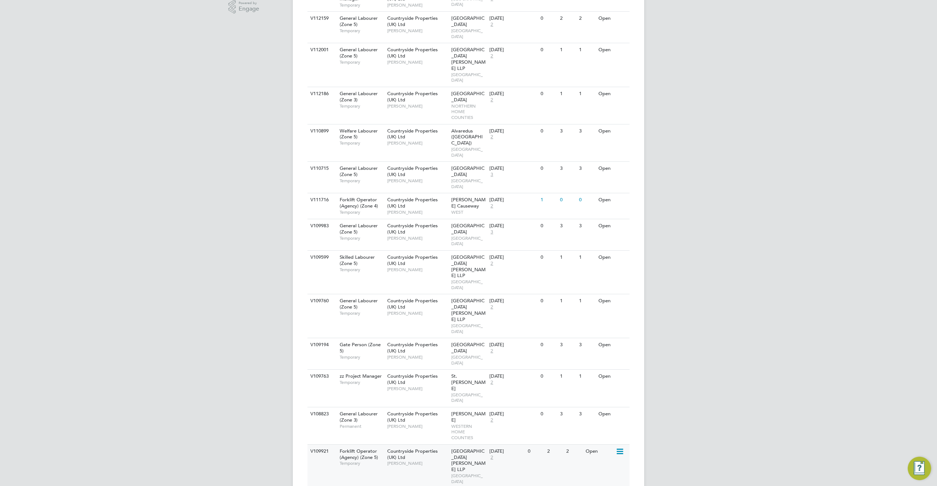
click at [615, 444] on div "Open" at bounding box center [600, 451] width 32 height 14
click at [623, 372] on icon at bounding box center [618, 376] width 7 height 9
click at [601, 331] on li "Update Status" at bounding box center [601, 330] width 42 height 10
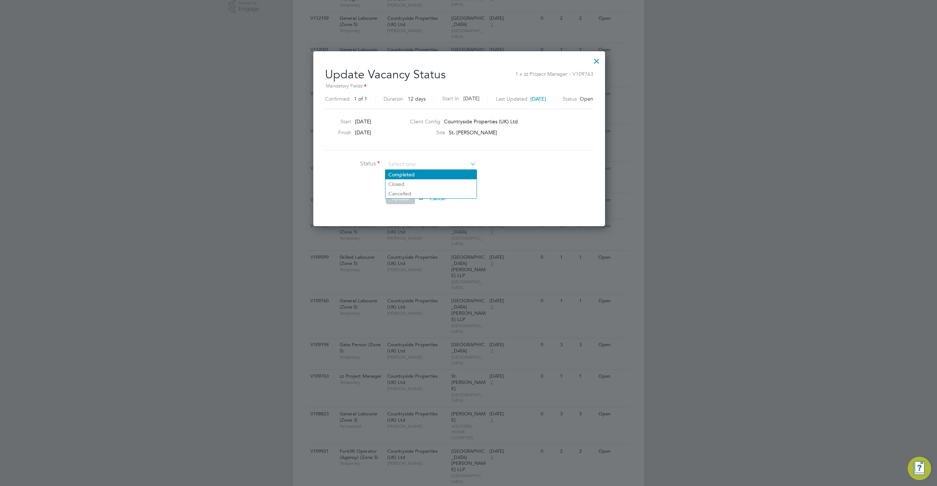
click at [413, 173] on li "Completed" at bounding box center [430, 175] width 91 height 10
type input "Completed"
drag, startPoint x: 403, startPoint y: 198, endPoint x: 409, endPoint y: 198, distance: 5.9
click at [404, 198] on button "Update" at bounding box center [400, 198] width 29 height 12
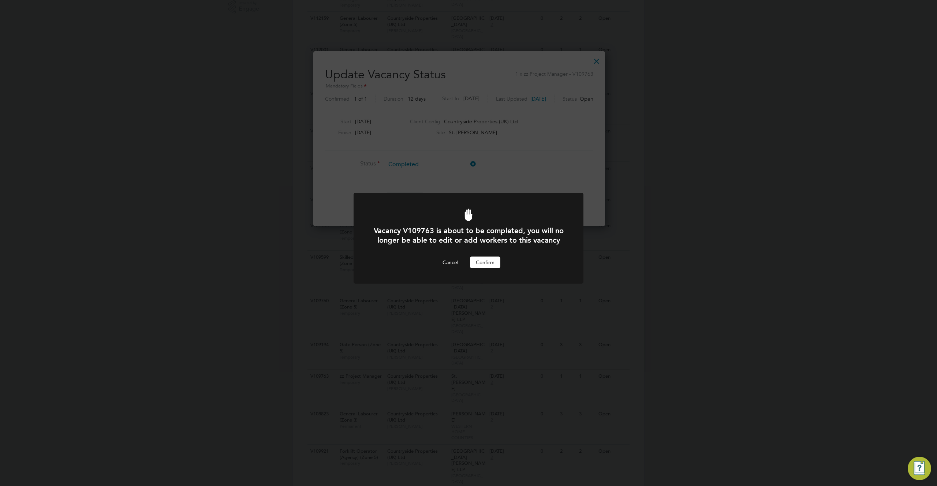
click at [488, 268] on button "Confirm" at bounding box center [485, 262] width 30 height 12
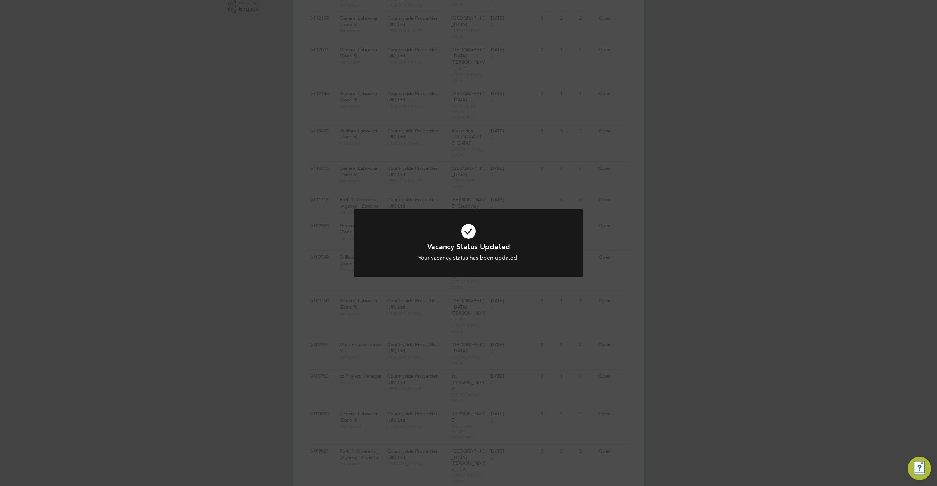
click at [782, 201] on div "Vacancy Status Updated Your vacancy status has been updated. Cancel Okay" at bounding box center [468, 243] width 937 height 486
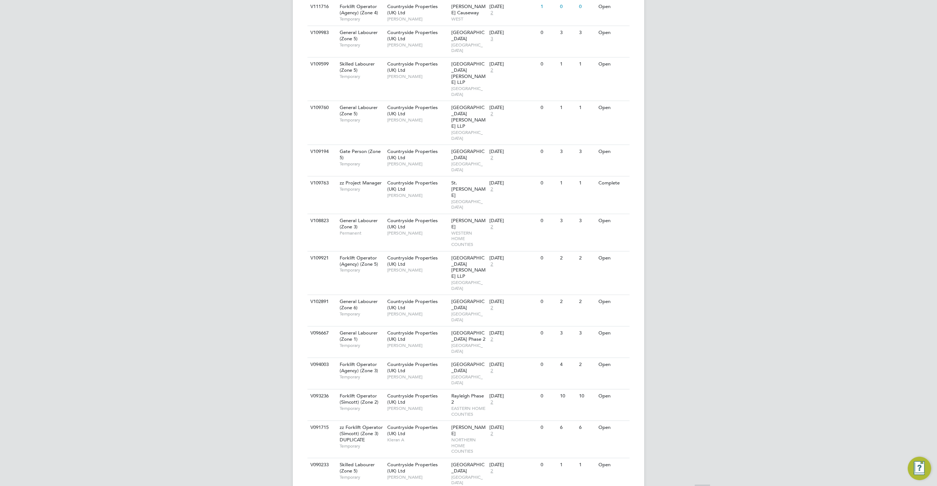
scroll to position [533, 0]
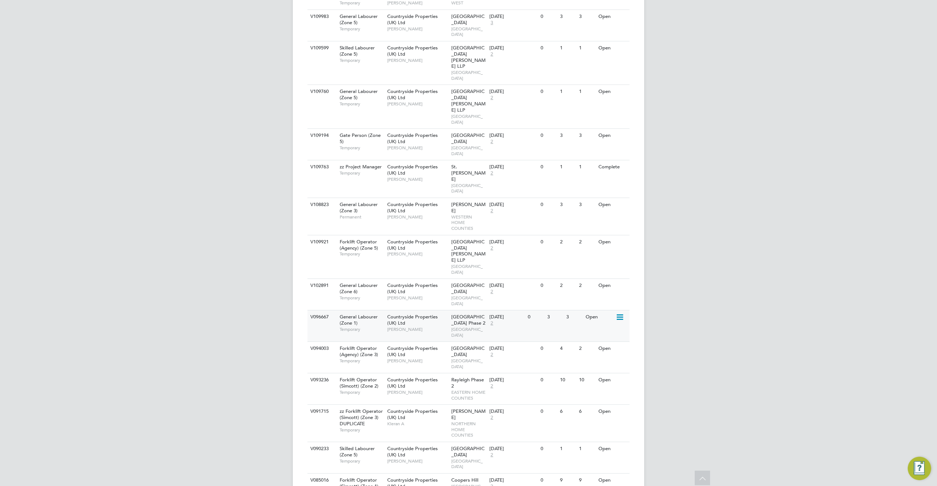
click at [618, 313] on icon at bounding box center [618, 317] width 7 height 9
click at [599, 240] on li "Update Status" at bounding box center [601, 240] width 42 height 10
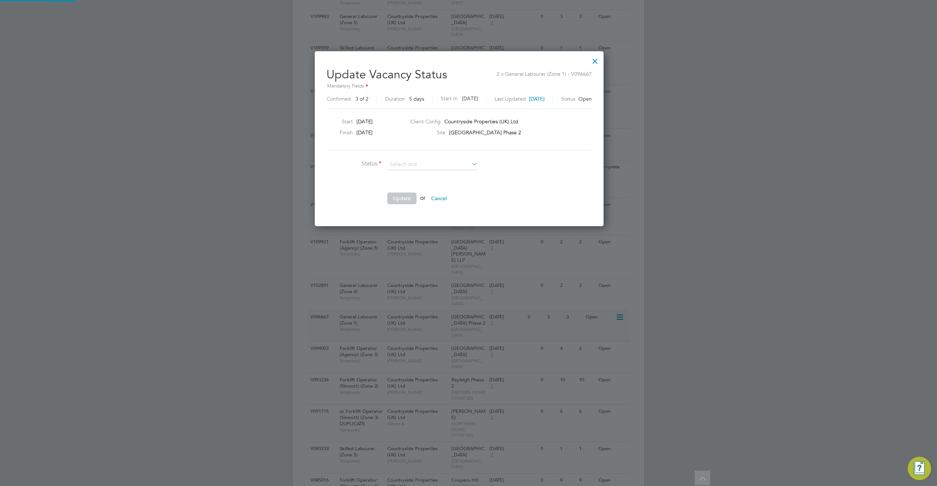
scroll to position [4, 4]
click at [425, 173] on li "Completed" at bounding box center [432, 175] width 91 height 10
type input "Completed"
click at [398, 198] on button "Update" at bounding box center [401, 198] width 29 height 12
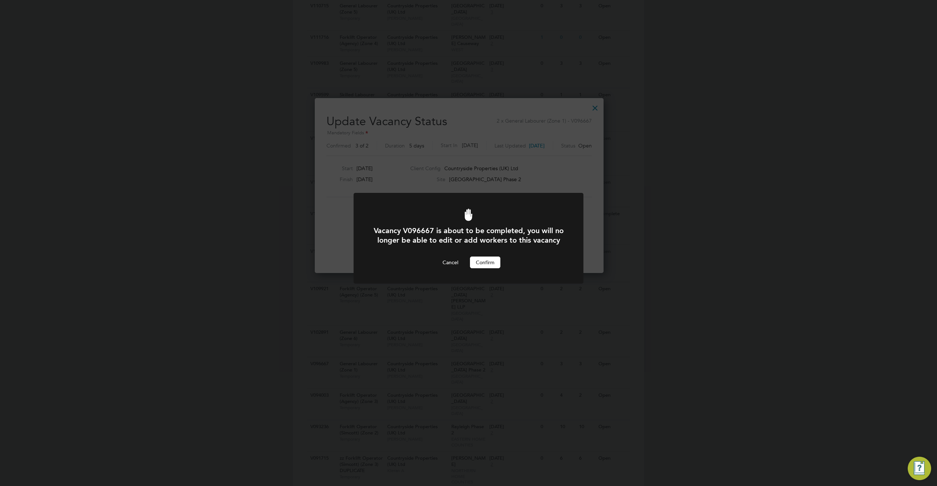
drag, startPoint x: 482, startPoint y: 274, endPoint x: 557, endPoint y: 230, distance: 86.2
click at [482, 268] on button "Confirm" at bounding box center [485, 262] width 30 height 12
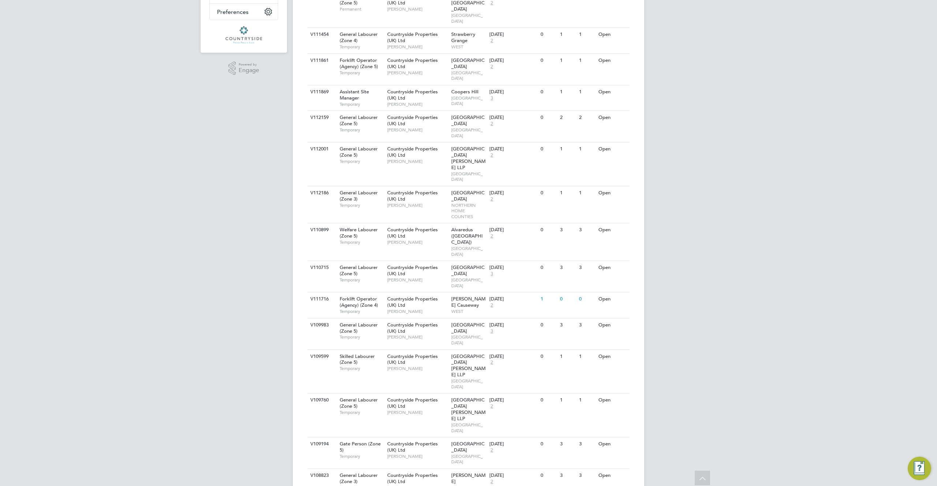
scroll to position [167, 0]
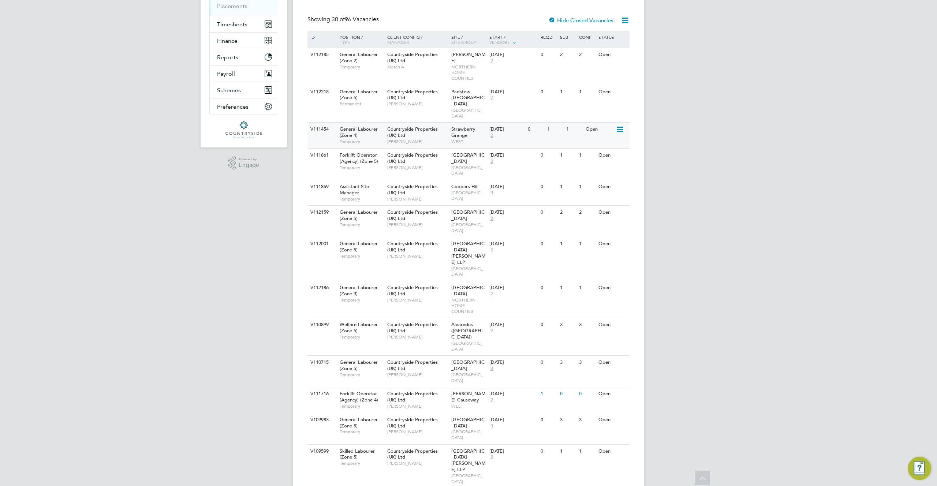
click at [620, 125] on icon at bounding box center [618, 129] width 7 height 9
click at [598, 158] on li "Update Status" at bounding box center [601, 155] width 42 height 10
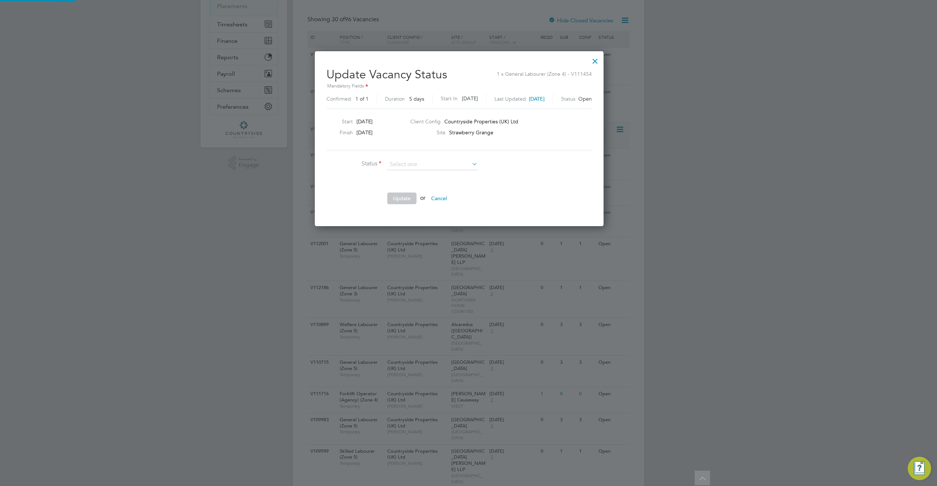
scroll to position [175, 308]
click at [413, 174] on li "Completed" at bounding box center [432, 175] width 91 height 10
type input "Completed"
click at [398, 198] on button "Update" at bounding box center [401, 198] width 29 height 12
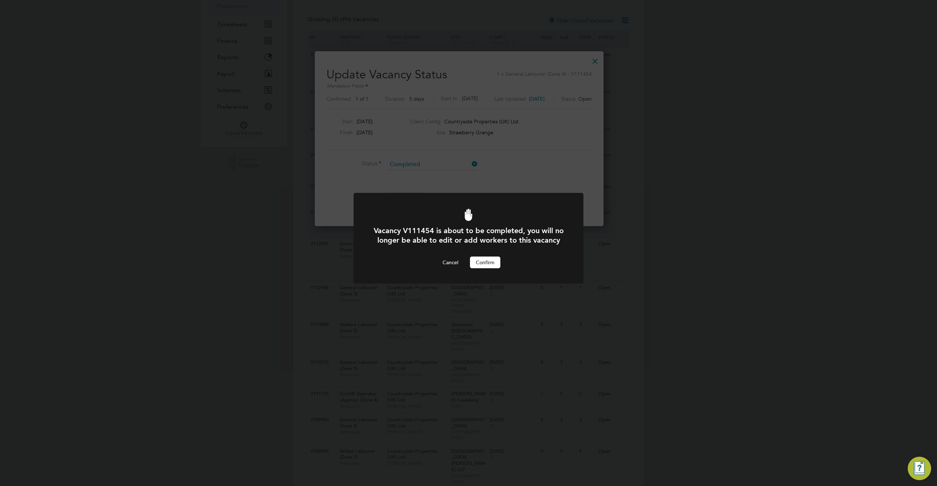
click at [484, 268] on button "Confirm" at bounding box center [485, 262] width 30 height 12
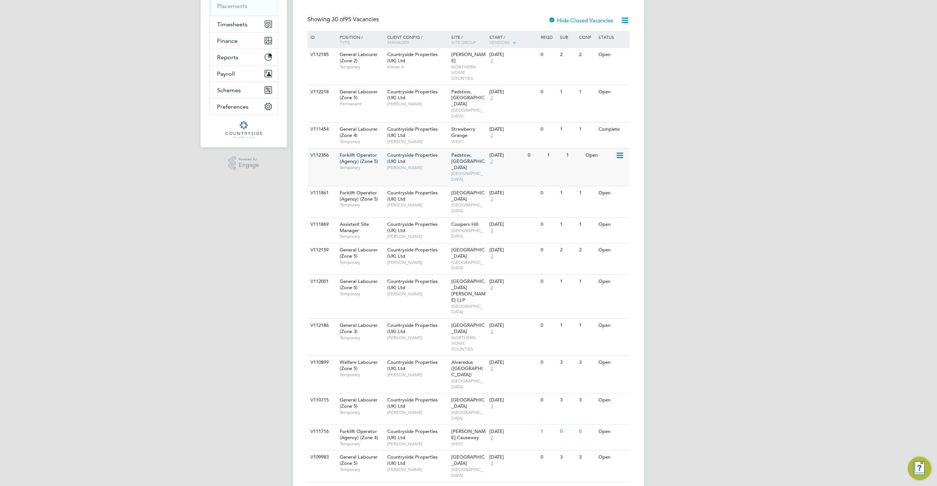
click at [623, 151] on icon at bounding box center [618, 155] width 7 height 9
click at [600, 159] on li "View Details" at bounding box center [601, 160] width 42 height 10
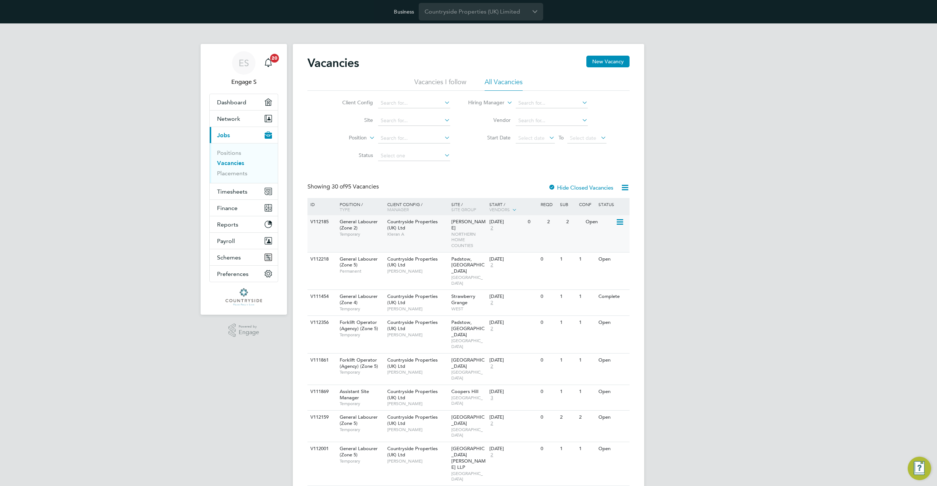
click at [620, 225] on icon at bounding box center [618, 222] width 7 height 9
click at [588, 244] on li "Edit" at bounding box center [601, 249] width 42 height 10
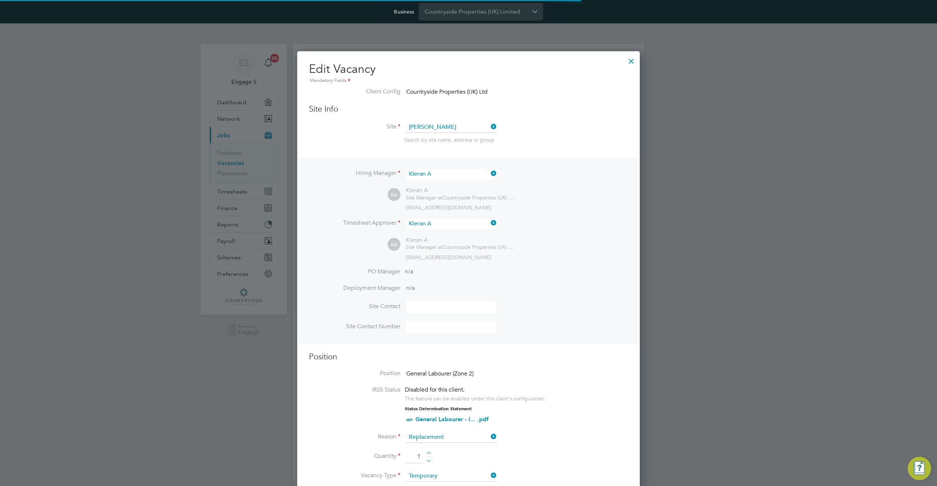
scroll to position [17, 319]
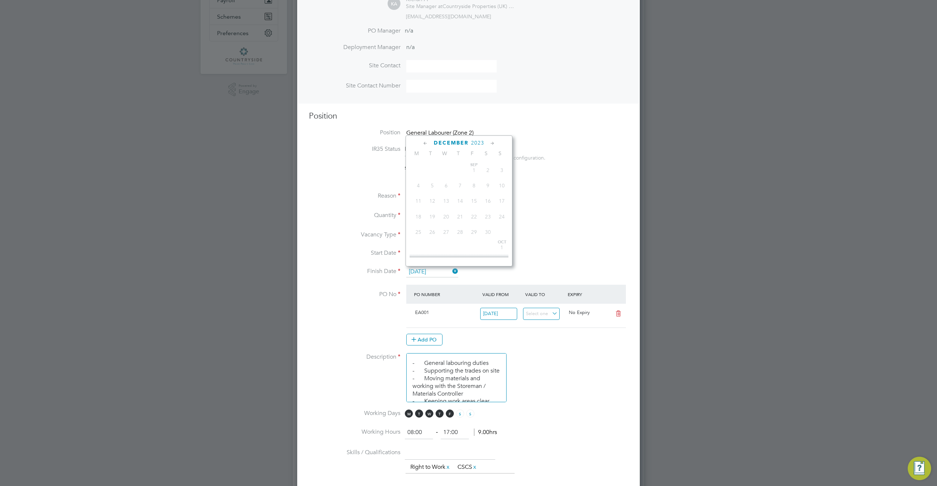
click at [432, 271] on input "[DATE]" at bounding box center [432, 271] width 52 height 11
click at [502, 245] on span "14" at bounding box center [502, 240] width 14 height 14
type input "14 Jan 2024"
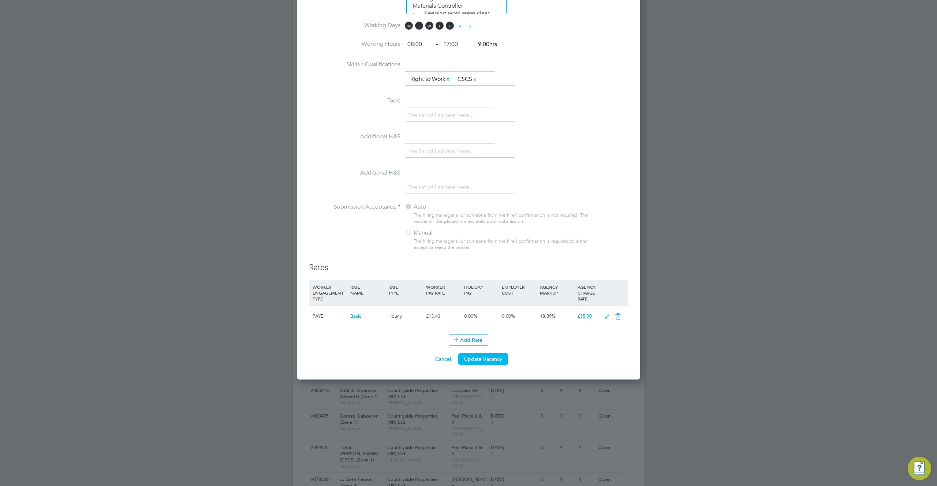
click at [489, 363] on button "Update Vacancy" at bounding box center [483, 359] width 50 height 12
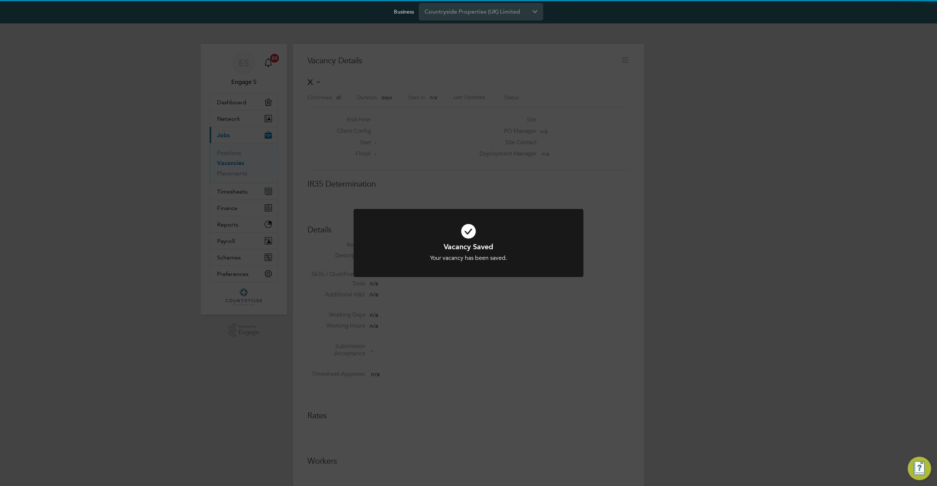
click at [615, 247] on div "Vacancy Saved Your vacancy has been saved. Cancel Okay" at bounding box center [468, 243] width 937 height 486
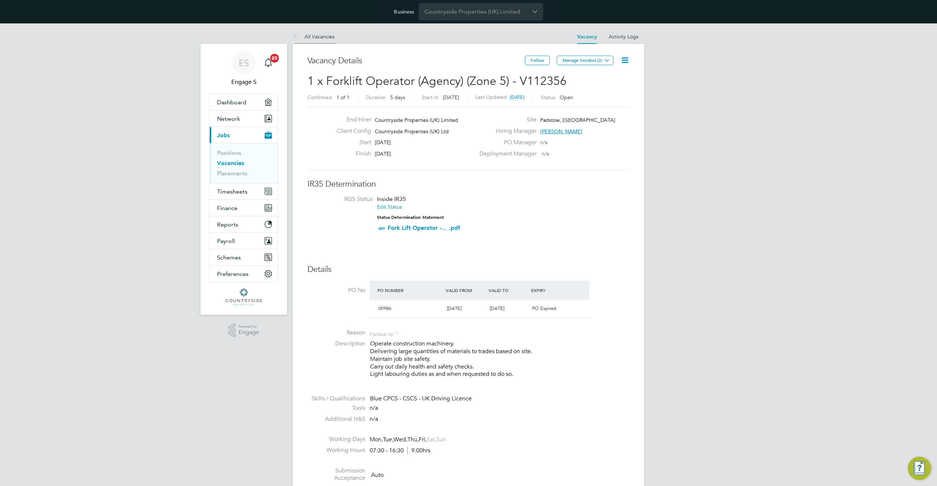
click at [318, 38] on link "All Vacancies" at bounding box center [314, 36] width 42 height 7
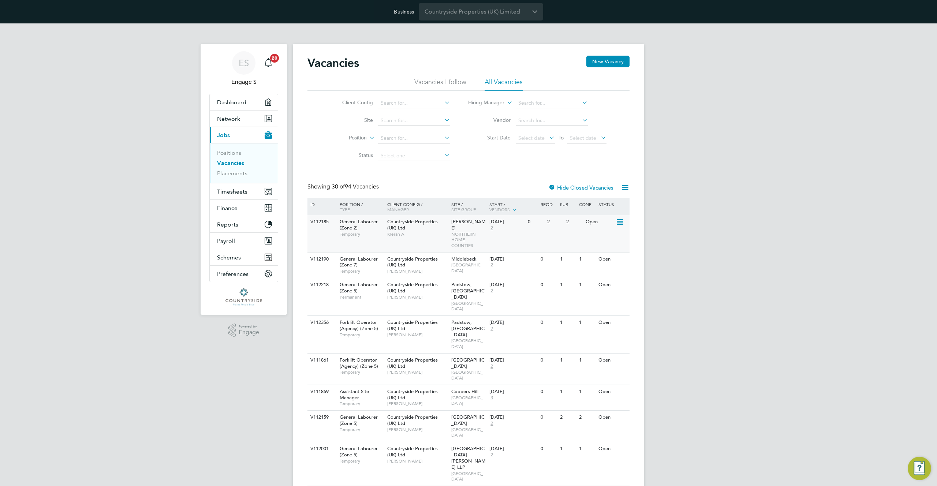
click at [620, 222] on icon at bounding box center [618, 222] width 7 height 9
